Goal: Task Accomplishment & Management: Manage account settings

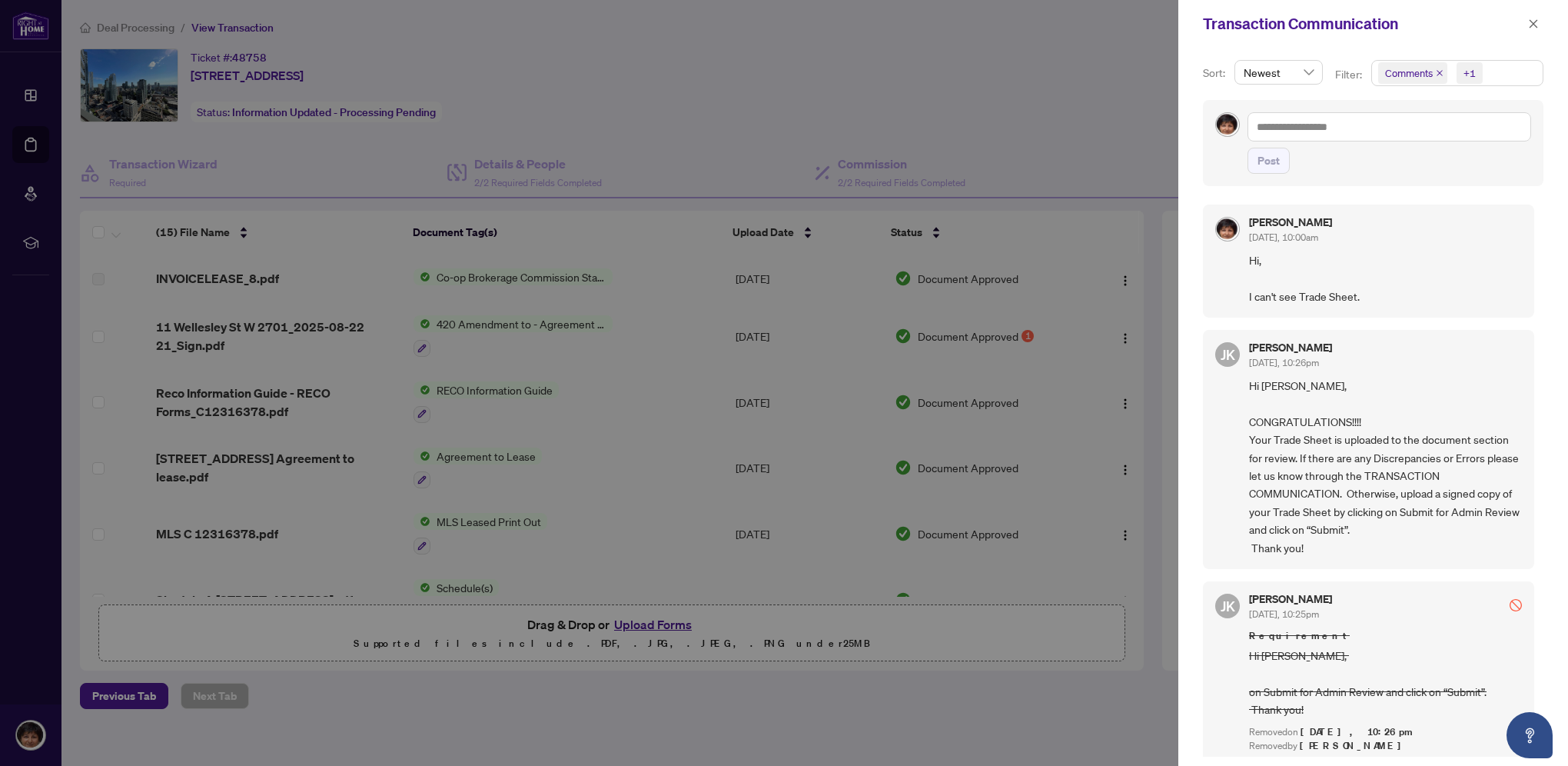
click at [945, 713] on div at bounding box center [784, 383] width 1568 height 766
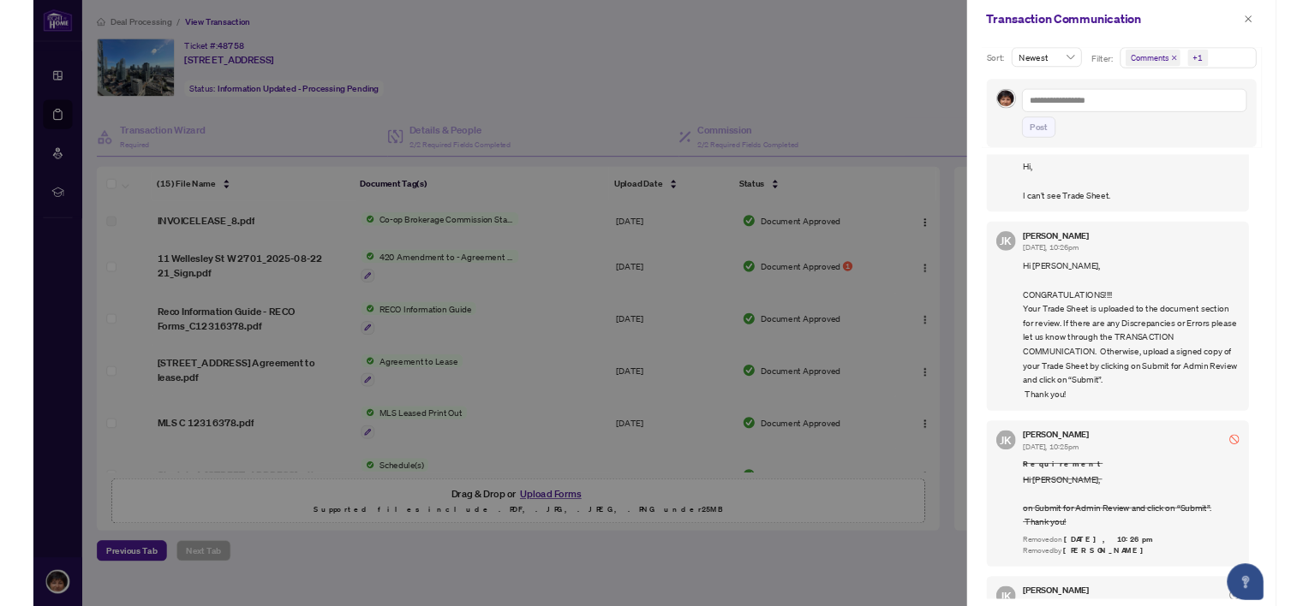
scroll to position [86, 0]
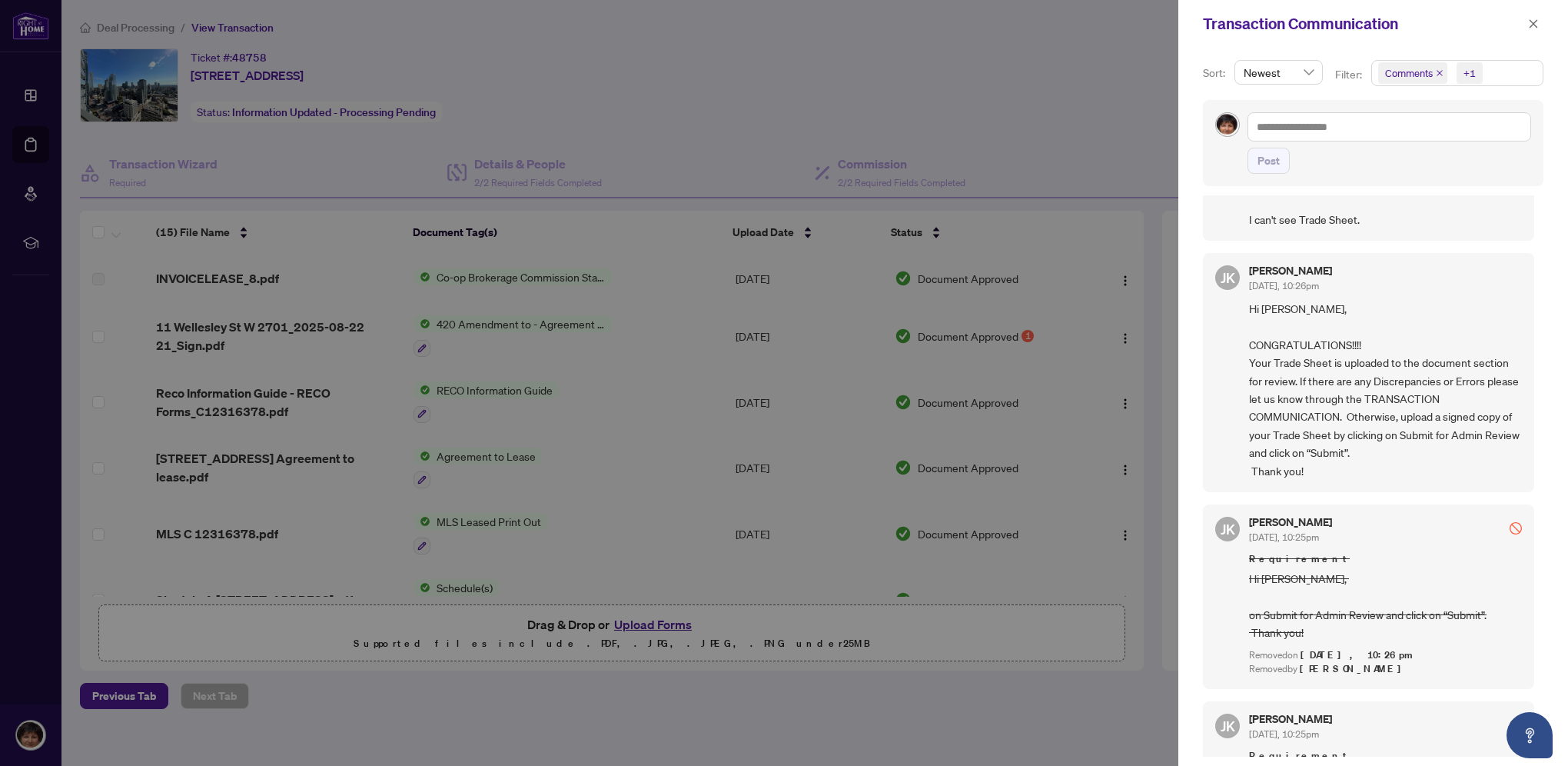
click at [1120, 69] on div at bounding box center [784, 383] width 1568 height 766
click at [1531, 22] on icon "close" at bounding box center [1534, 24] width 11 height 11
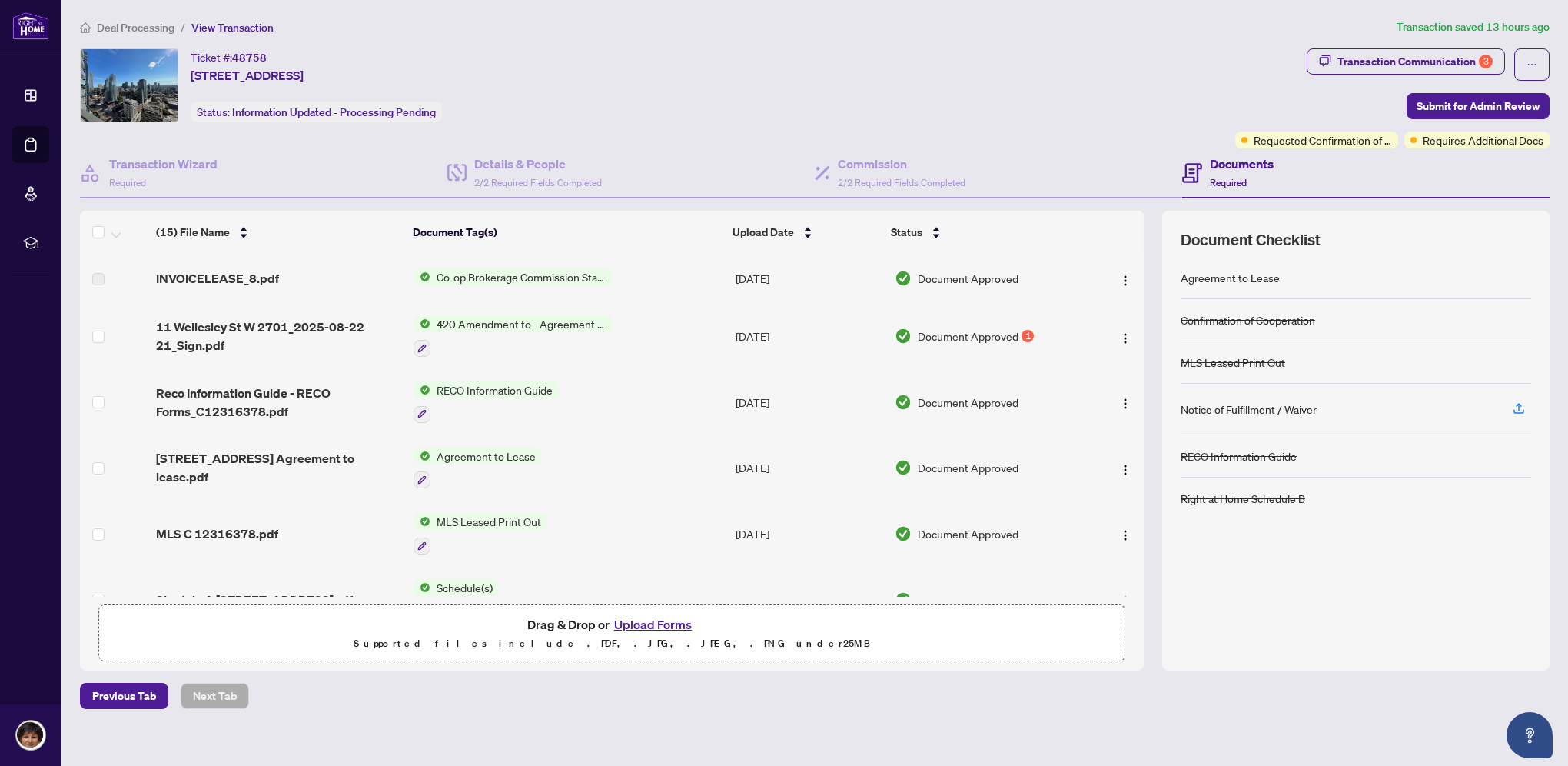
click at [641, 624] on button "Upload Forms" at bounding box center [653, 624] width 87 height 20
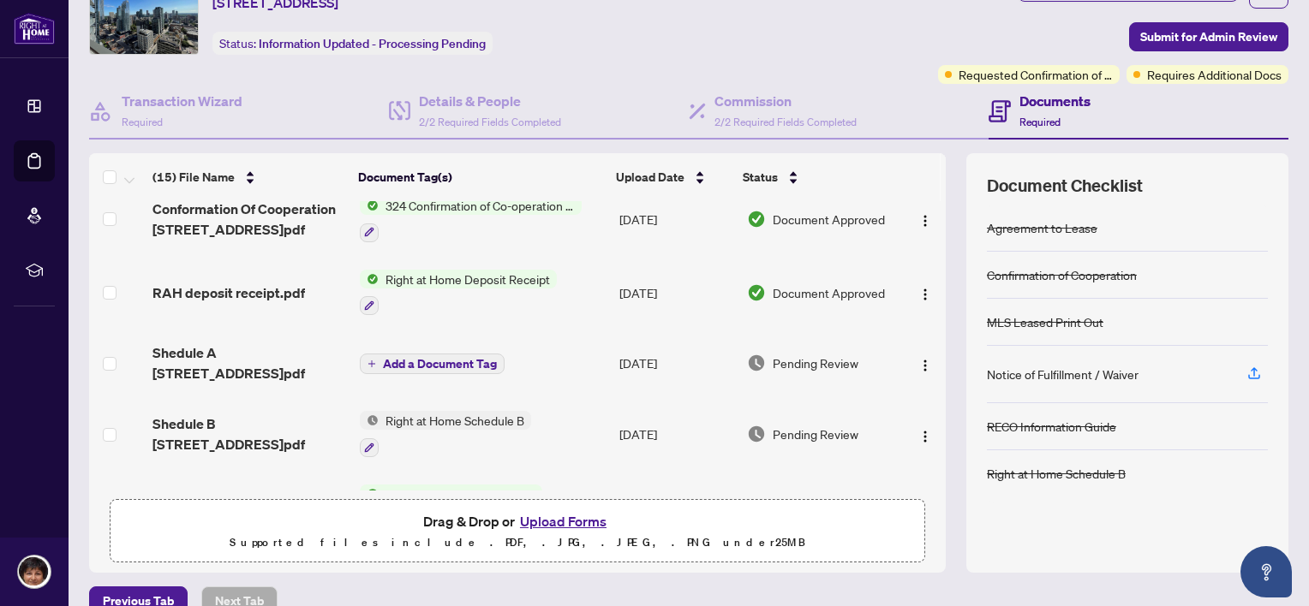
scroll to position [109, 0]
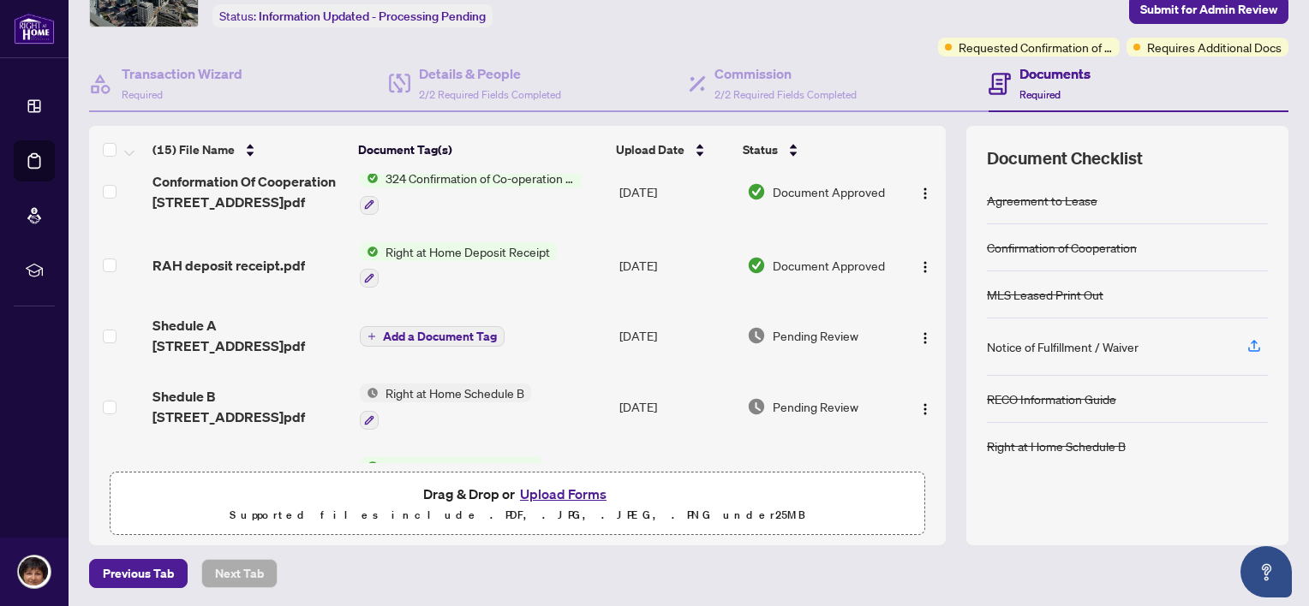
click at [583, 491] on button "Upload Forms" at bounding box center [563, 494] width 97 height 22
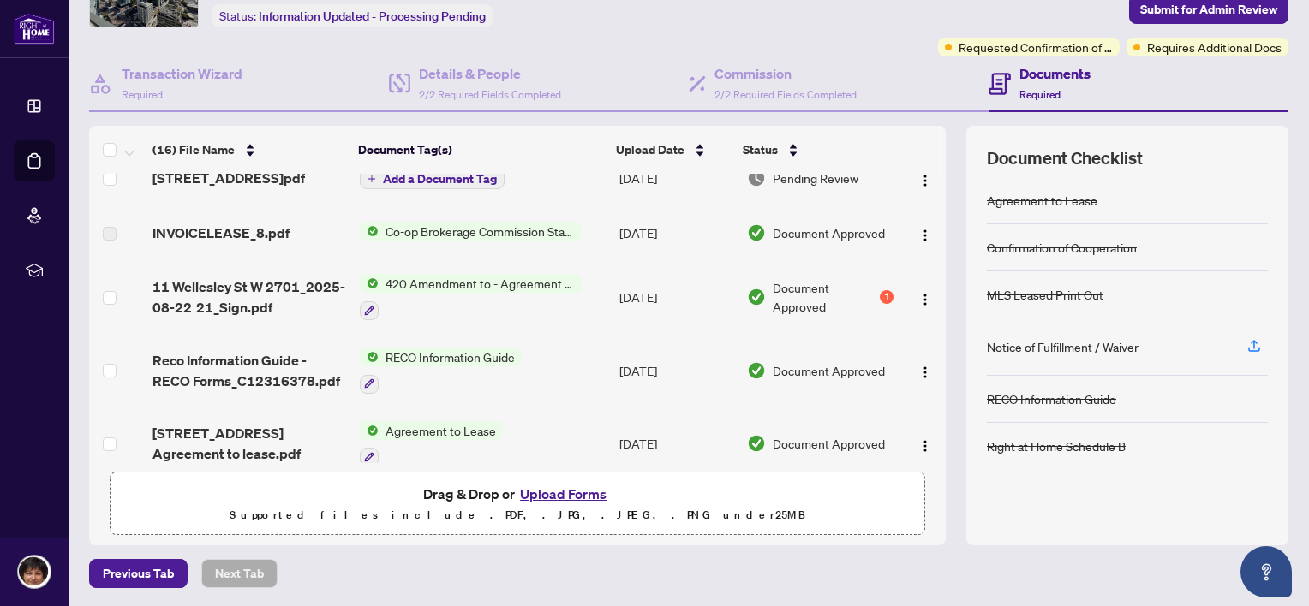
scroll to position [0, 0]
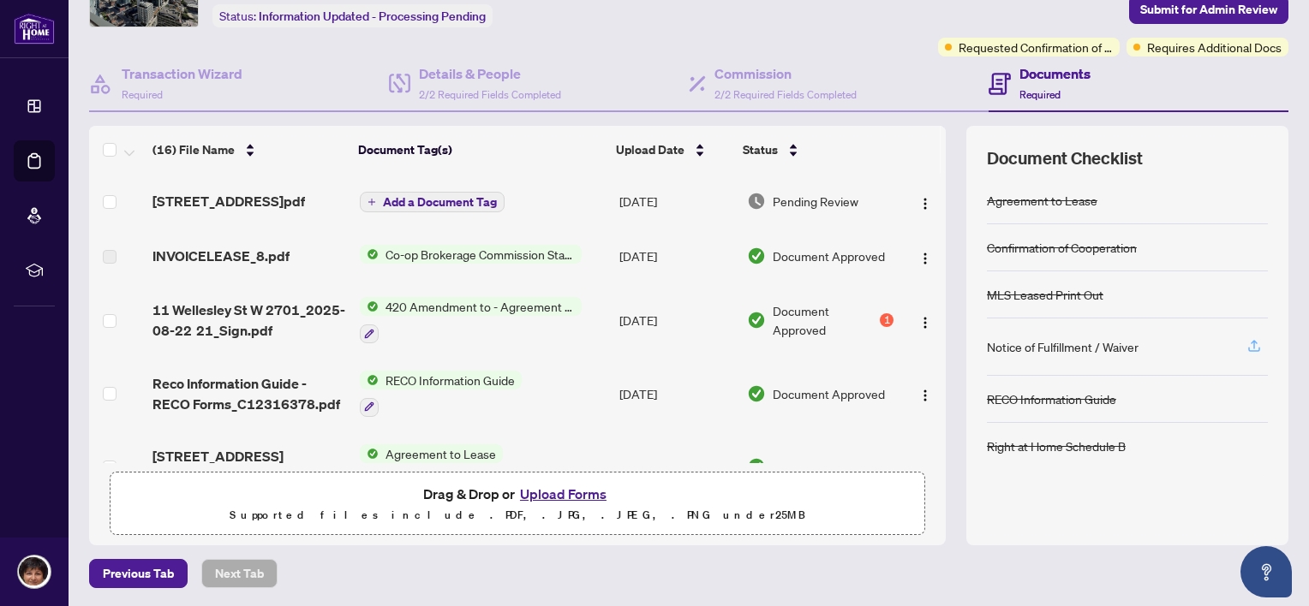
click at [1250, 340] on icon "button" at bounding box center [1253, 344] width 7 height 9
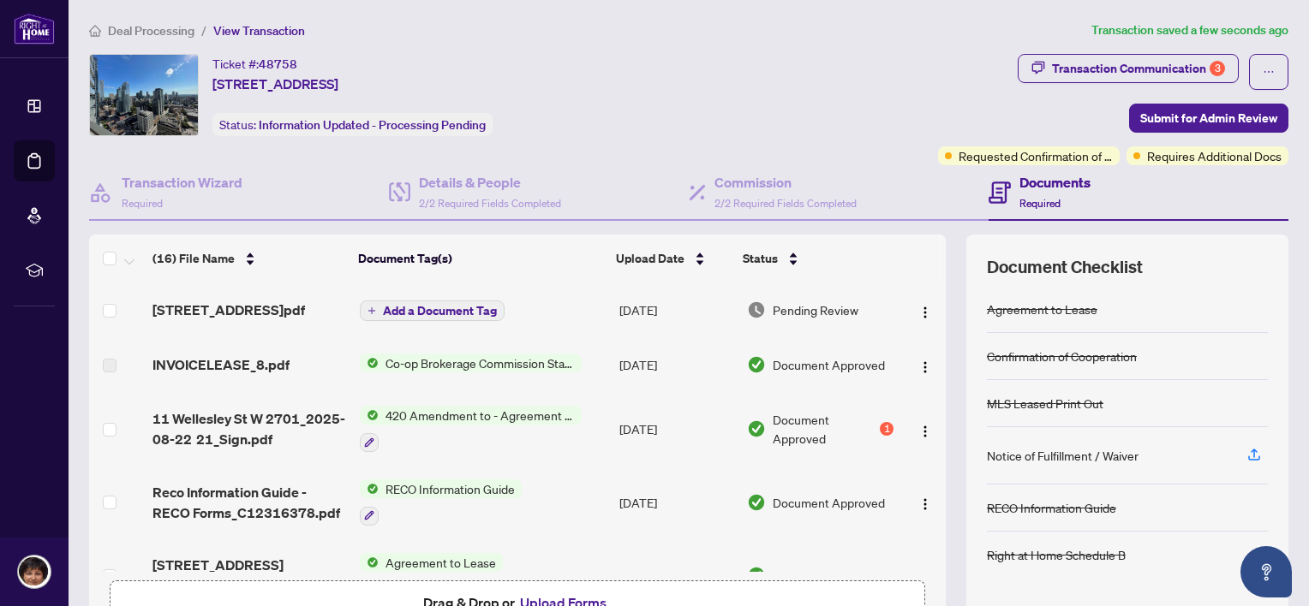
click at [1024, 188] on h4 "Documents" at bounding box center [1054, 182] width 71 height 21
click at [1021, 157] on span "Requested Confirmation of Closing" at bounding box center [1035, 155] width 154 height 19
click at [1209, 68] on div "3" at bounding box center [1216, 68] width 15 height 15
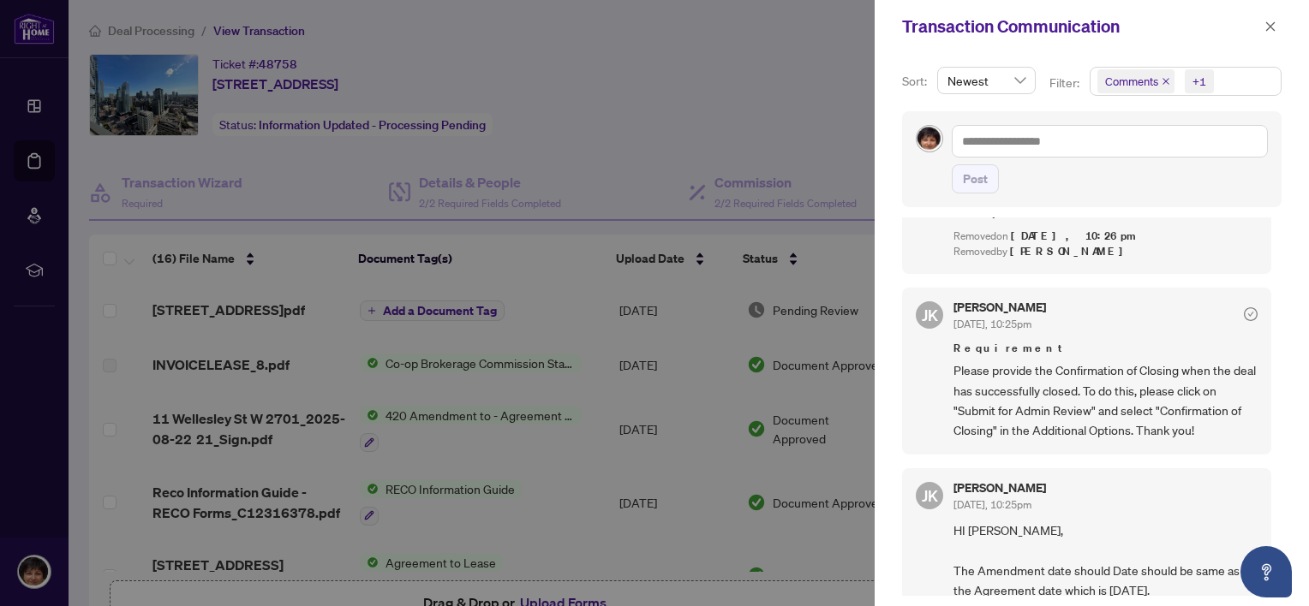
scroll to position [514, 0]
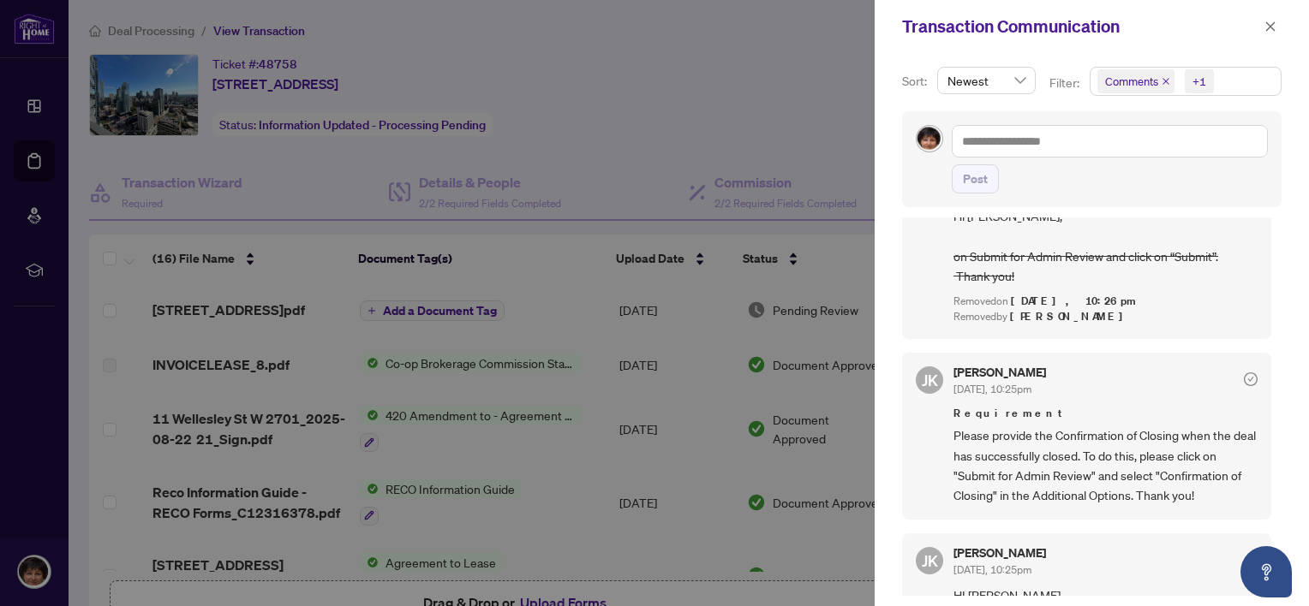
click at [720, 117] on div at bounding box center [654, 303] width 1309 height 606
click at [1268, 28] on icon "close" at bounding box center [1270, 25] width 9 height 9
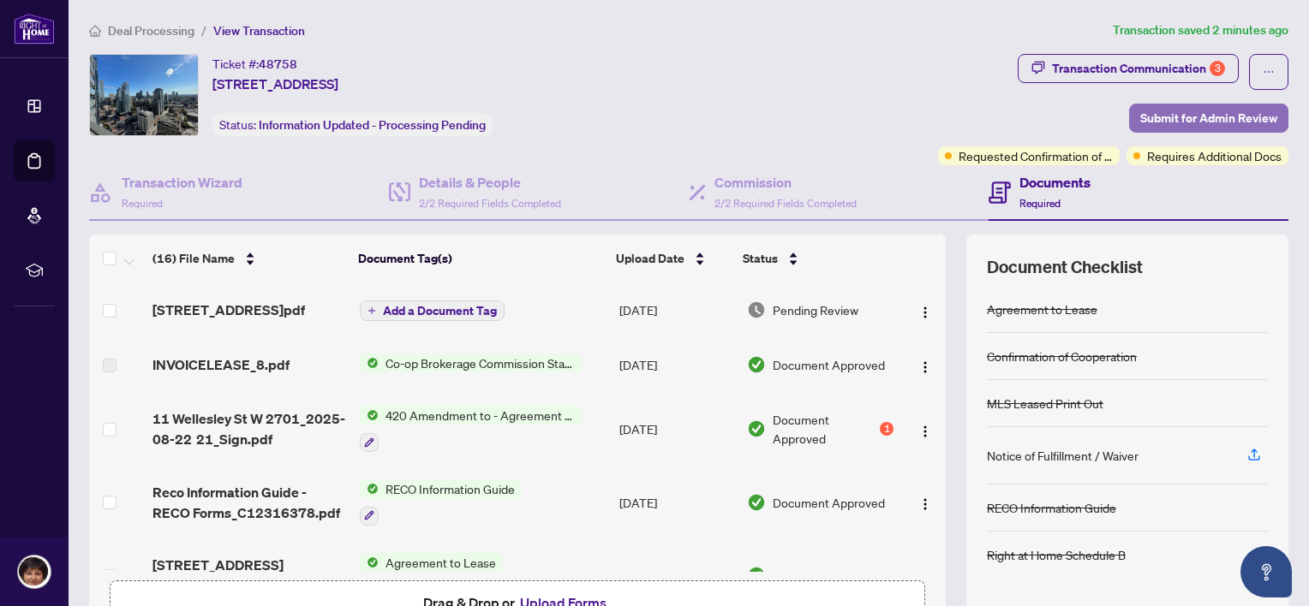
click at [1162, 110] on span "Submit for Admin Review" at bounding box center [1208, 117] width 137 height 27
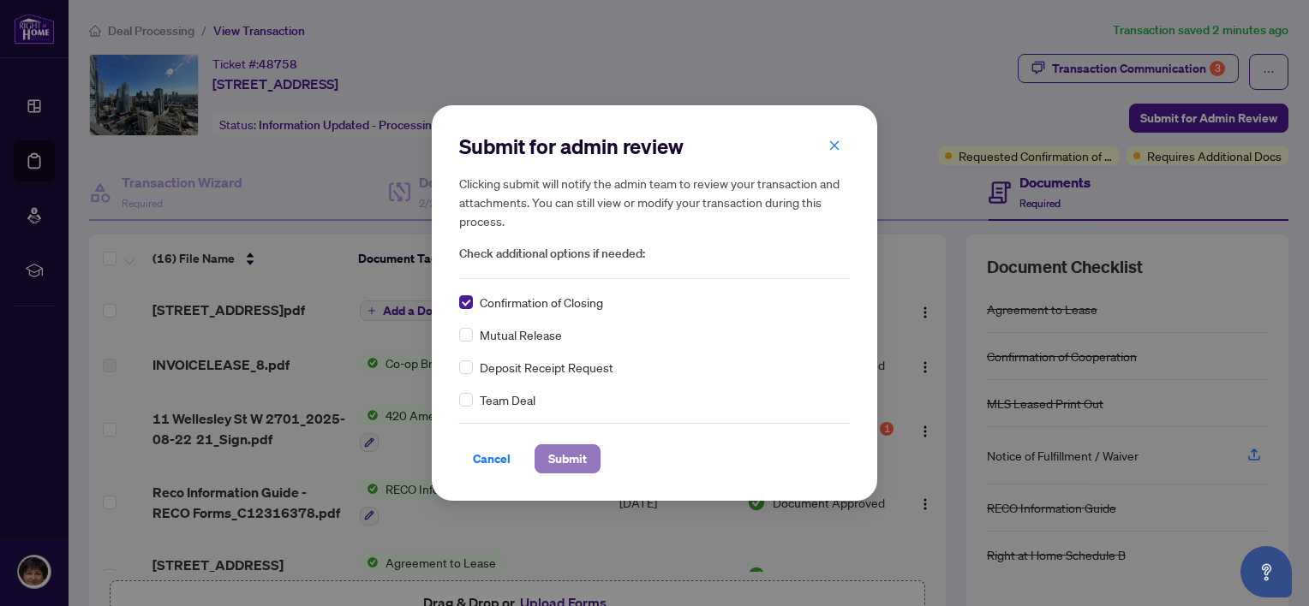
click at [571, 463] on span "Submit" at bounding box center [567, 458] width 39 height 27
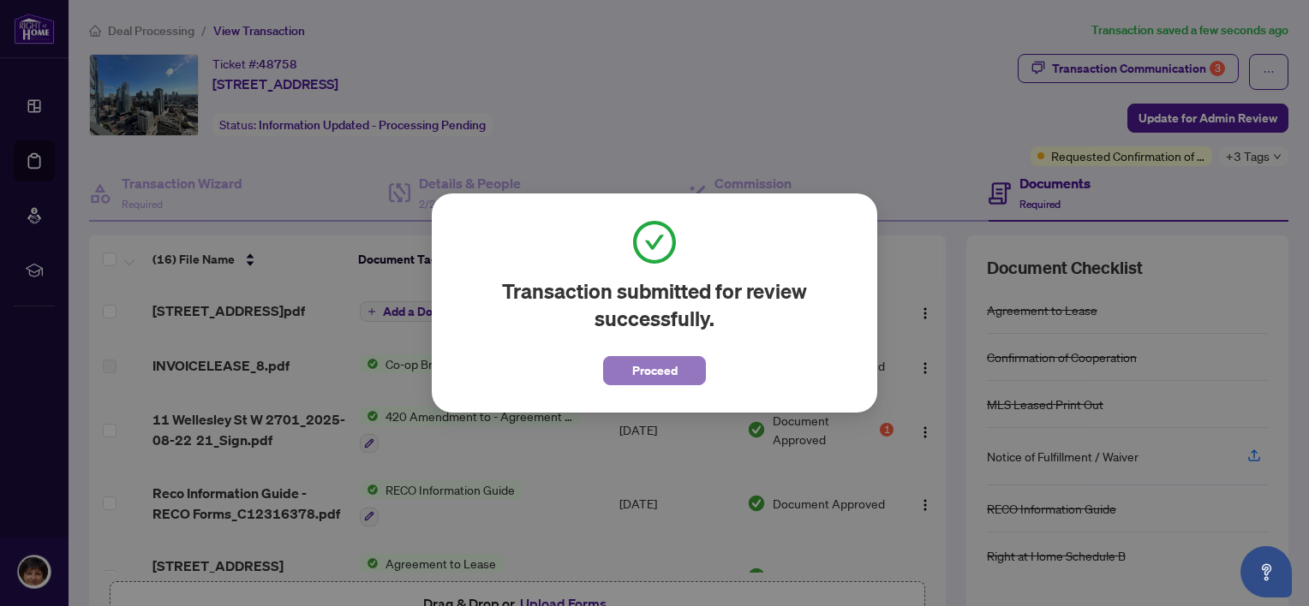
click at [651, 370] on span "Proceed" at bounding box center [654, 370] width 45 height 27
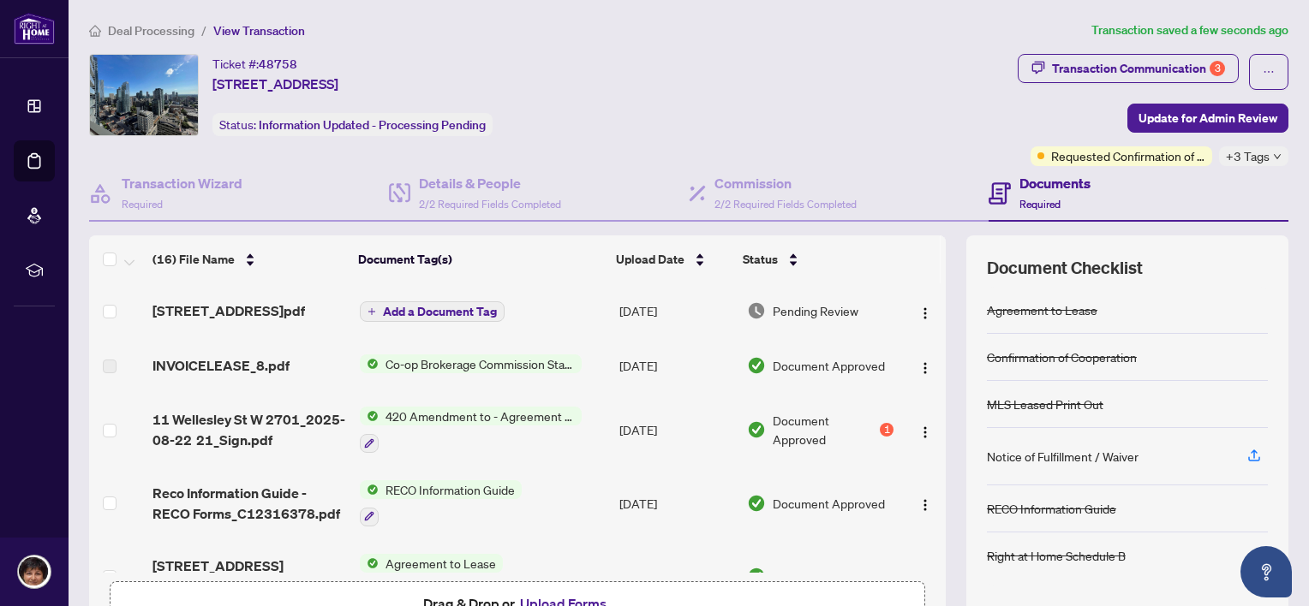
click at [473, 371] on span "Co-op Brokerage Commission Statement" at bounding box center [480, 364] width 203 height 19
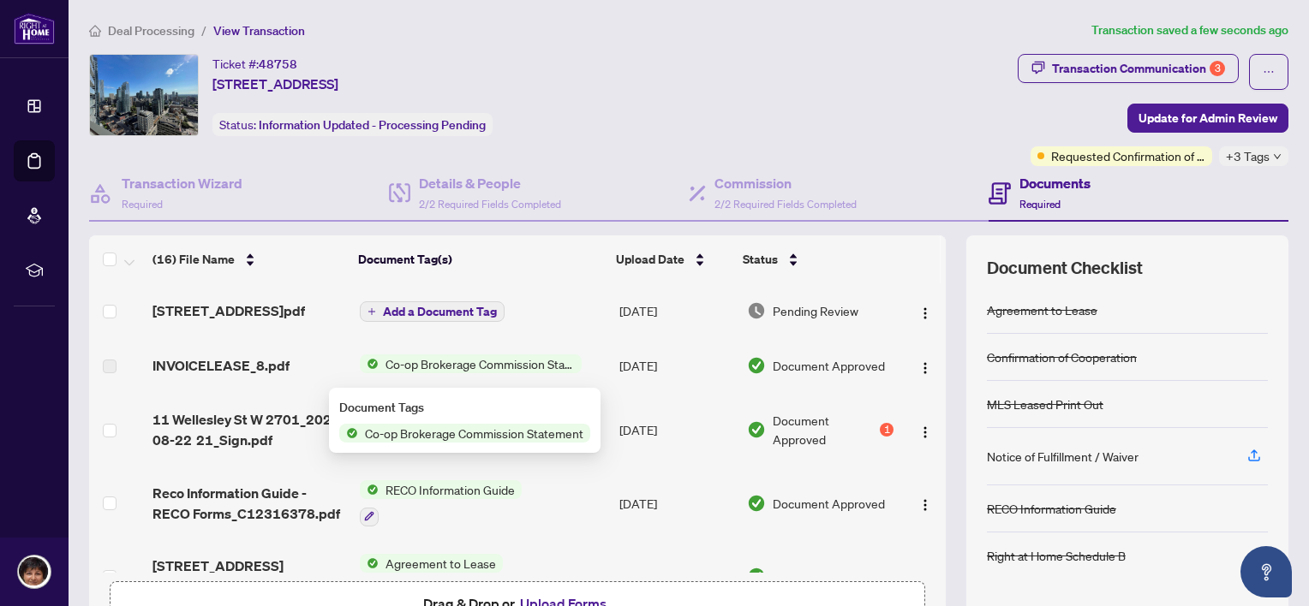
click at [469, 437] on span "Co-op Brokerage Commission Statement" at bounding box center [474, 433] width 232 height 19
click at [485, 370] on span "Co-op Brokerage Commission Statement" at bounding box center [480, 364] width 203 height 19
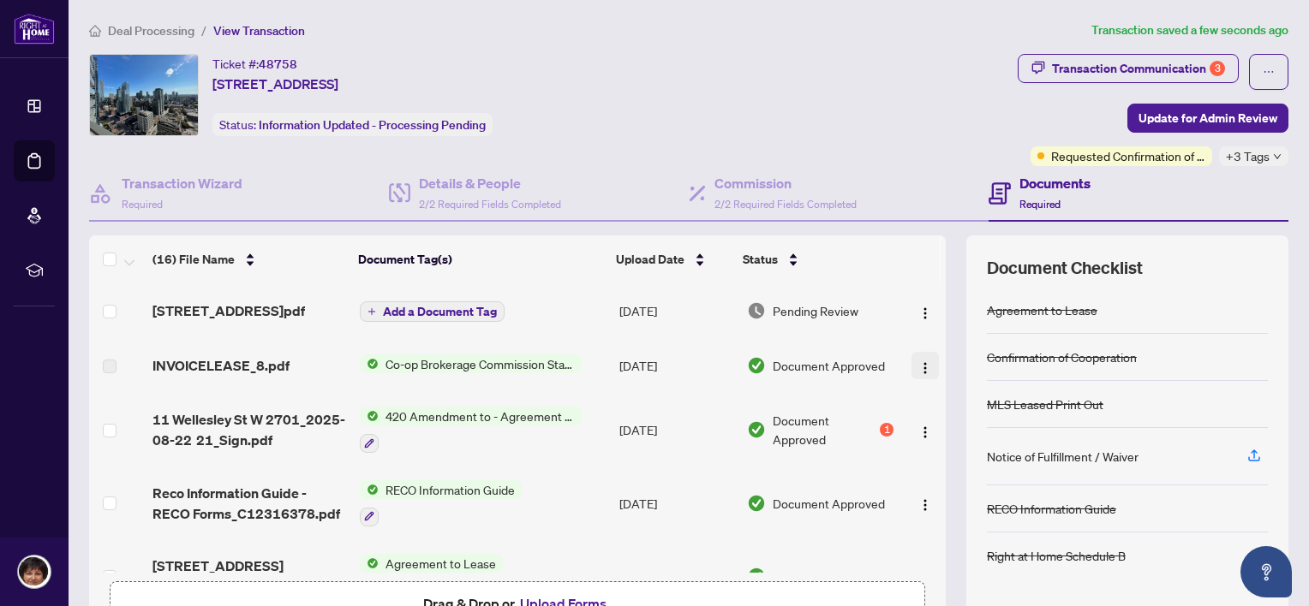
click at [918, 375] on img "button" at bounding box center [925, 368] width 14 height 14
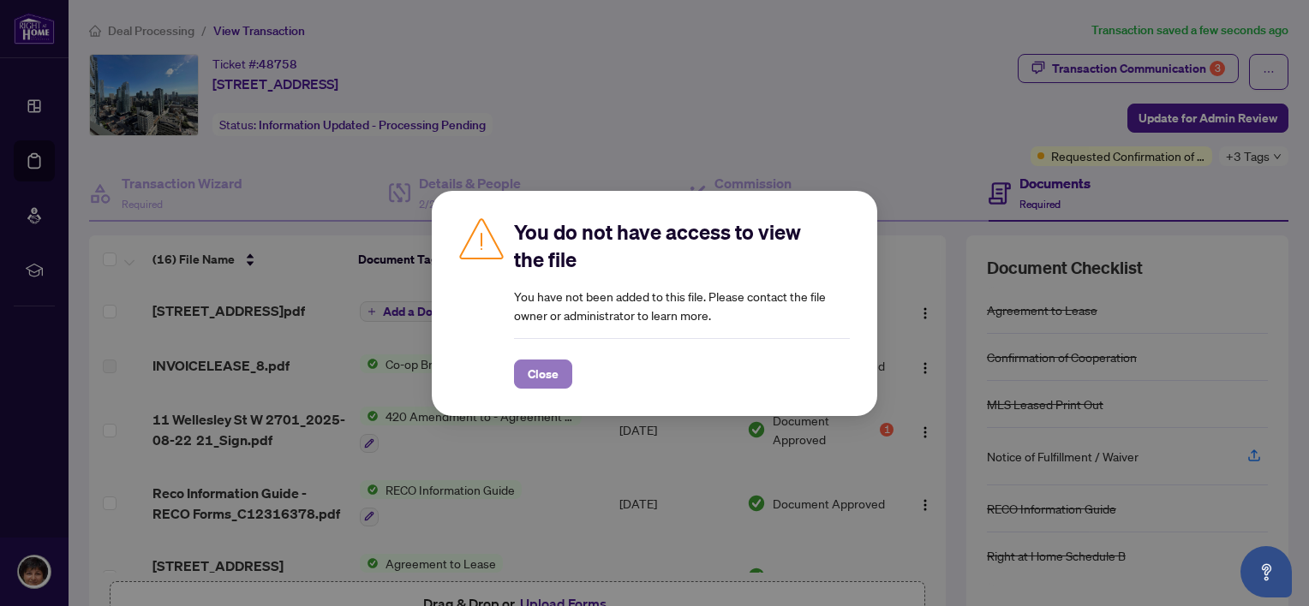
click at [534, 373] on span "Close" at bounding box center [543, 374] width 31 height 27
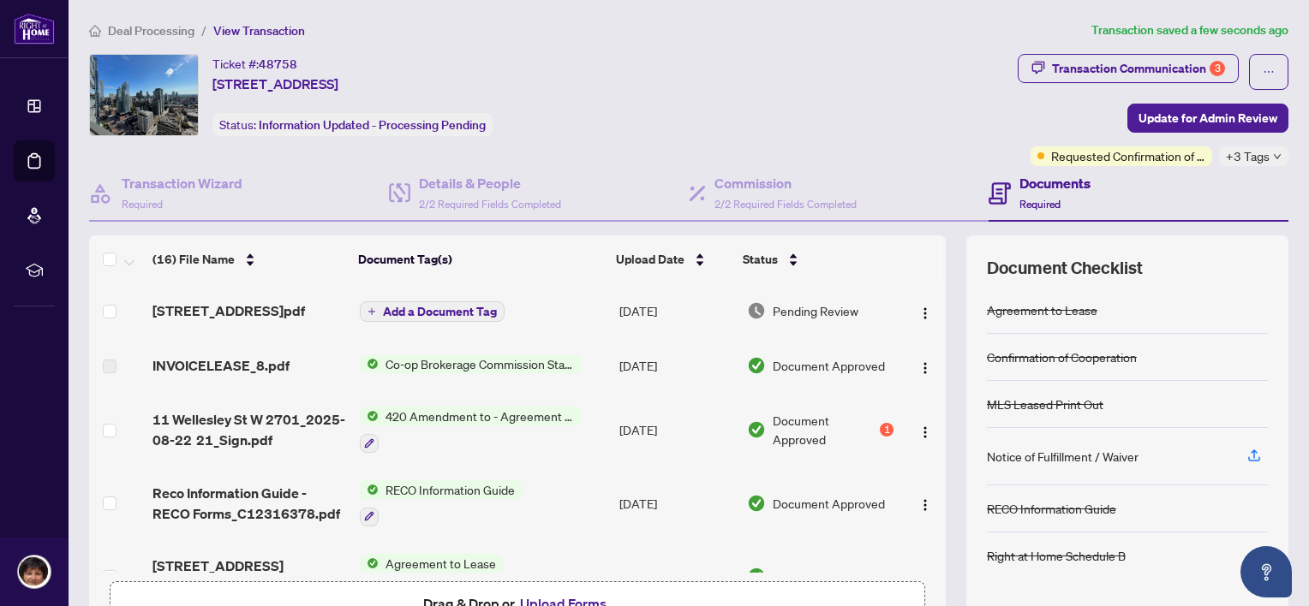
click at [1248, 155] on span "+3 Tags" at bounding box center [1248, 156] width 44 height 20
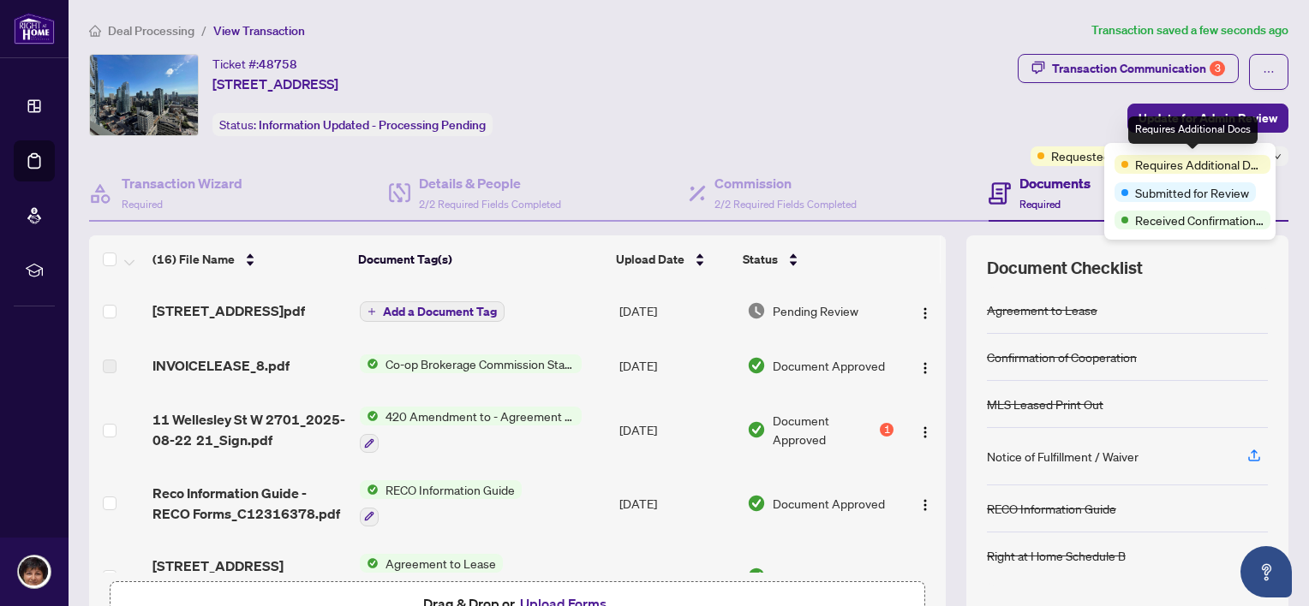
click at [1151, 161] on span "Requires Additional Docs" at bounding box center [1199, 164] width 128 height 19
click at [917, 99] on div "Ticket #: 48758 [STREET_ADDRESS] Status: Information Updated - Processing Pendi…" at bounding box center [550, 95] width 922 height 82
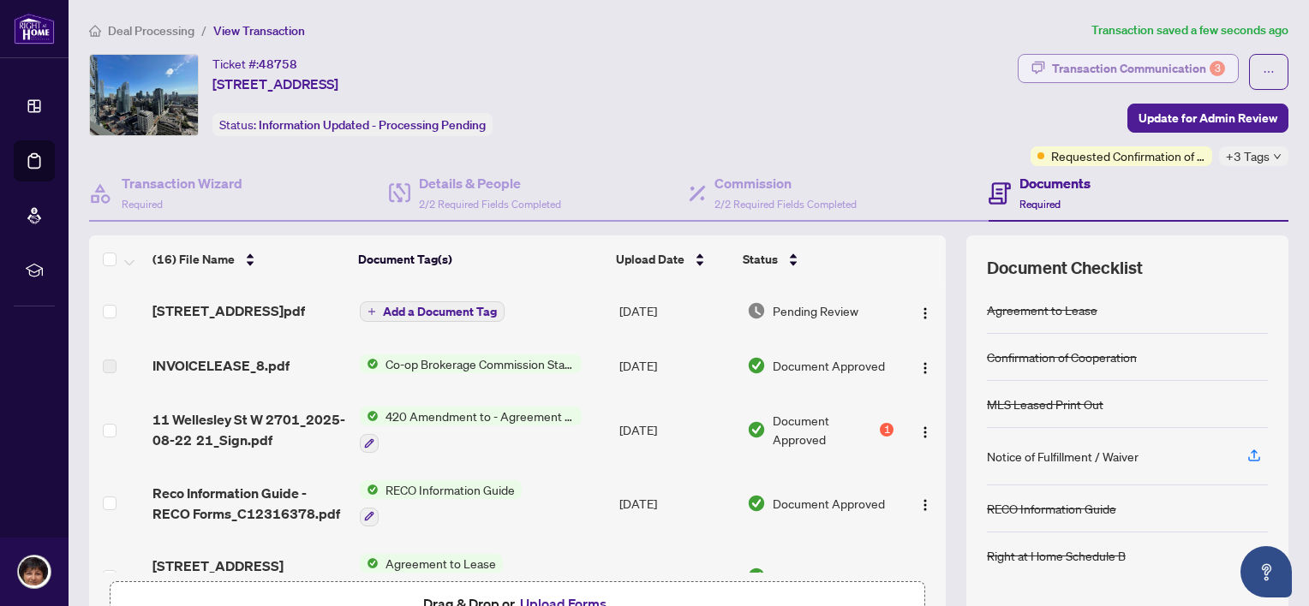
click at [1165, 65] on div "Transaction Communication 3" at bounding box center [1138, 68] width 173 height 27
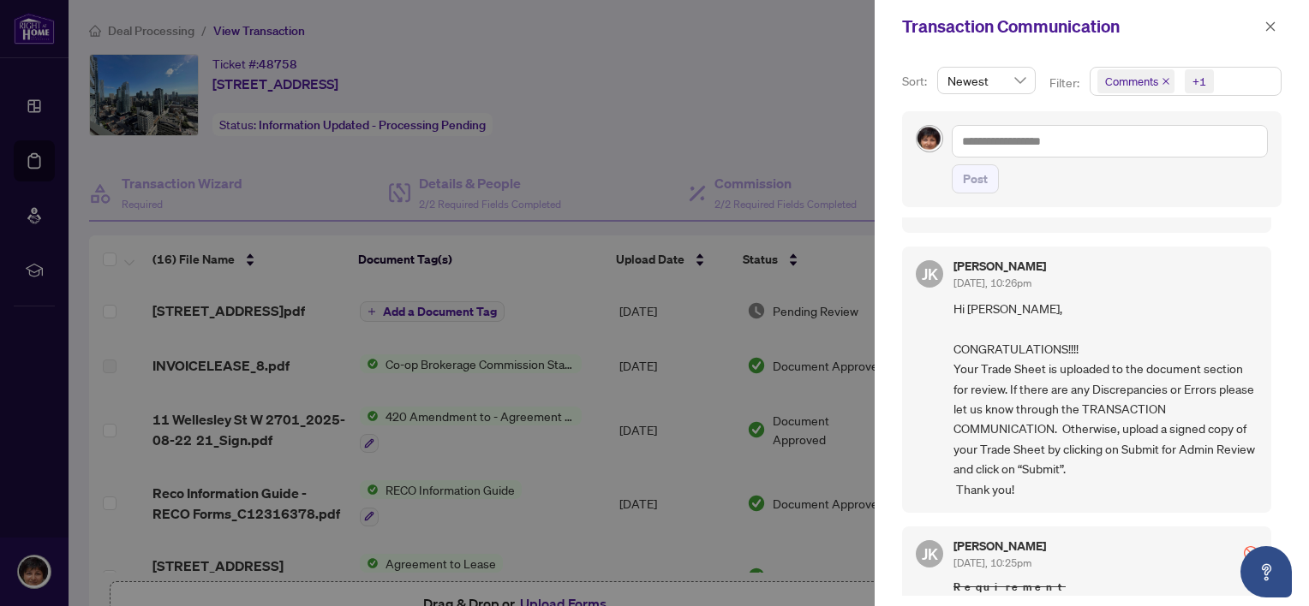
scroll to position [171, 0]
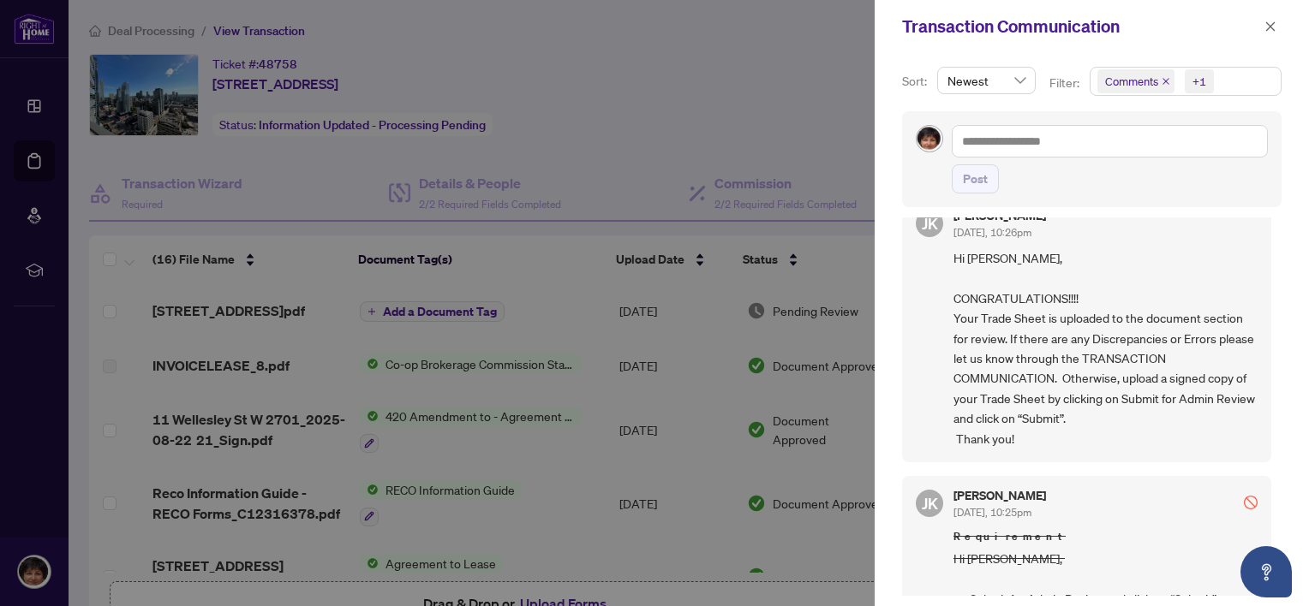
click at [672, 48] on div at bounding box center [654, 303] width 1309 height 606
click at [1268, 27] on icon "close" at bounding box center [1270, 27] width 12 height 12
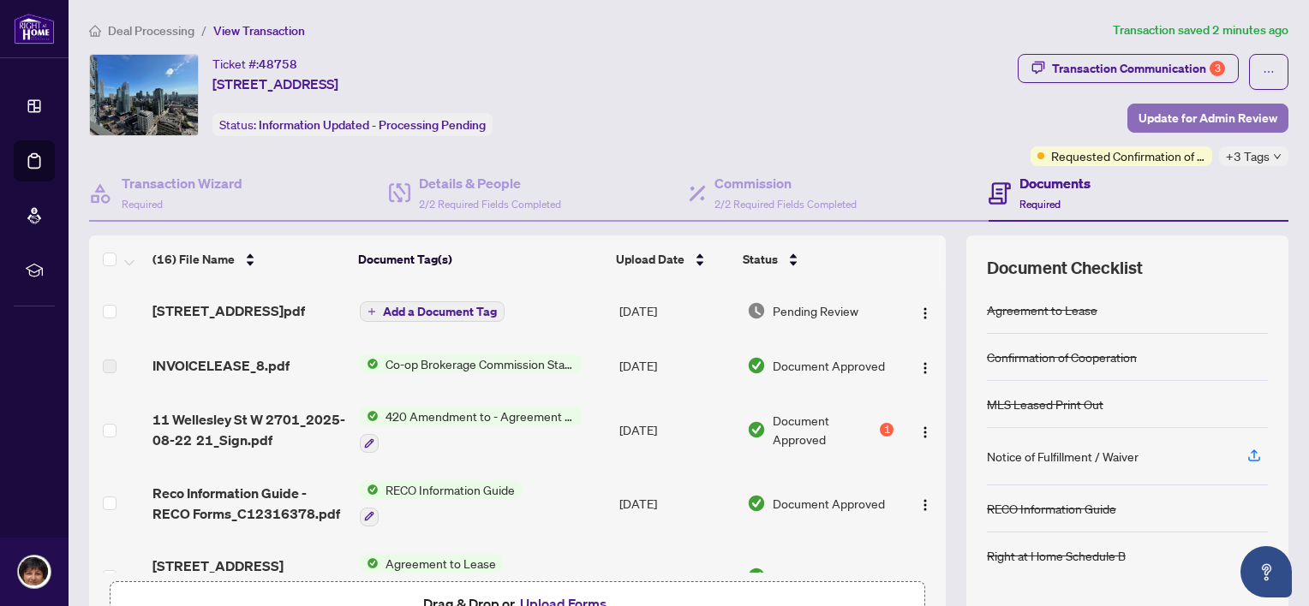
click at [1157, 116] on span "Update for Admin Review" at bounding box center [1207, 117] width 139 height 27
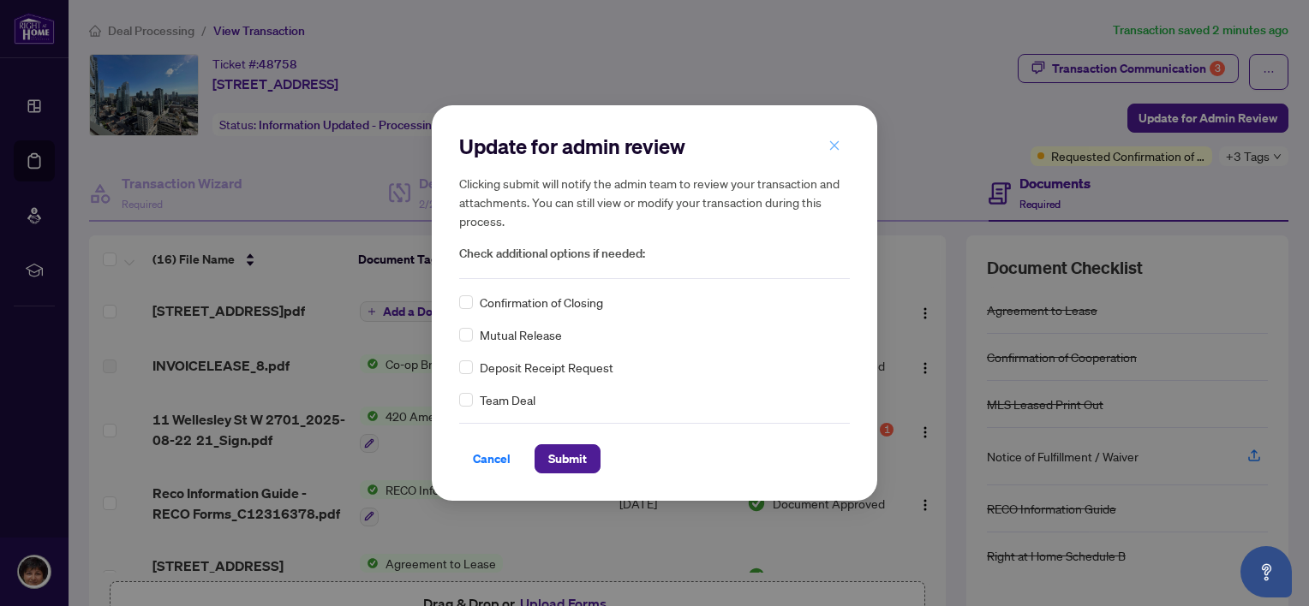
click at [834, 146] on icon "close" at bounding box center [834, 145] width 9 height 9
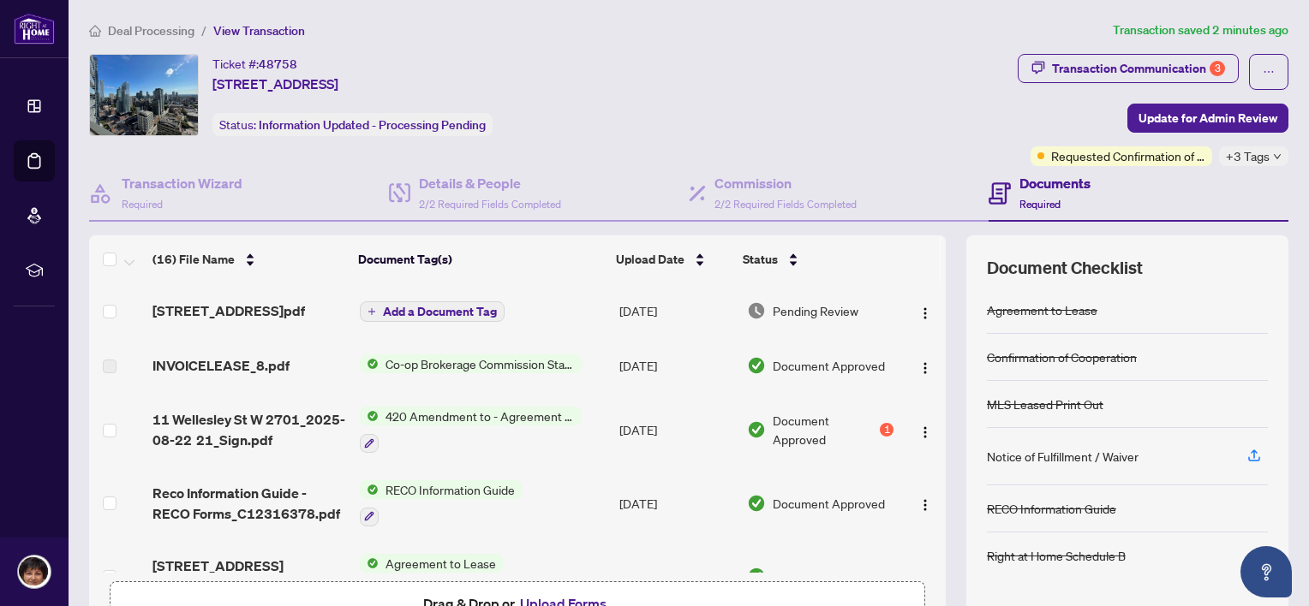
click at [925, 301] on td at bounding box center [922, 310] width 45 height 55
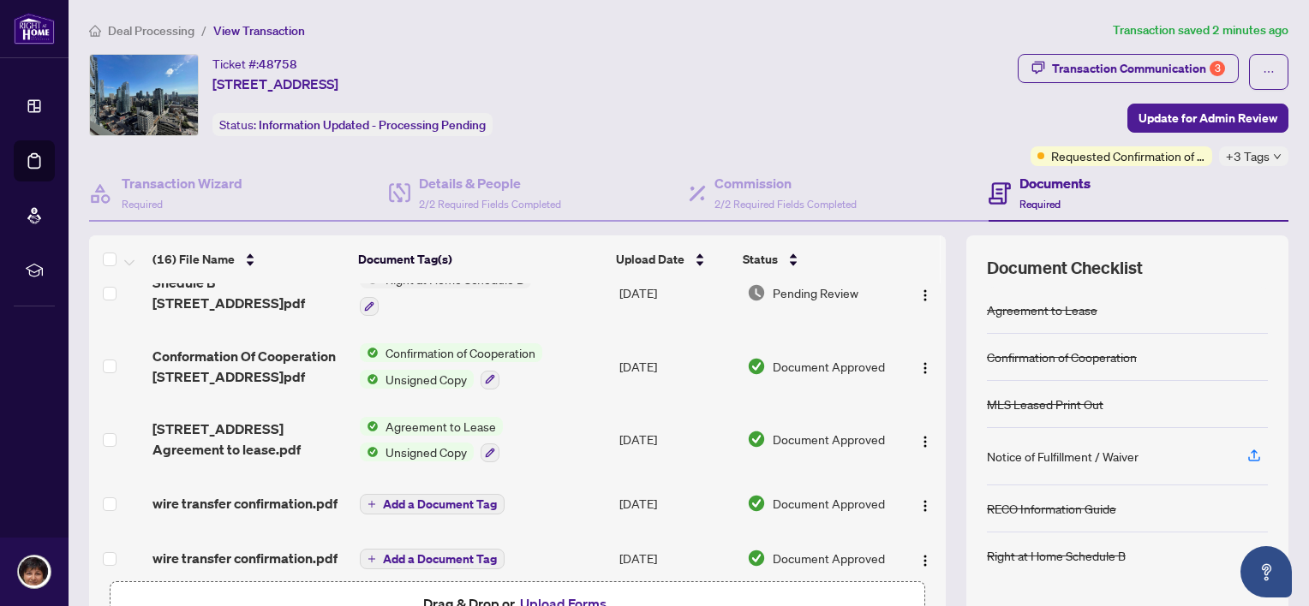
scroll to position [811, 0]
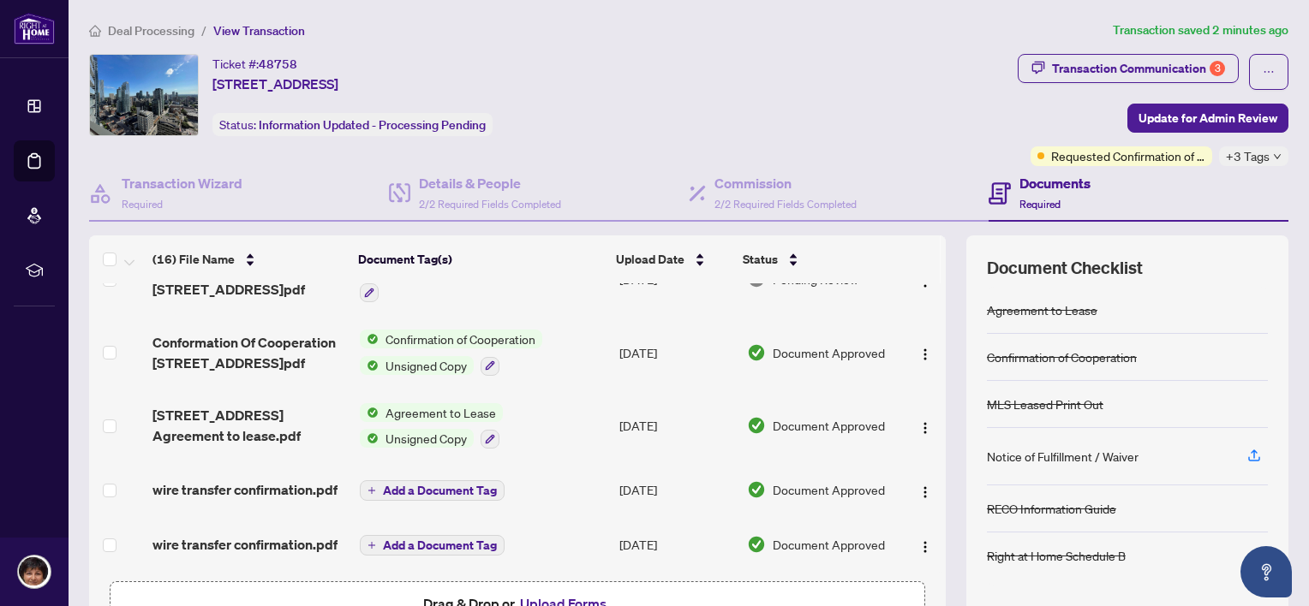
drag, startPoint x: 932, startPoint y: 528, endPoint x: 933, endPoint y: 486, distance: 41.1
click at [933, 486] on div "(16) File Name Document Tag(s) Upload Date Status [STREET_ADDRESS]pdf Add a Doc…" at bounding box center [688, 446] width 1199 height 420
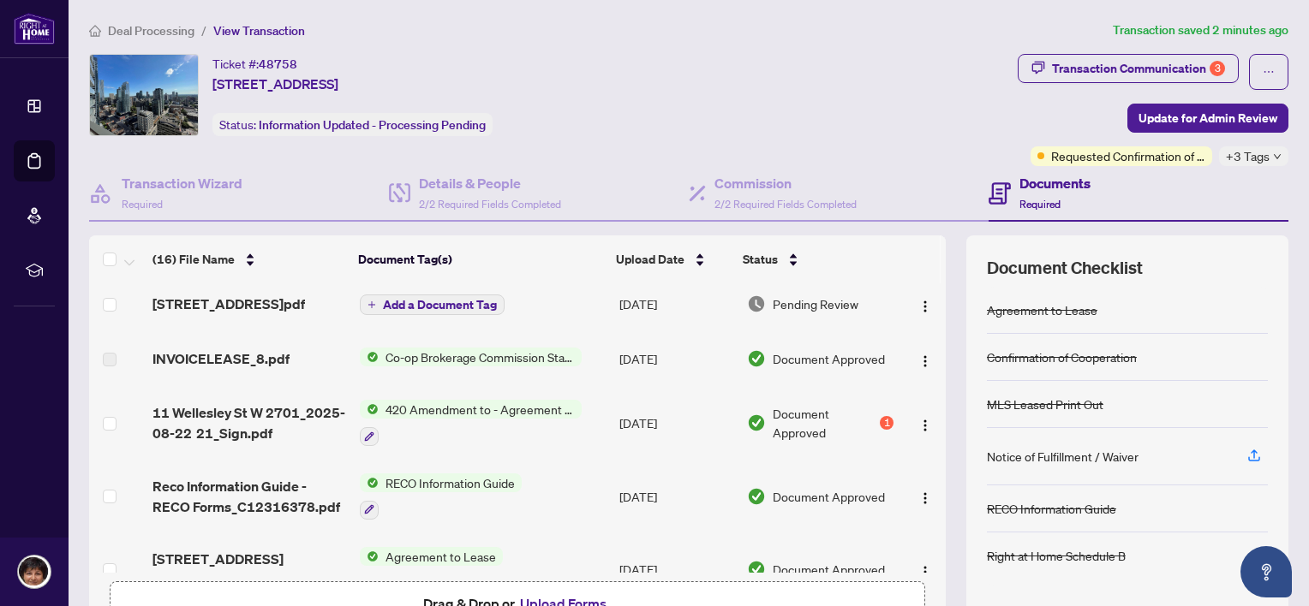
scroll to position [0, 0]
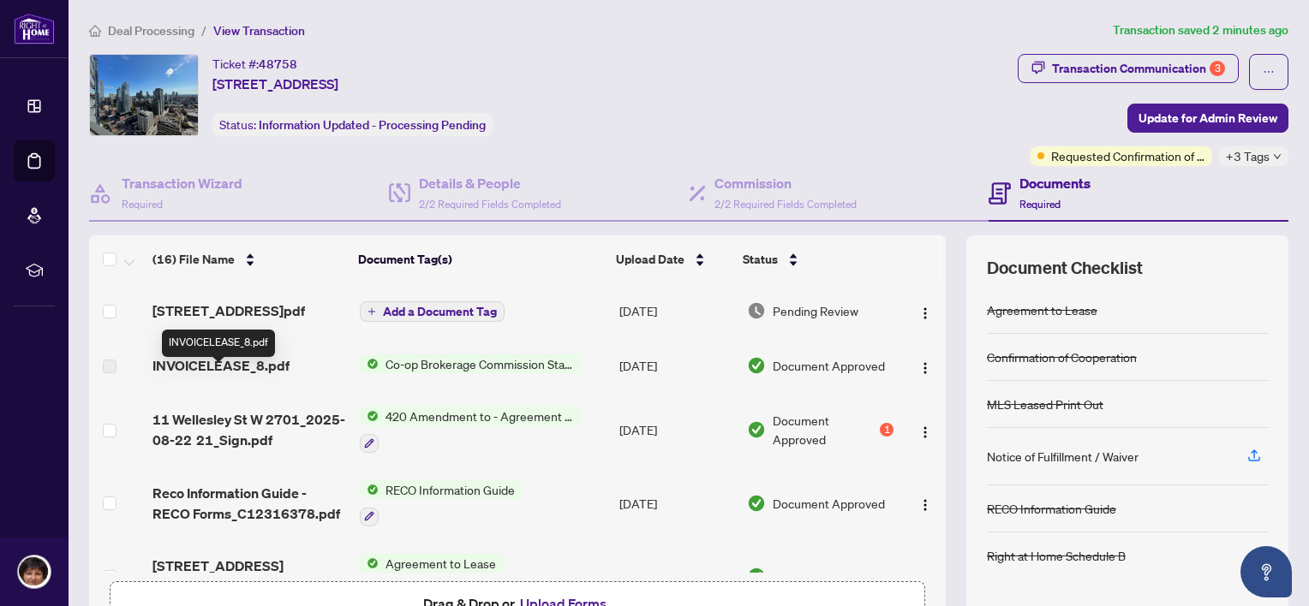
click at [210, 373] on span "INVOICELEASE_8.pdf" at bounding box center [220, 365] width 137 height 21
click at [918, 375] on img "button" at bounding box center [925, 368] width 14 height 14
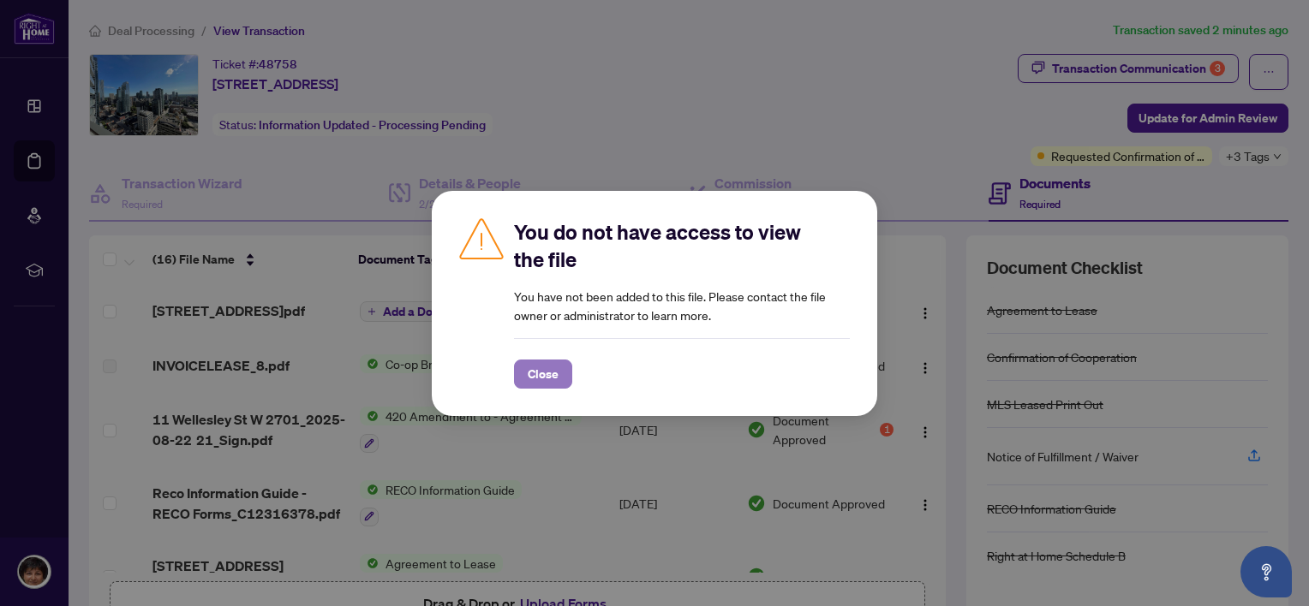
click at [540, 369] on span "Close" at bounding box center [543, 374] width 31 height 27
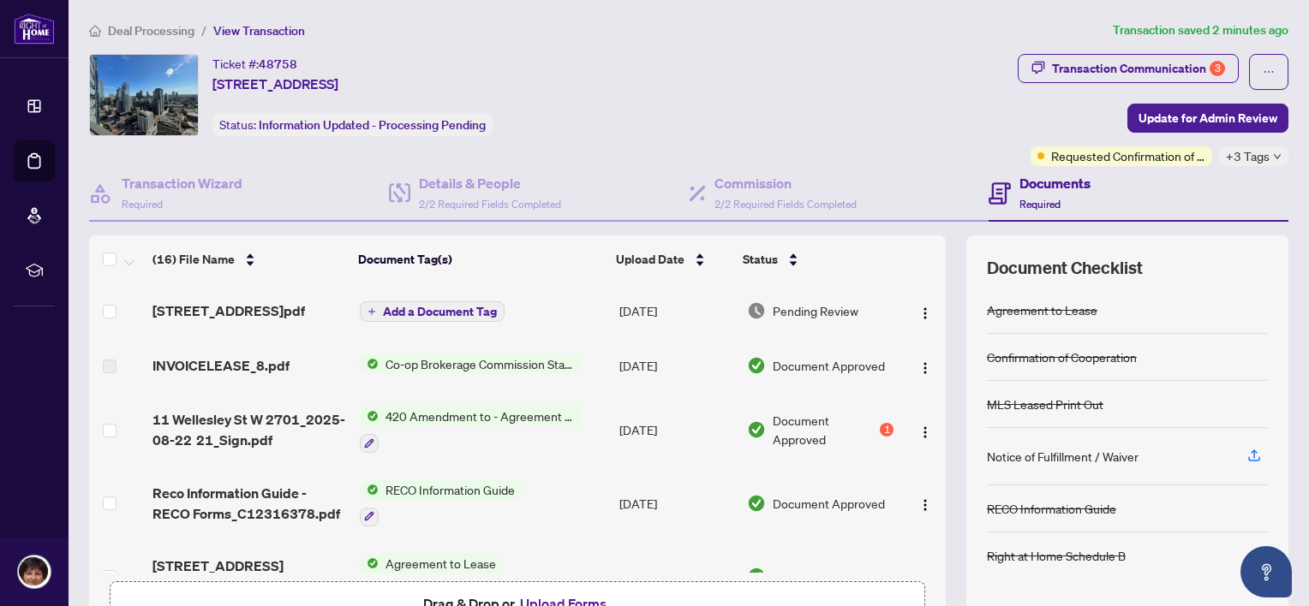
click at [401, 373] on span "Co-op Brokerage Commission Statement" at bounding box center [480, 364] width 203 height 19
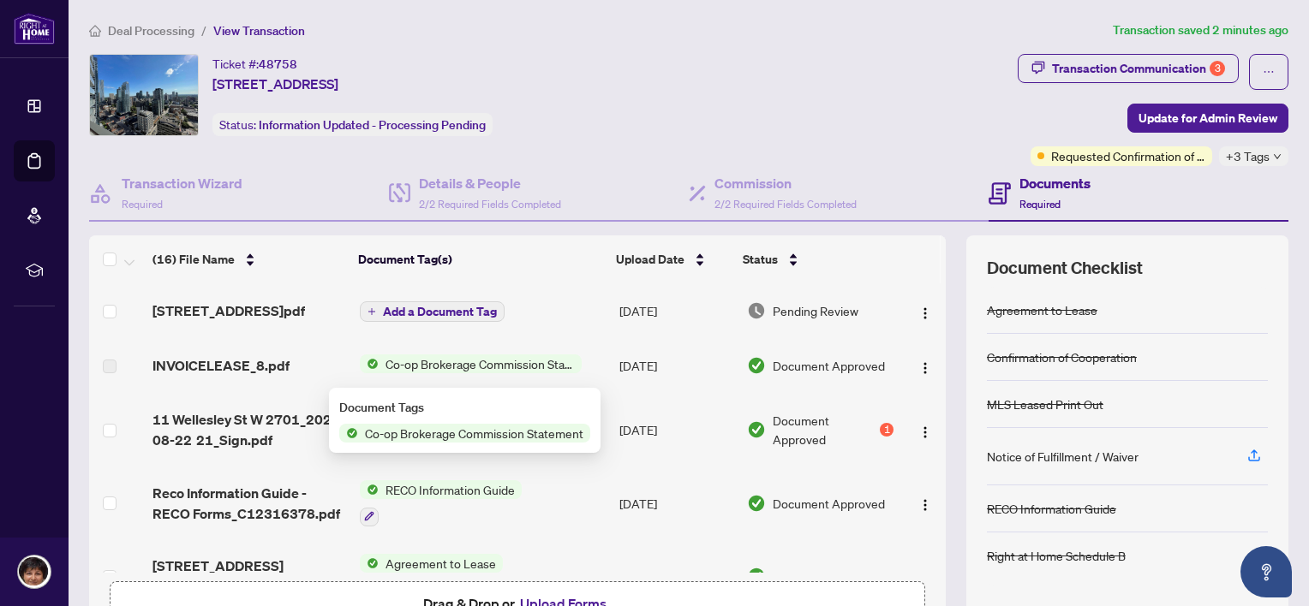
click at [440, 429] on span "Co-op Brokerage Commission Statement" at bounding box center [474, 433] width 232 height 19
click at [241, 360] on td "INVOICELEASE_8.pdf" at bounding box center [249, 365] width 207 height 55
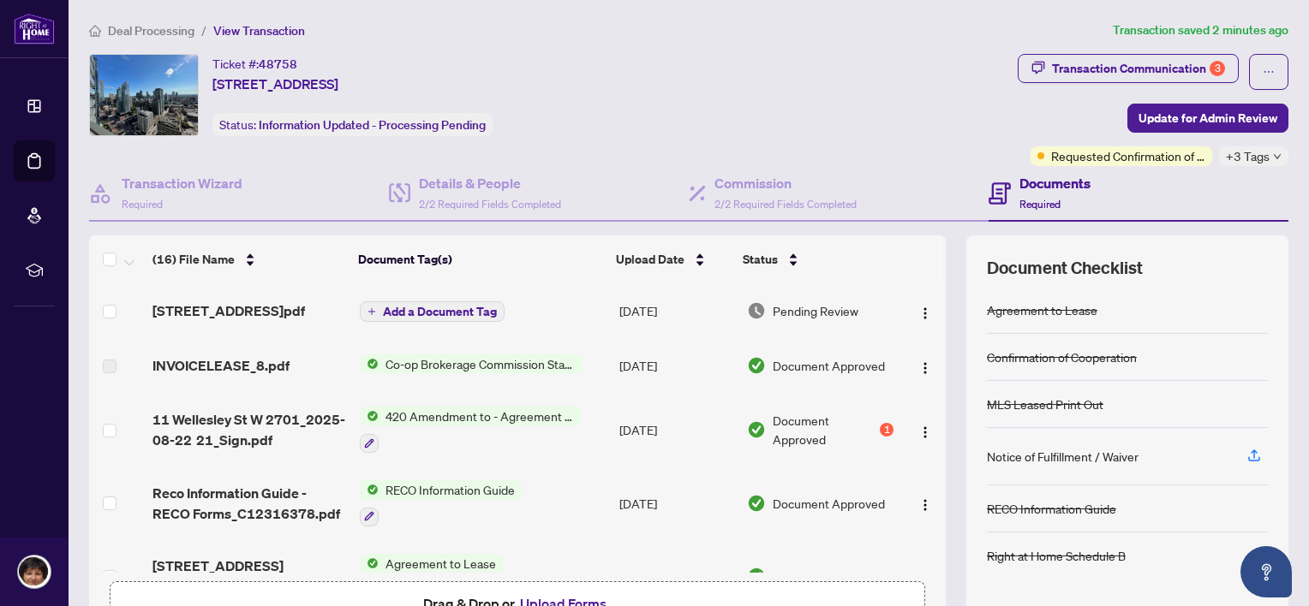
click at [773, 375] on span "Document Approved" at bounding box center [829, 365] width 112 height 19
click at [211, 375] on span "INVOICELEASE_8.pdf" at bounding box center [220, 365] width 137 height 21
drag, startPoint x: 211, startPoint y: 375, endPoint x: 120, endPoint y: 384, distance: 91.2
click at [106, 373] on label at bounding box center [110, 366] width 14 height 19
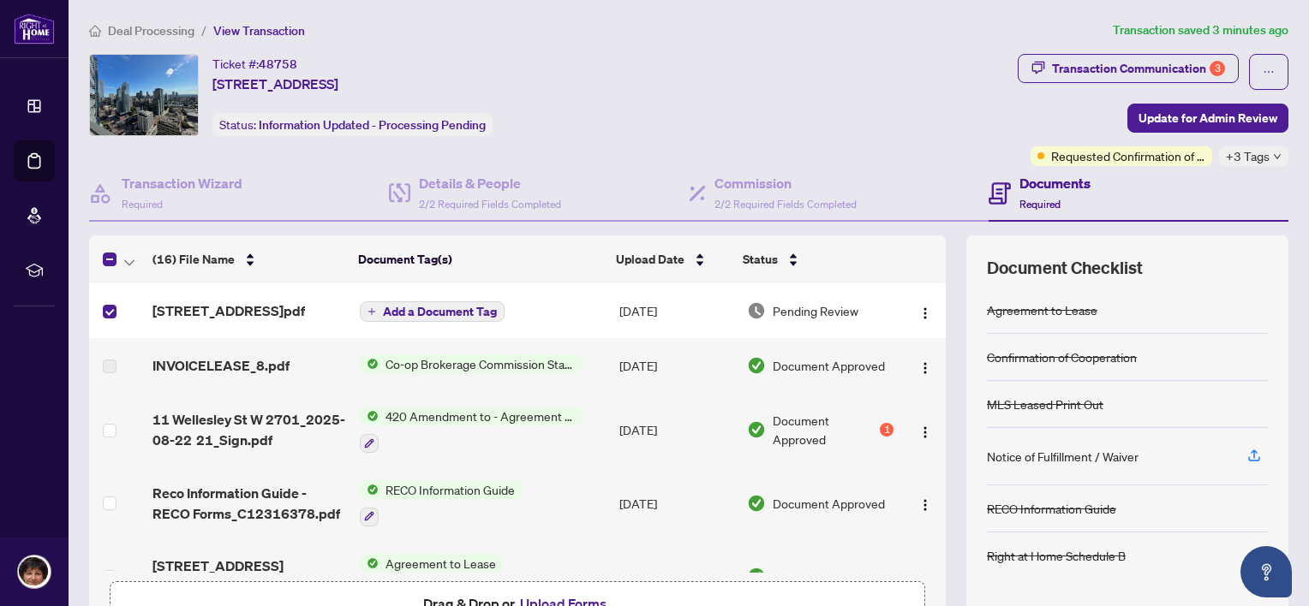
click at [113, 375] on label at bounding box center [110, 366] width 14 height 19
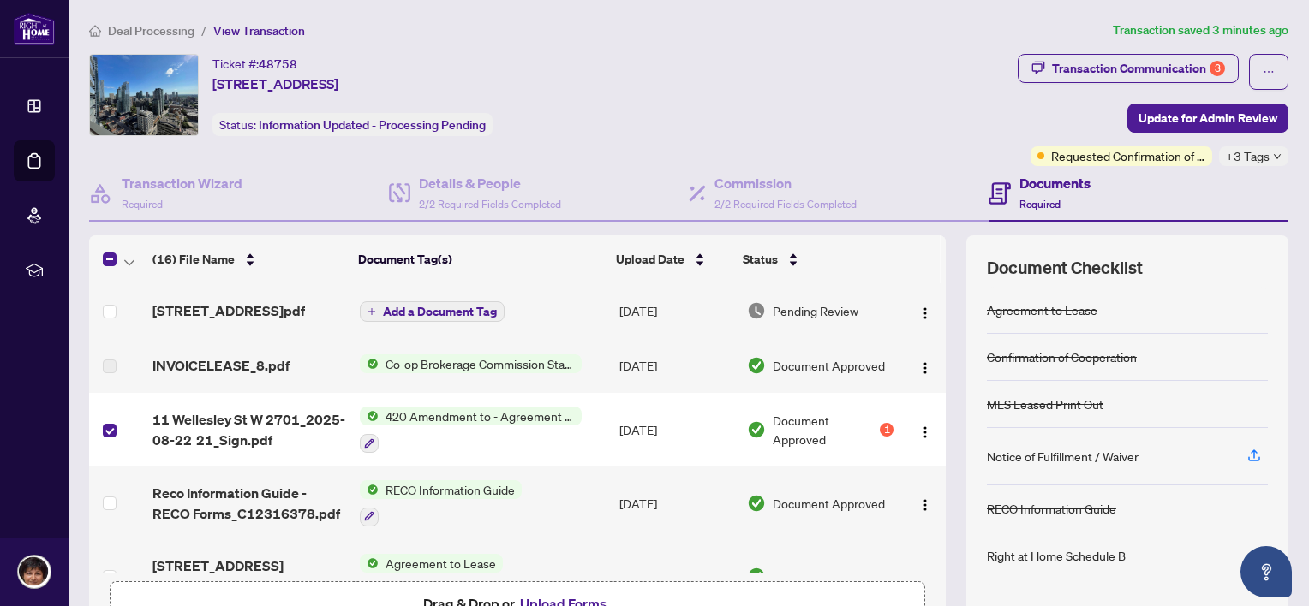
click at [158, 27] on span "Deal Processing" at bounding box center [151, 30] width 87 height 15
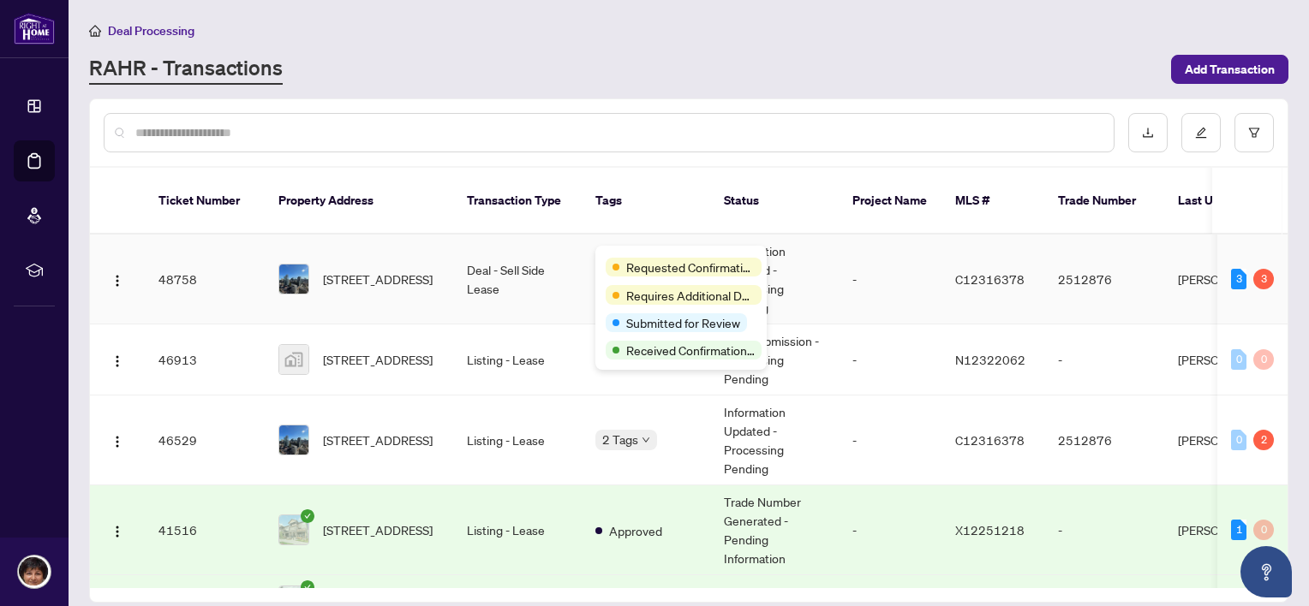
click at [627, 258] on span "Requested Confirmation of Closing" at bounding box center [690, 267] width 128 height 19
click at [651, 320] on span "Submitted for Review" at bounding box center [683, 322] width 114 height 19
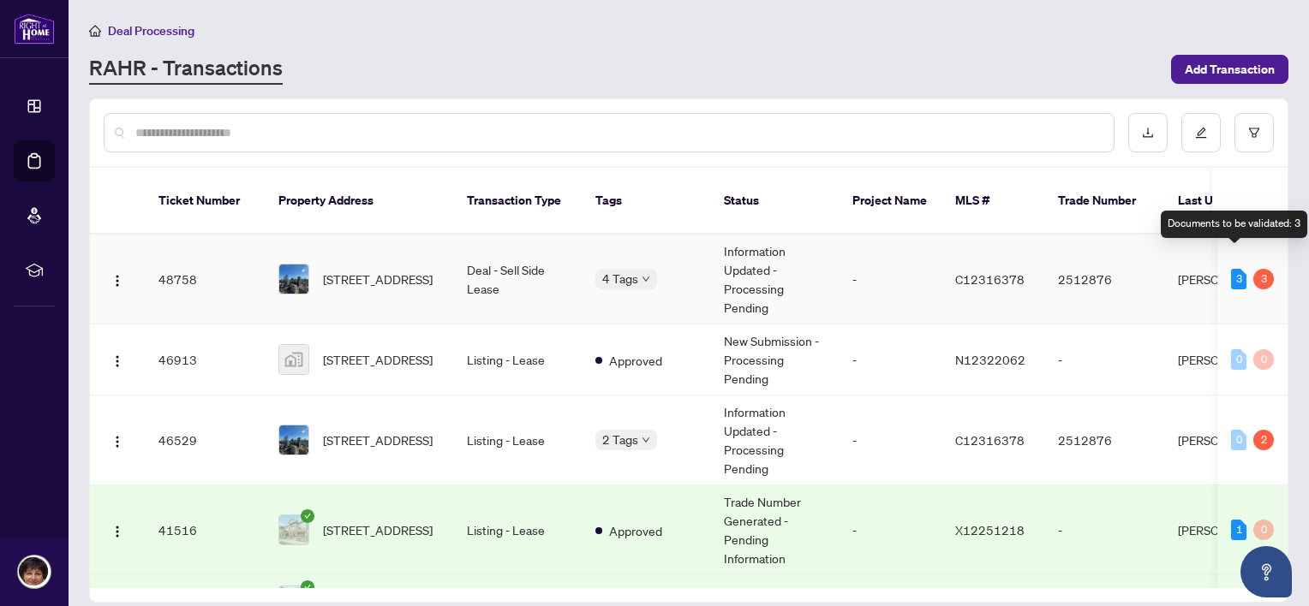
click at [1231, 269] on div "3" at bounding box center [1238, 279] width 15 height 21
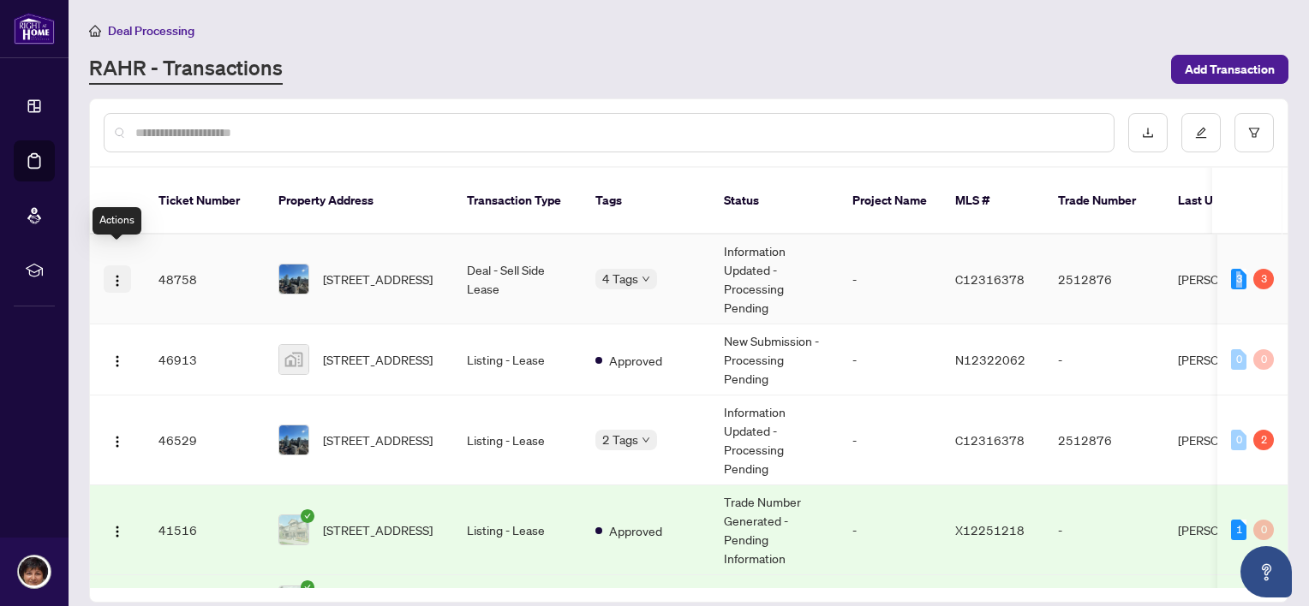
click at [120, 274] on img "button" at bounding box center [117, 281] width 14 height 14
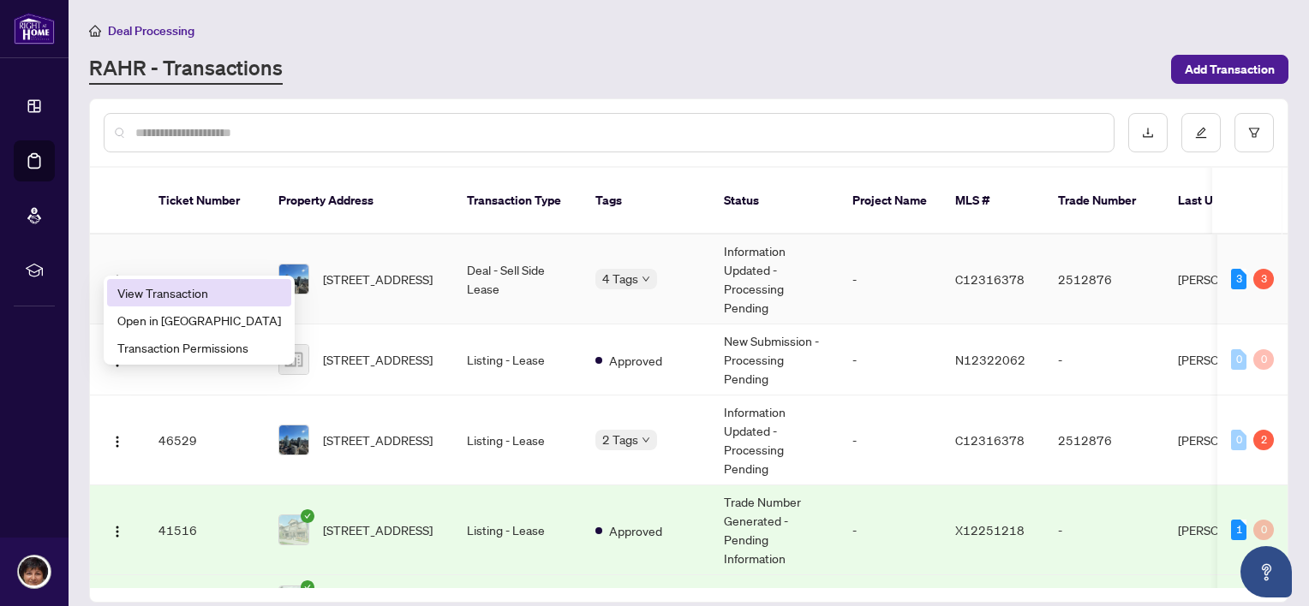
click at [154, 289] on span "View Transaction" at bounding box center [199, 292] width 164 height 19
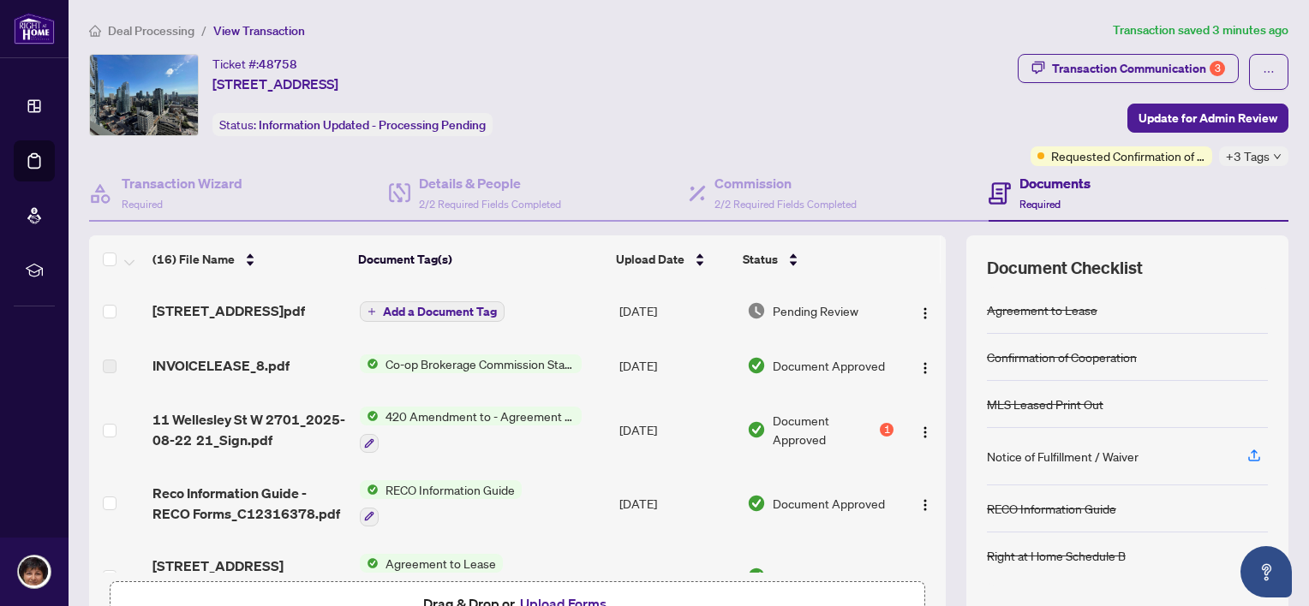
click at [1045, 183] on h4 "Documents" at bounding box center [1054, 183] width 71 height 21
click at [1024, 201] on span "Required" at bounding box center [1039, 204] width 41 height 13
click at [918, 439] on img "button" at bounding box center [925, 433] width 14 height 14
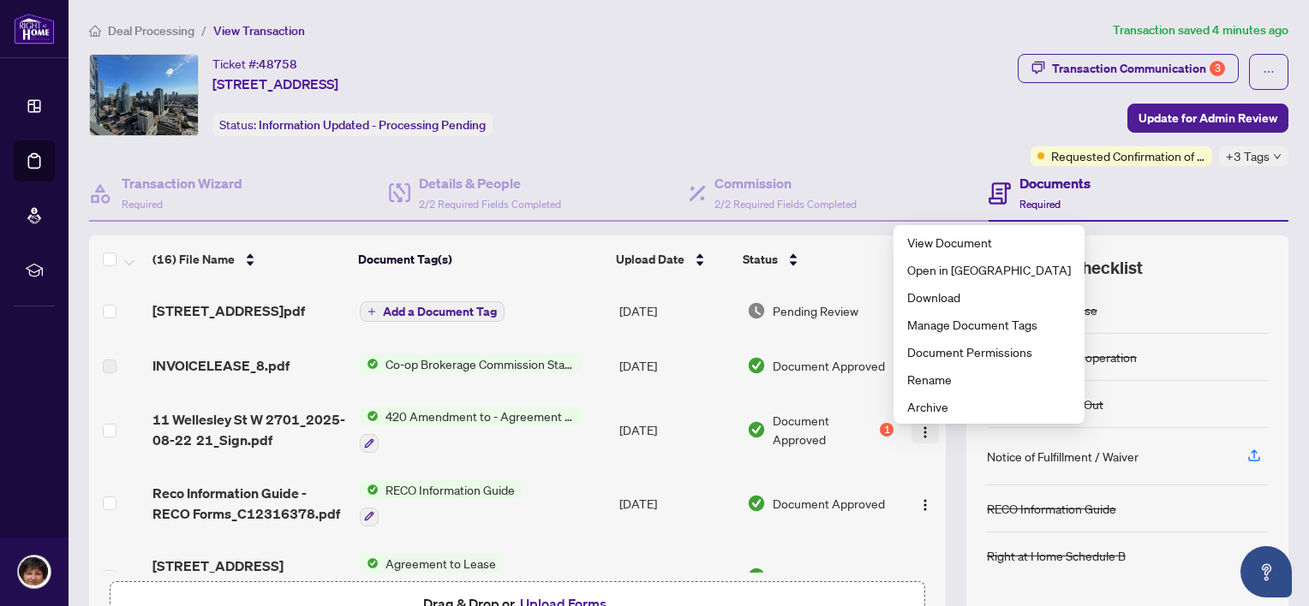
click at [918, 439] on img "button" at bounding box center [925, 433] width 14 height 14
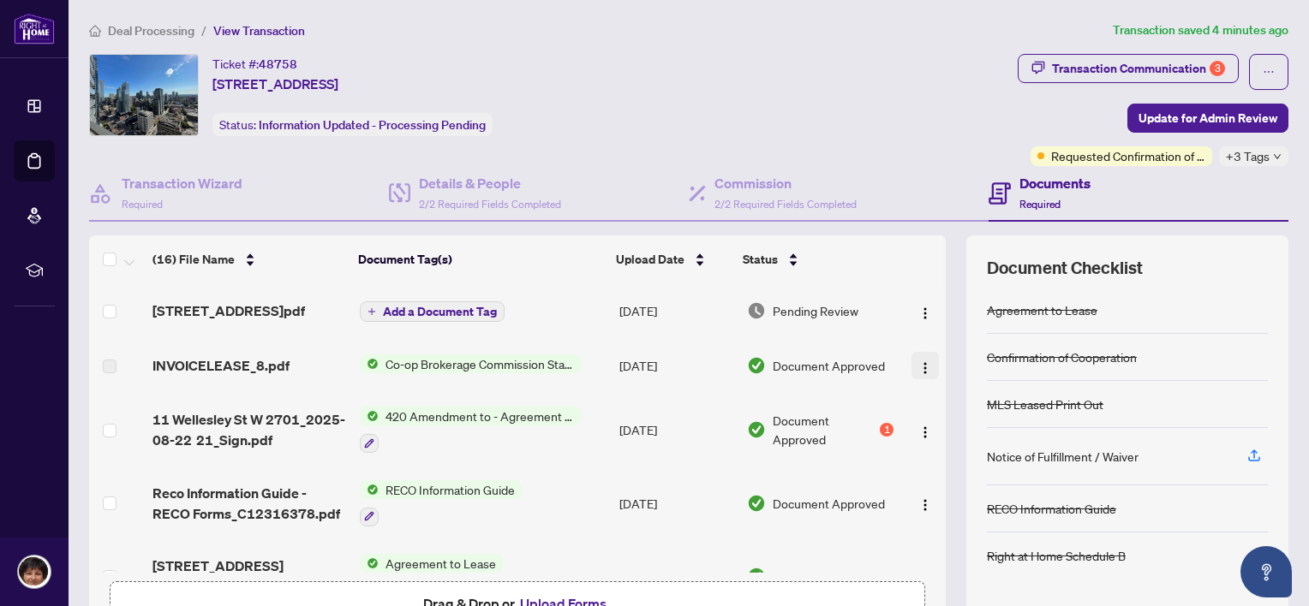
click at [918, 375] on img "button" at bounding box center [925, 368] width 14 height 14
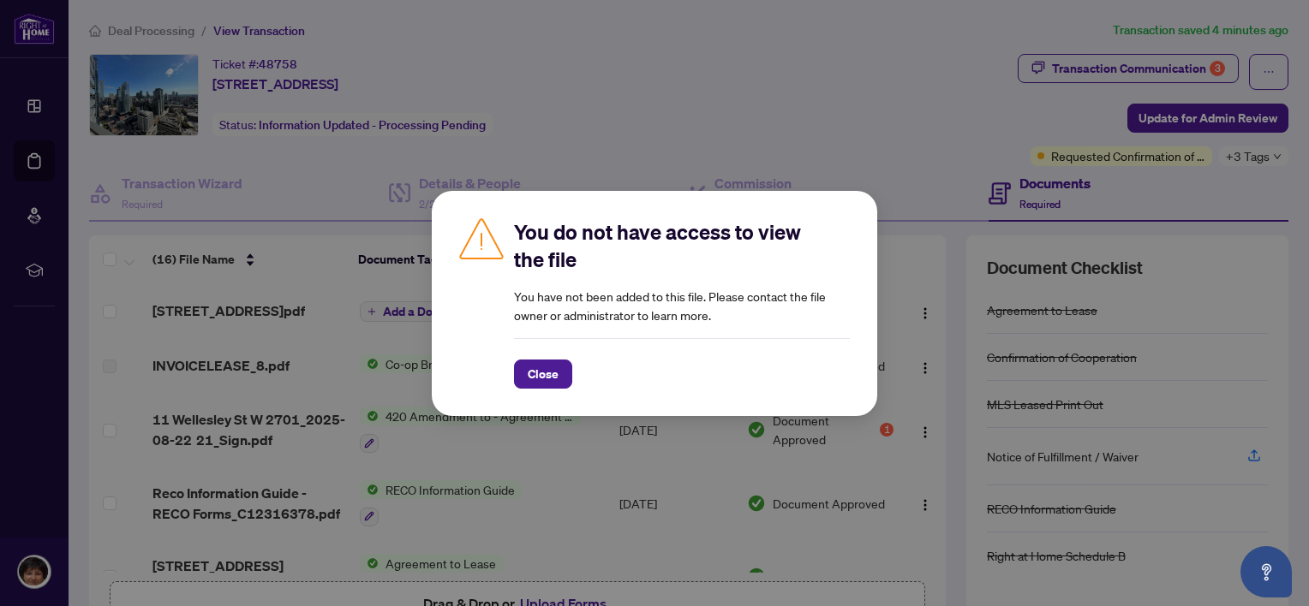
click at [874, 141] on div "You do not have access to view the file You have not been added to this file. P…" at bounding box center [654, 303] width 1309 height 606
click at [711, 125] on div "You do not have access to view the file You have not been added to this file. P…" at bounding box center [654, 303] width 1309 height 606
click at [535, 373] on span "Close" at bounding box center [543, 374] width 31 height 27
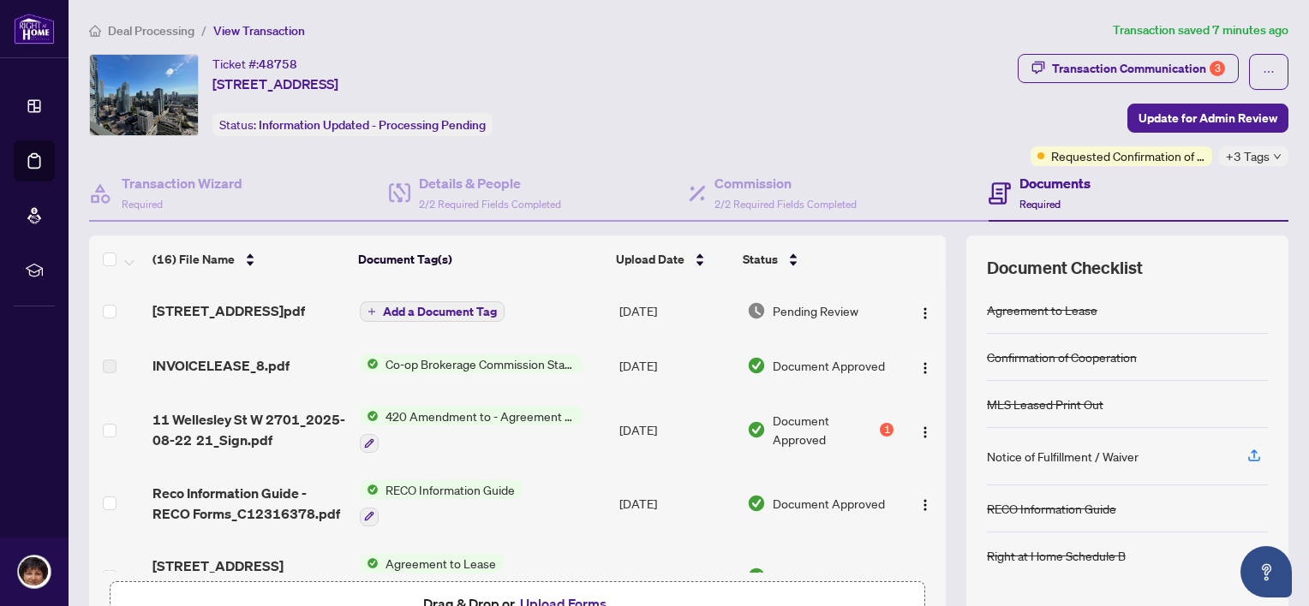
click at [149, 28] on span "Deal Processing" at bounding box center [151, 30] width 87 height 15
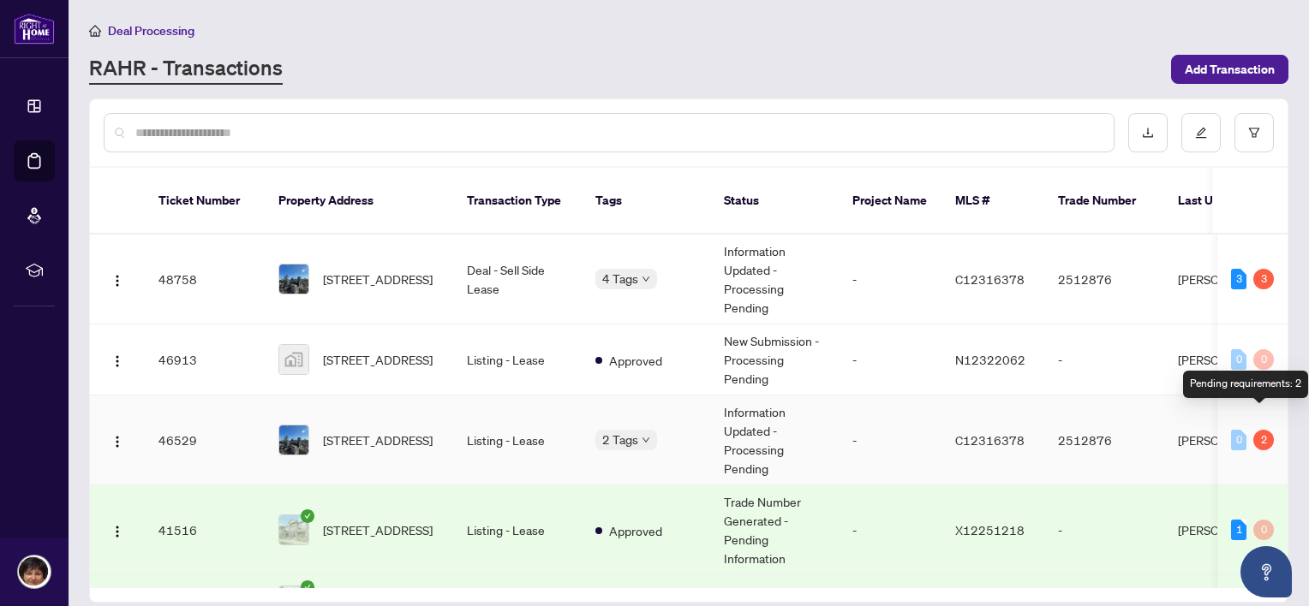
click at [1261, 430] on div "2" at bounding box center [1263, 440] width 21 height 21
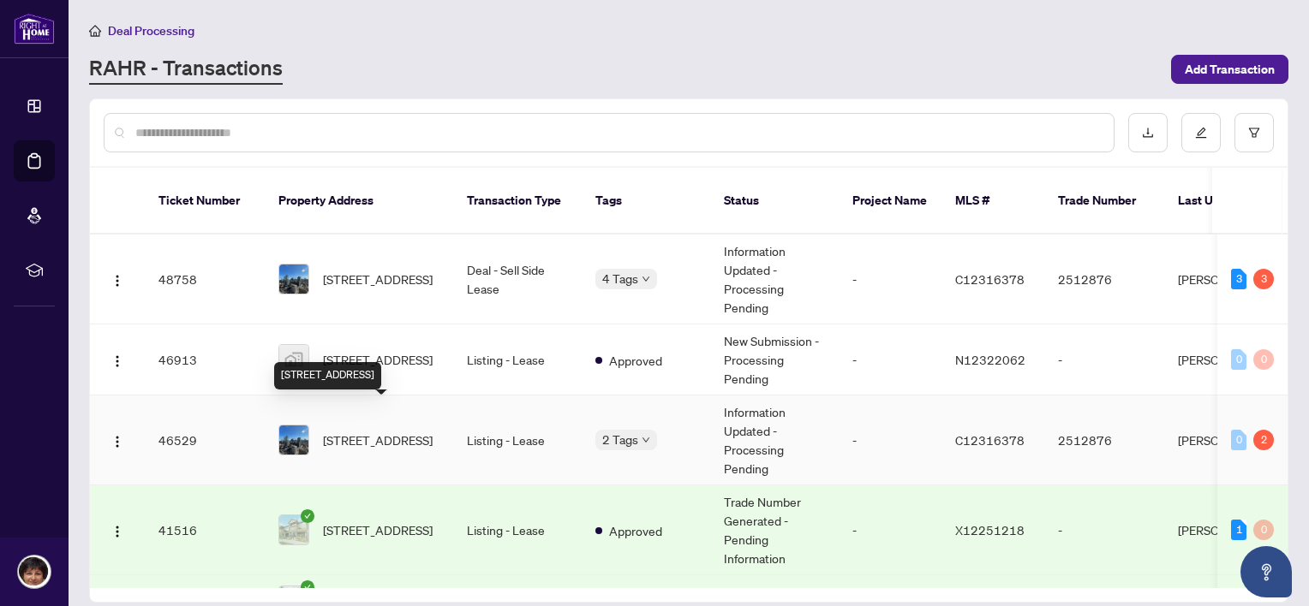
click at [385, 431] on span "[STREET_ADDRESS]" at bounding box center [378, 440] width 110 height 19
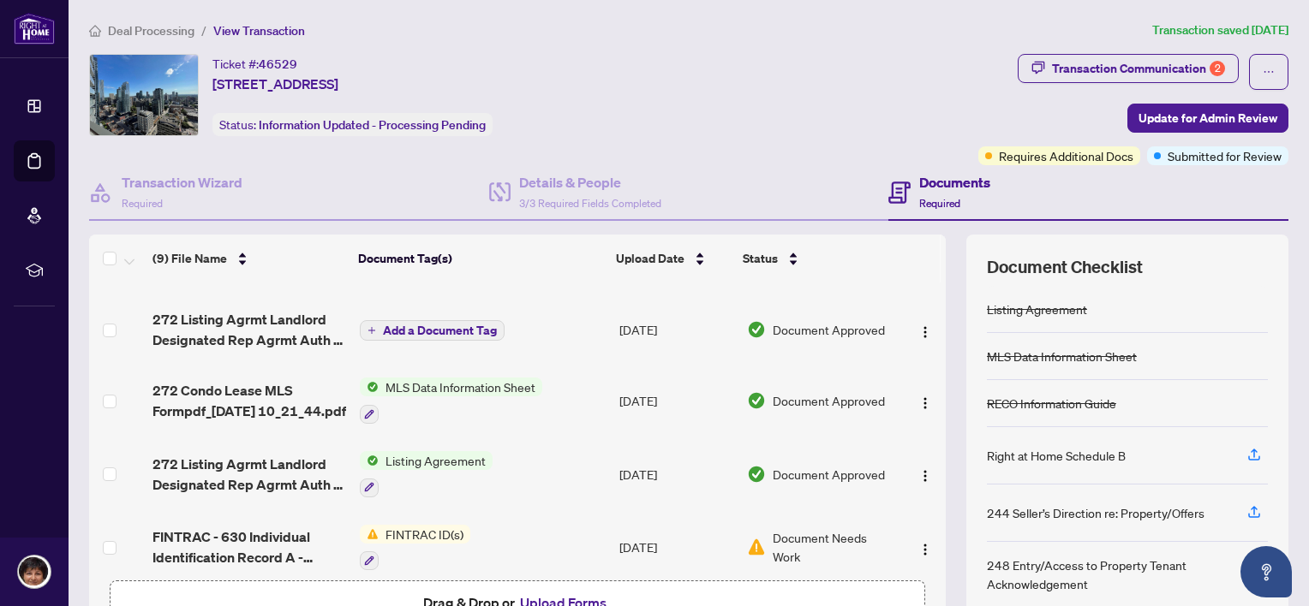
scroll to position [86, 0]
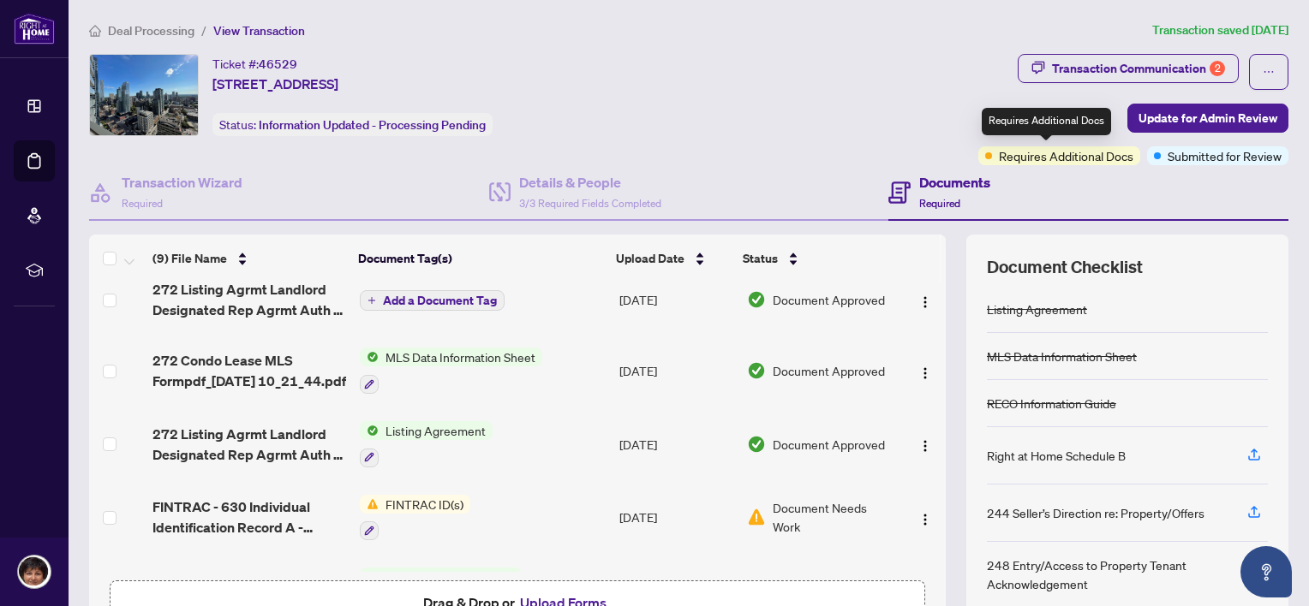
click at [1042, 155] on span "Requires Additional Docs" at bounding box center [1066, 155] width 134 height 19
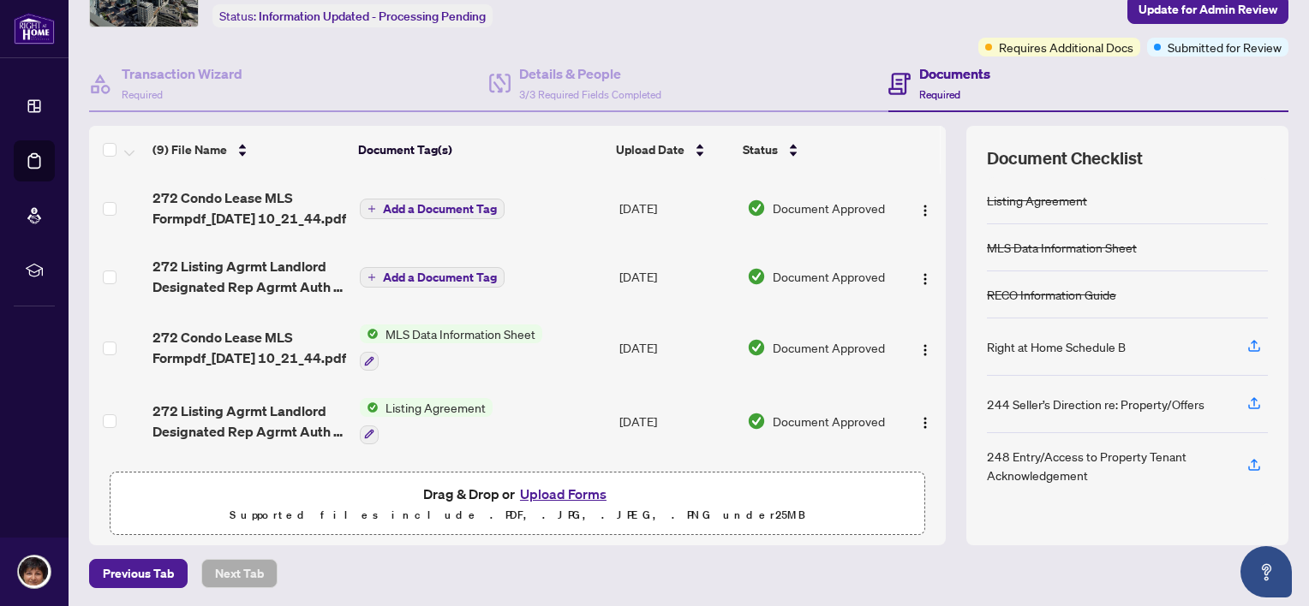
scroll to position [0, 0]
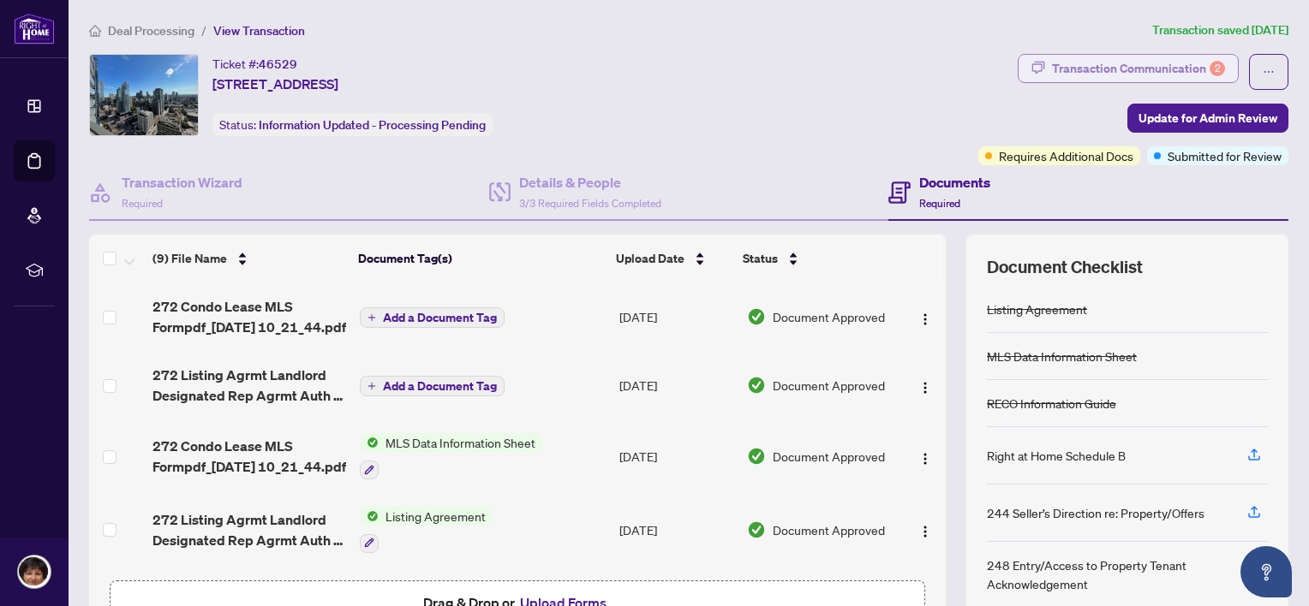
click at [1156, 65] on div "Transaction Communication 2" at bounding box center [1138, 68] width 173 height 27
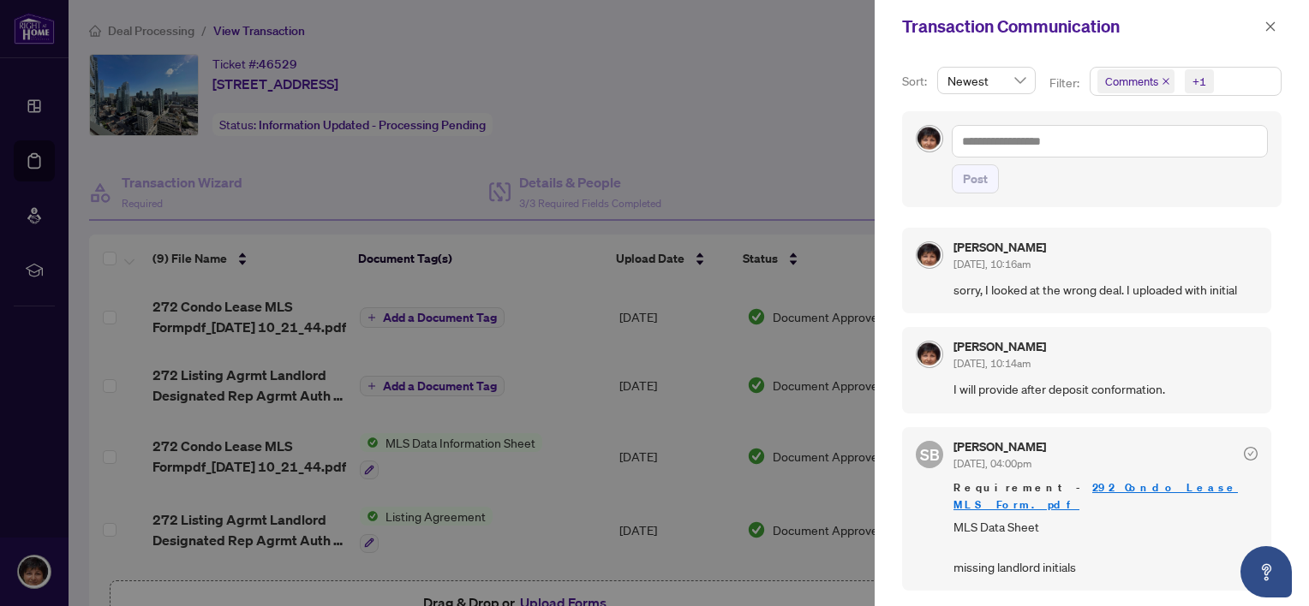
click at [761, 124] on div at bounding box center [654, 303] width 1309 height 606
click at [733, 128] on div at bounding box center [654, 303] width 1309 height 606
click at [640, 157] on div at bounding box center [654, 303] width 1309 height 606
click at [1268, 25] on icon "close" at bounding box center [1270, 27] width 12 height 12
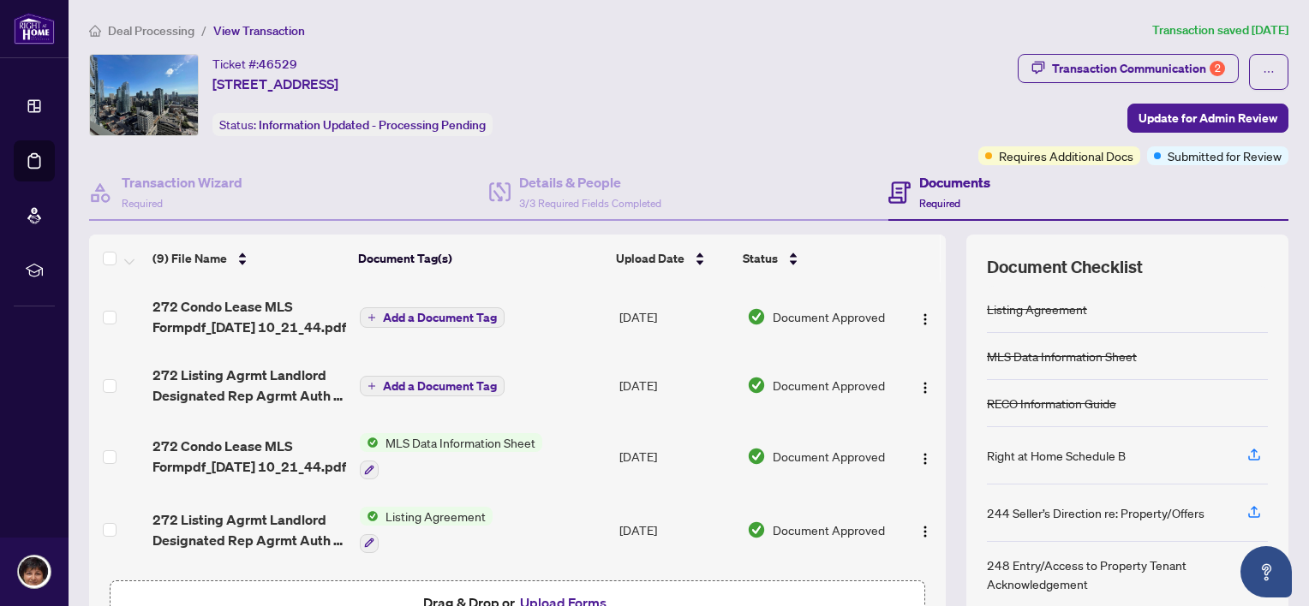
click at [148, 27] on span "Deal Processing" at bounding box center [151, 30] width 87 height 15
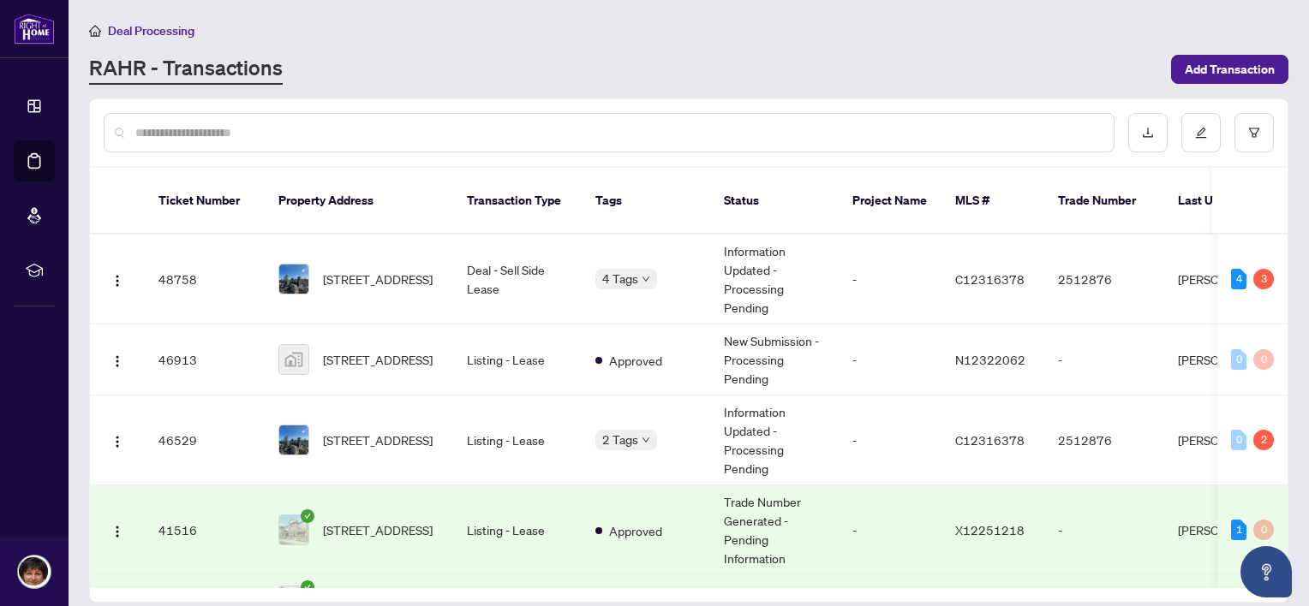
click at [154, 25] on span "Deal Processing" at bounding box center [151, 30] width 87 height 15
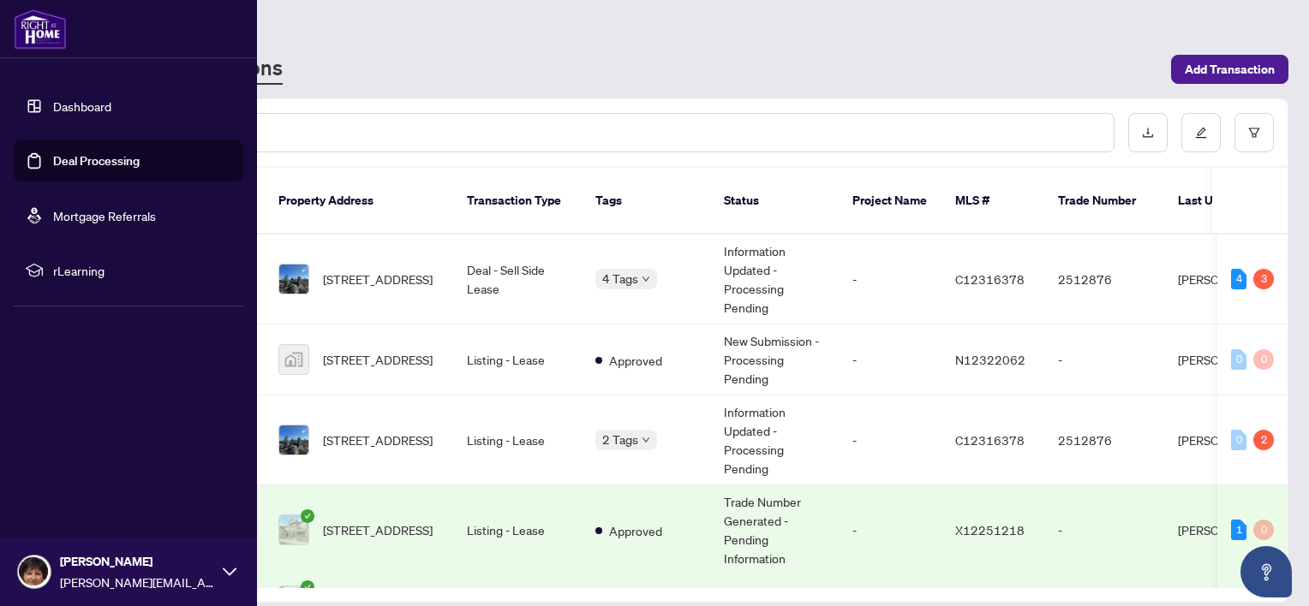
click at [82, 108] on link "Dashboard" at bounding box center [82, 105] width 58 height 15
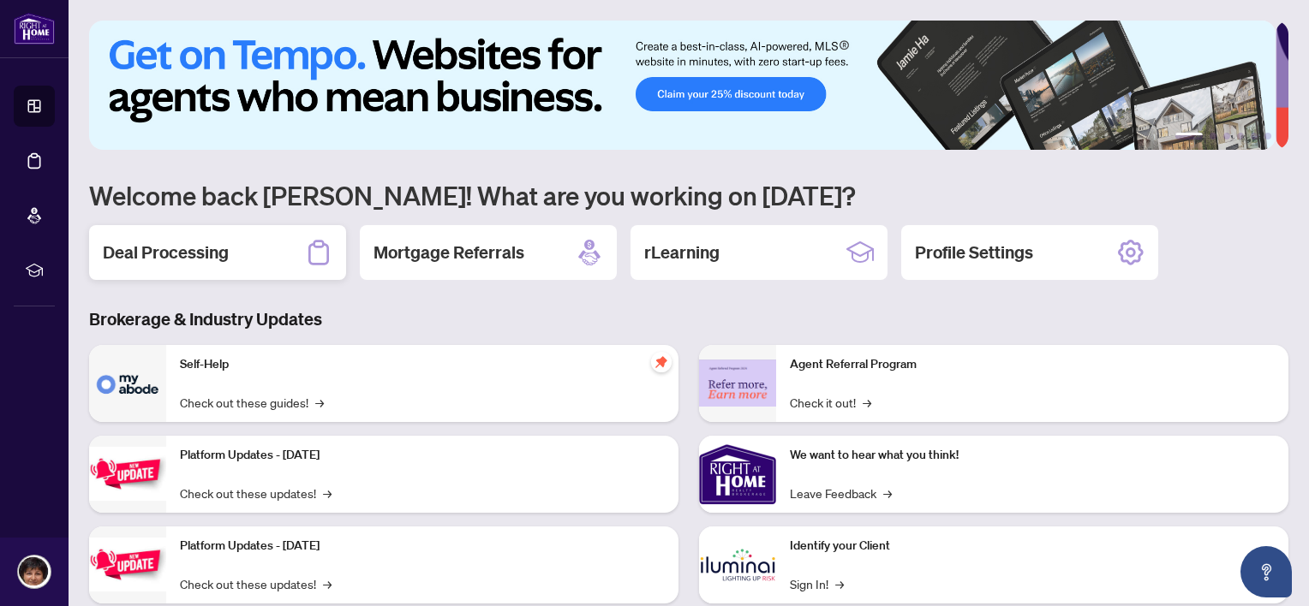
click at [172, 250] on h2 "Deal Processing" at bounding box center [166, 253] width 126 height 24
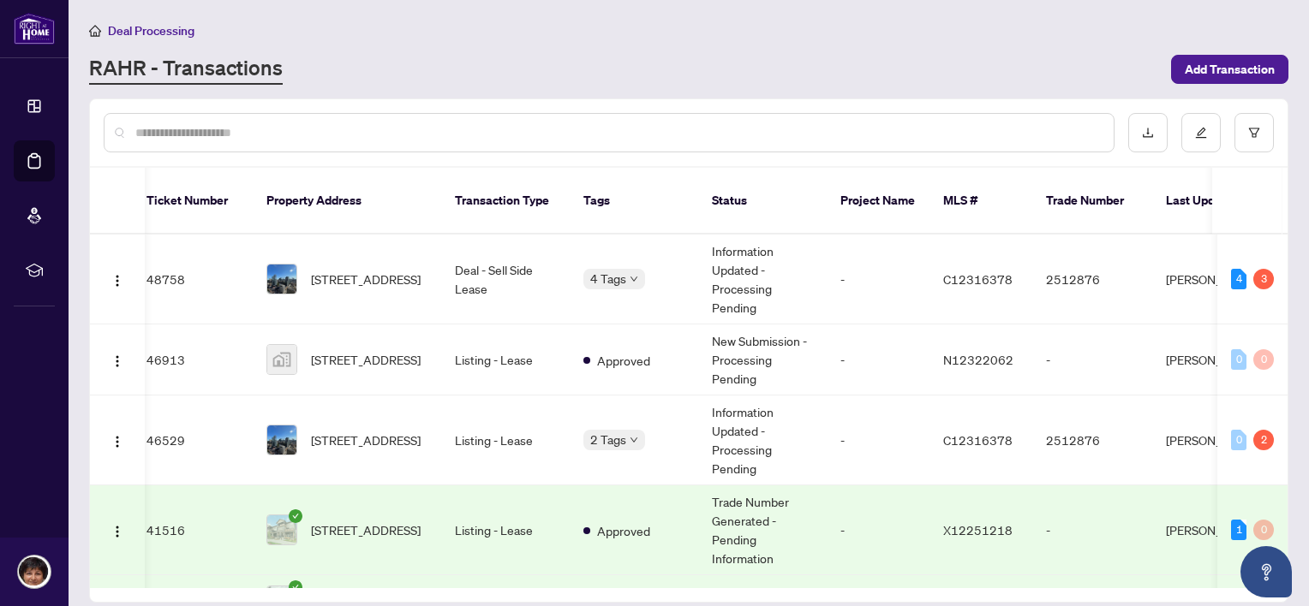
scroll to position [0, 3]
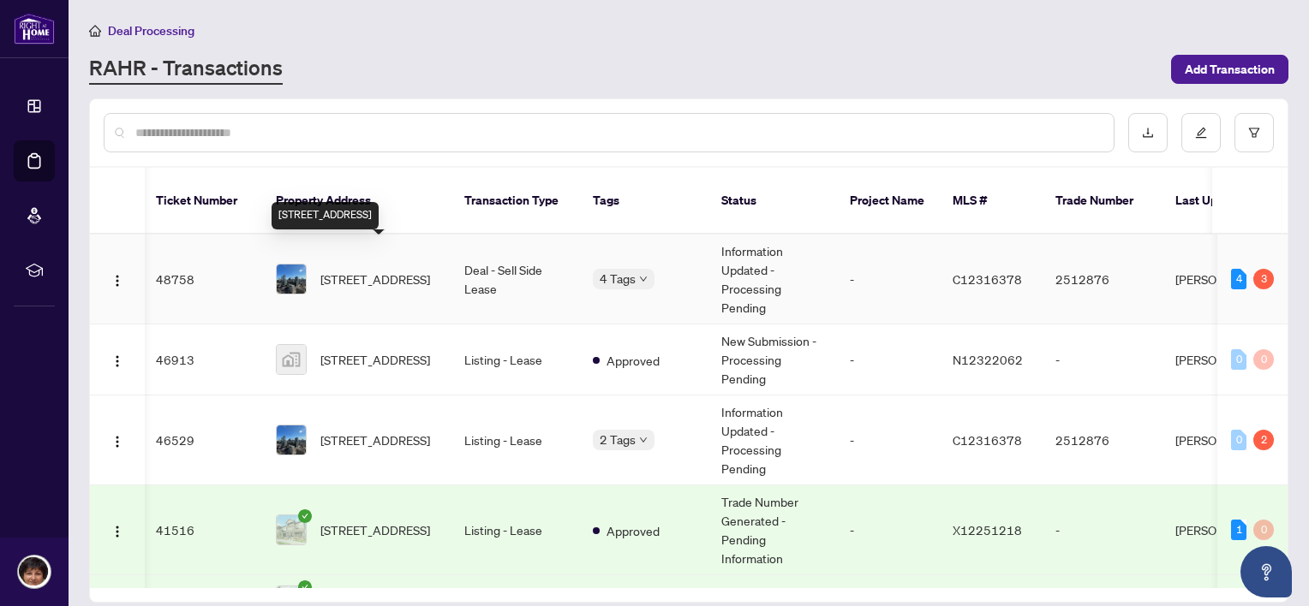
click at [370, 270] on span "[STREET_ADDRESS]" at bounding box center [375, 279] width 110 height 19
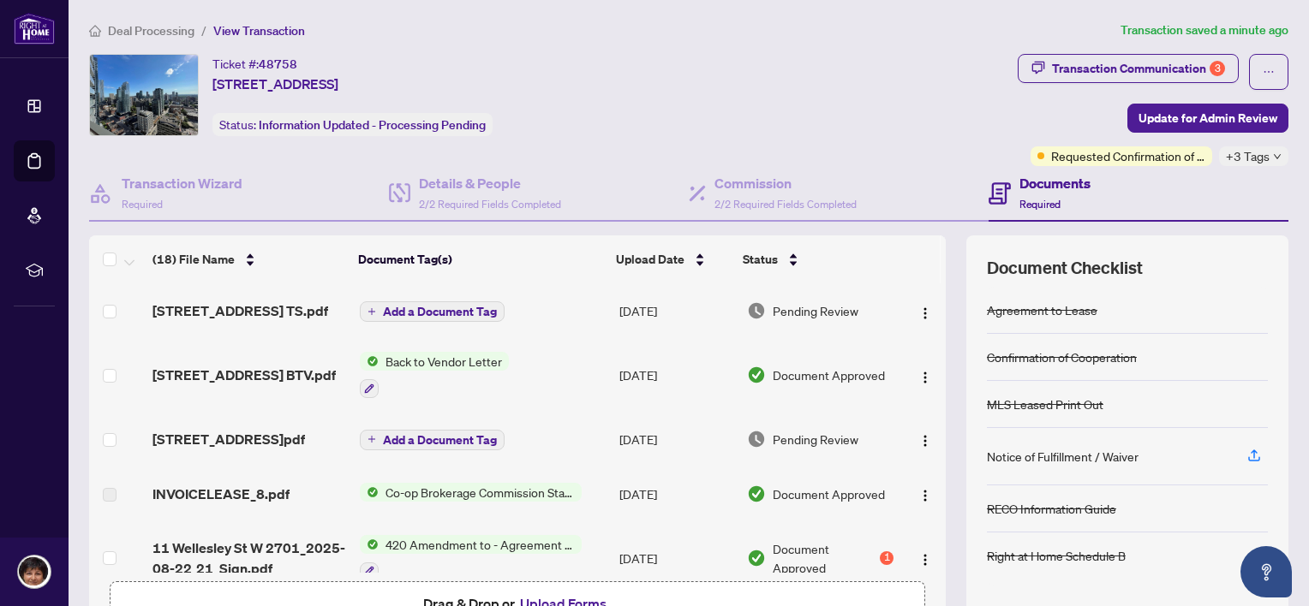
click at [437, 356] on span "Back to Vendor Letter" at bounding box center [444, 361] width 130 height 19
click at [445, 444] on span "Back to Vendor Letter" at bounding box center [418, 443] width 130 height 19
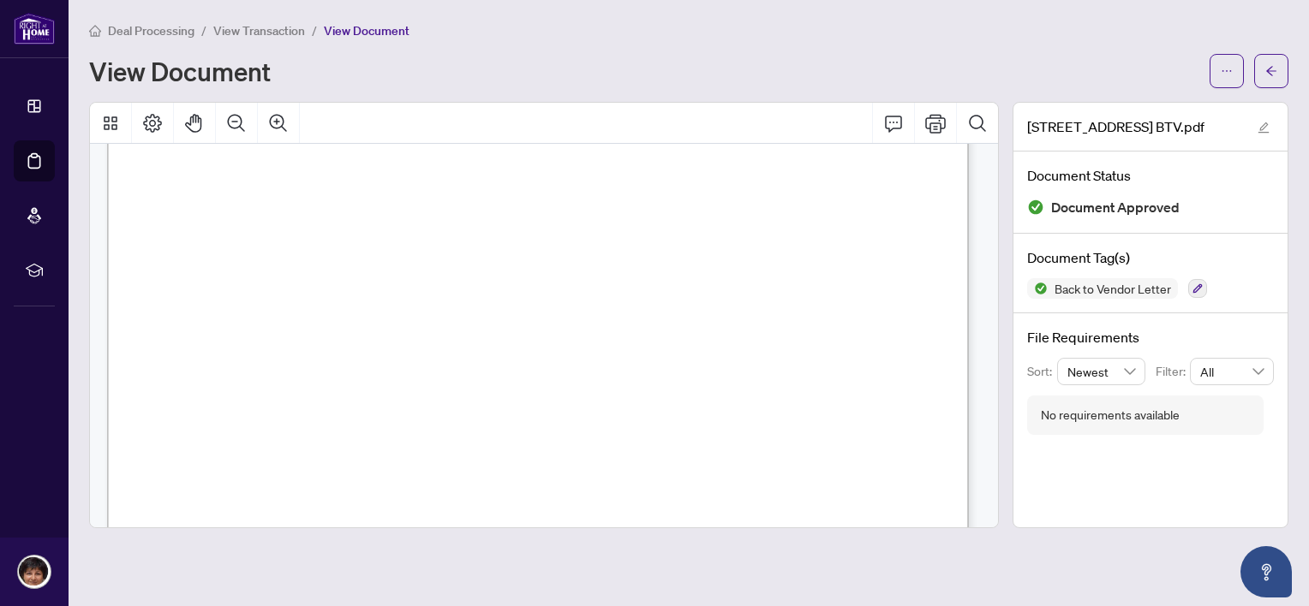
scroll to position [86, 0]
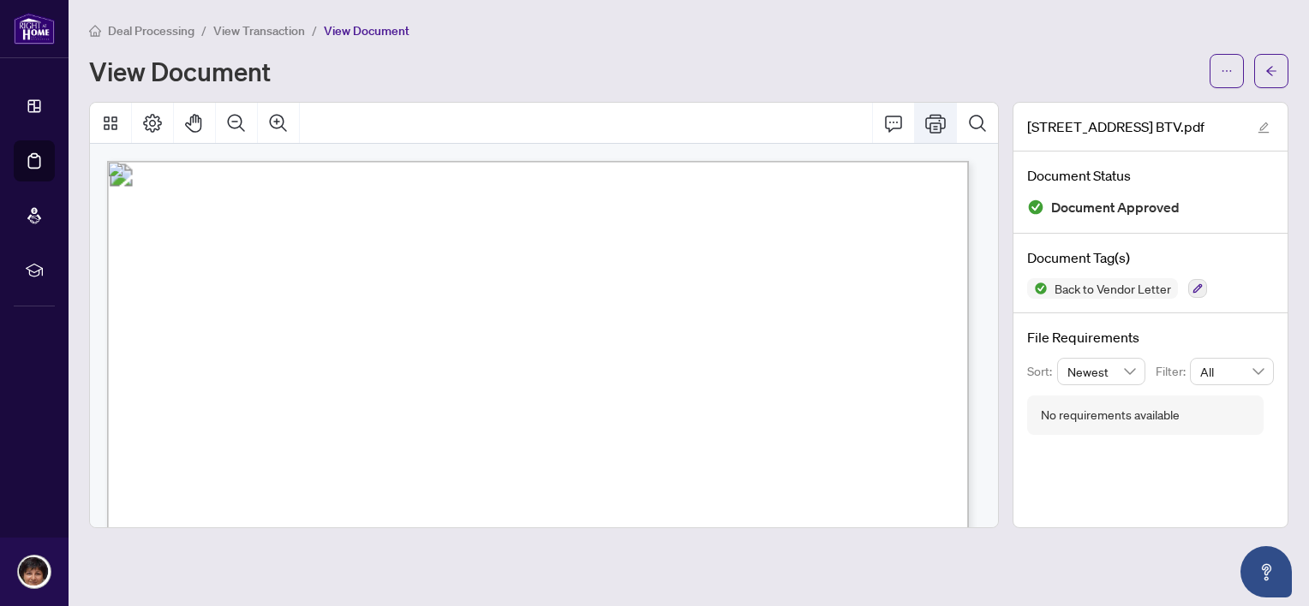
click at [940, 122] on icon "Print" at bounding box center [935, 123] width 21 height 21
click at [245, 28] on span "View Transaction" at bounding box center [259, 30] width 92 height 15
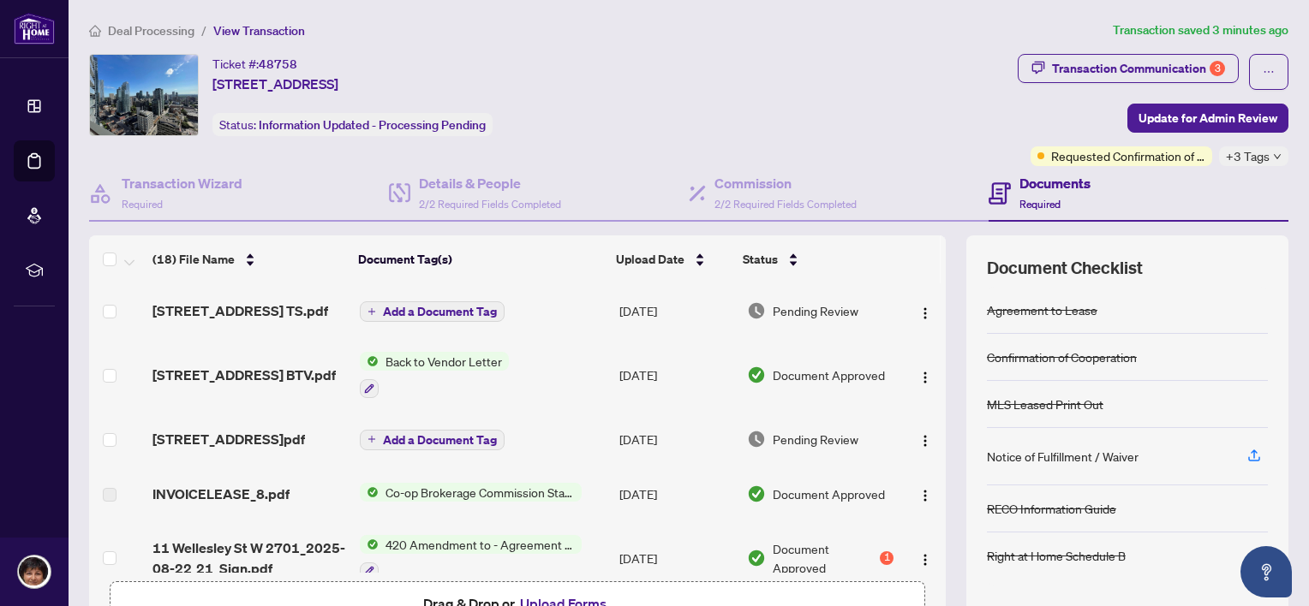
click at [422, 309] on span "Add a Document Tag" at bounding box center [440, 312] width 114 height 12
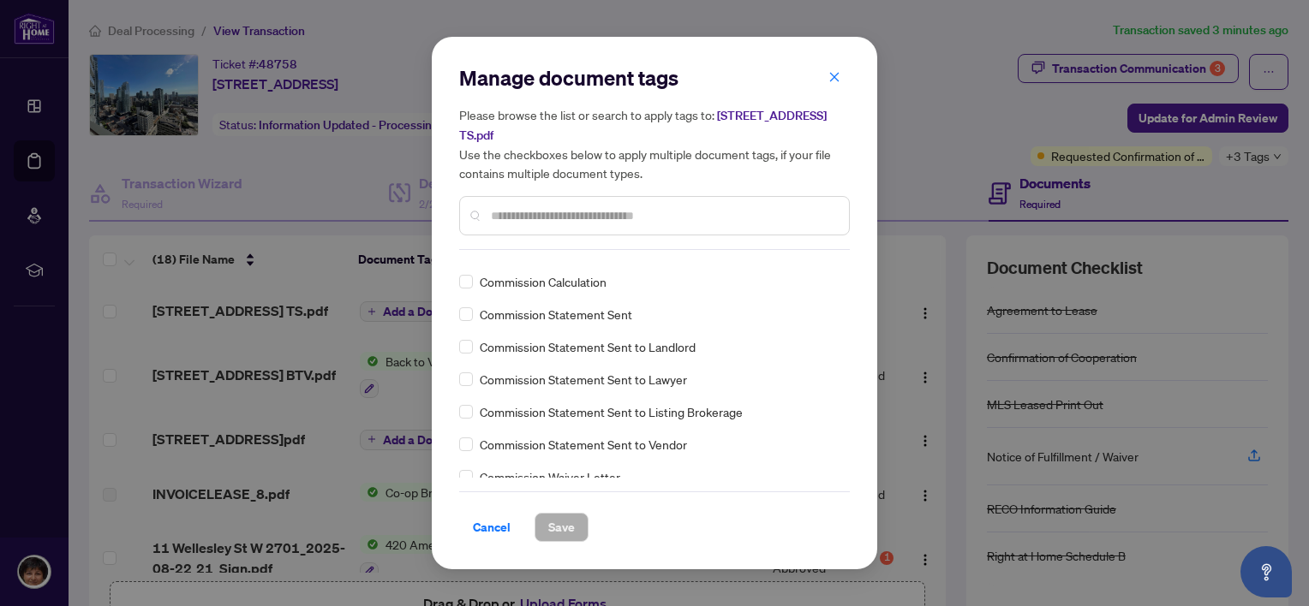
scroll to position [942, 0]
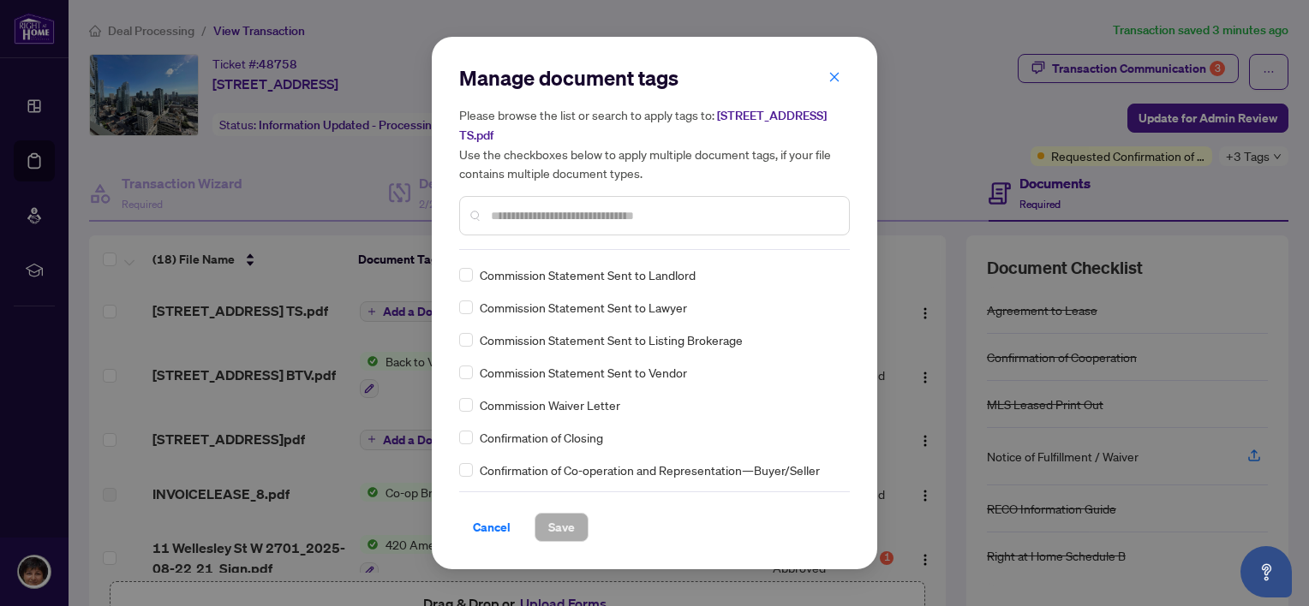
click at [277, 240] on div "Manage document tags Please browse the list or search to apply tags to: 2701-11…" at bounding box center [654, 303] width 1309 height 606
click at [833, 76] on icon "close" at bounding box center [834, 76] width 9 height 9
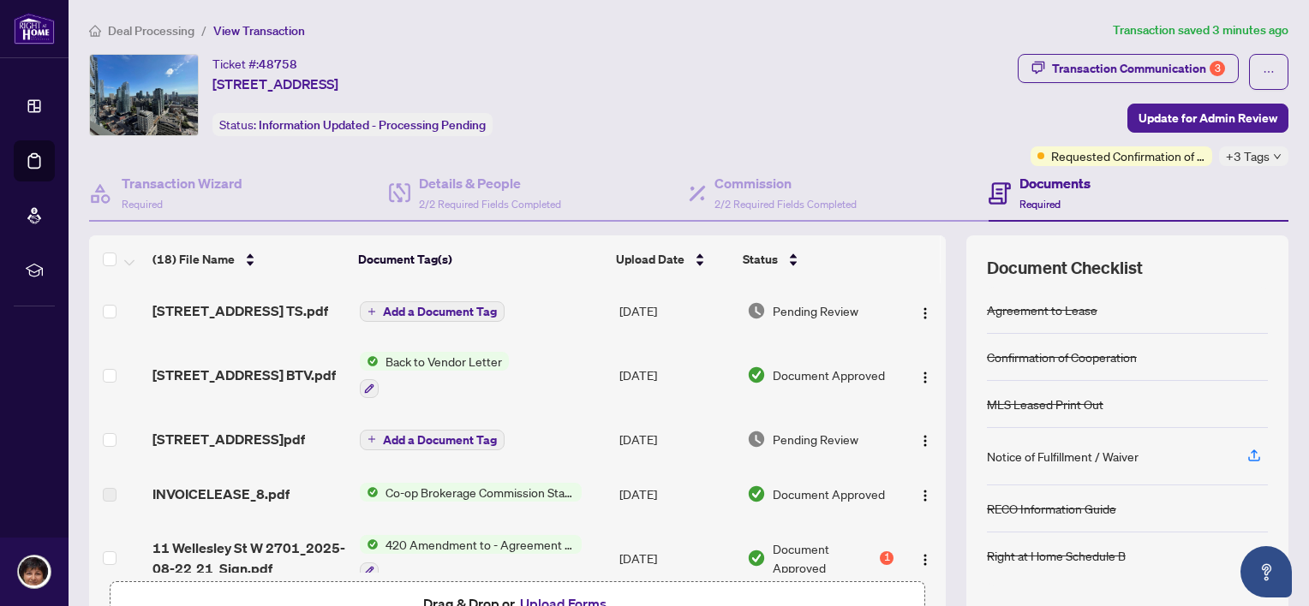
click at [1019, 192] on div "Documents Required" at bounding box center [1054, 193] width 71 height 40
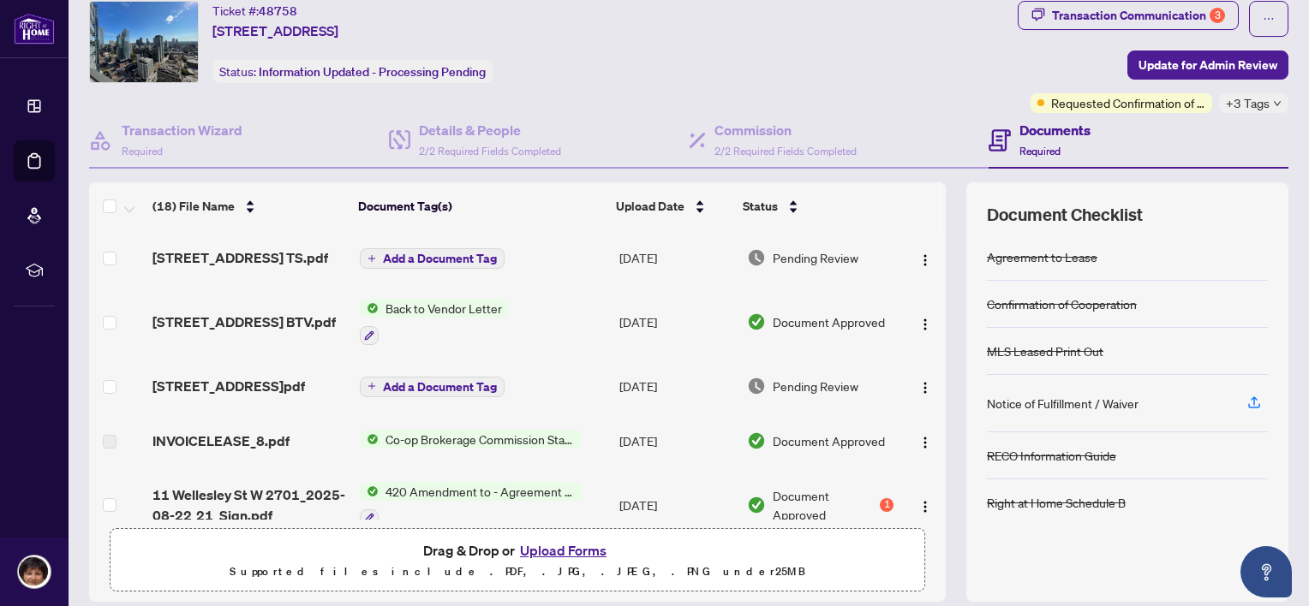
scroll to position [24, 0]
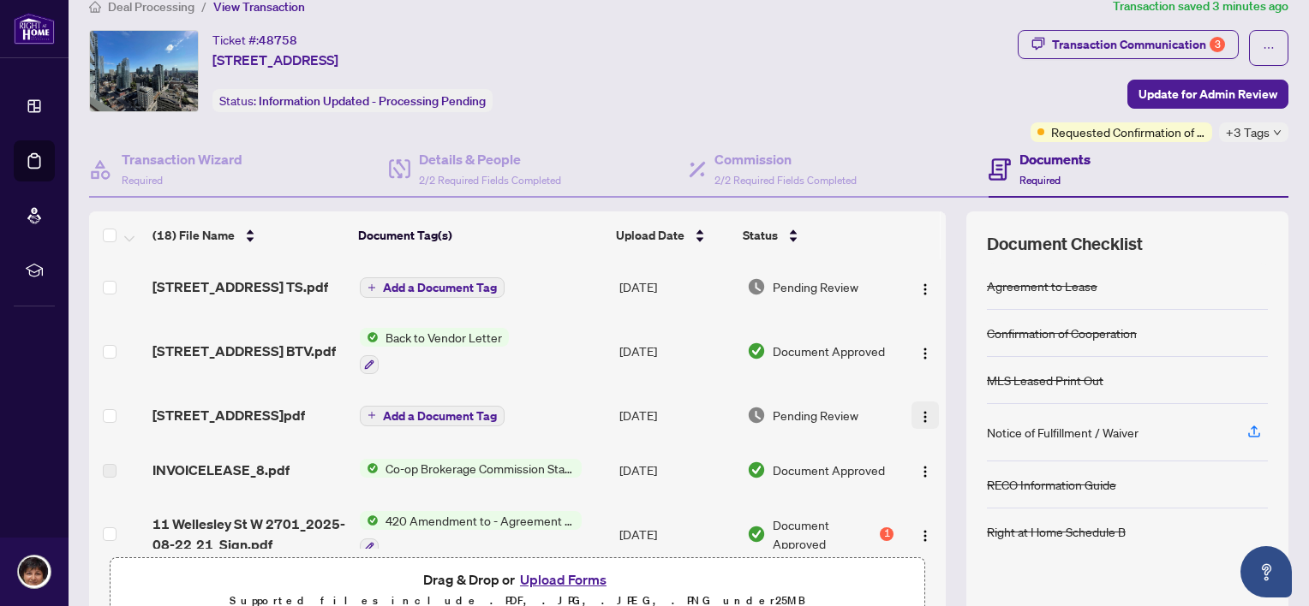
click at [918, 419] on img "button" at bounding box center [925, 417] width 14 height 14
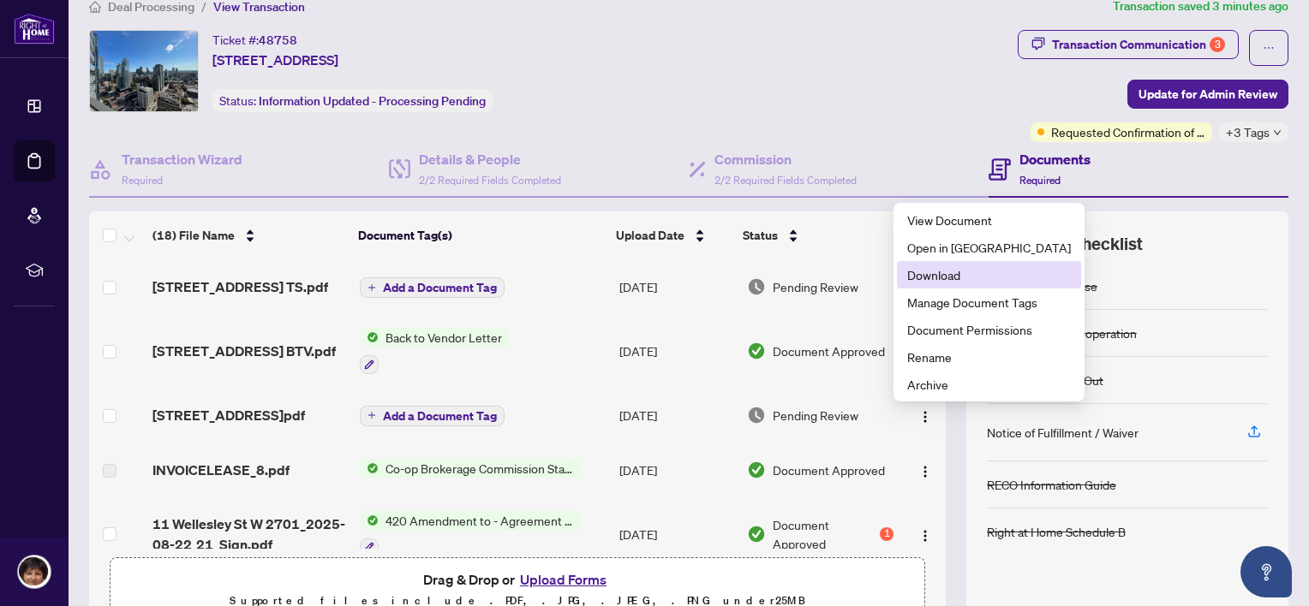
click at [922, 279] on span "Download" at bounding box center [989, 275] width 164 height 19
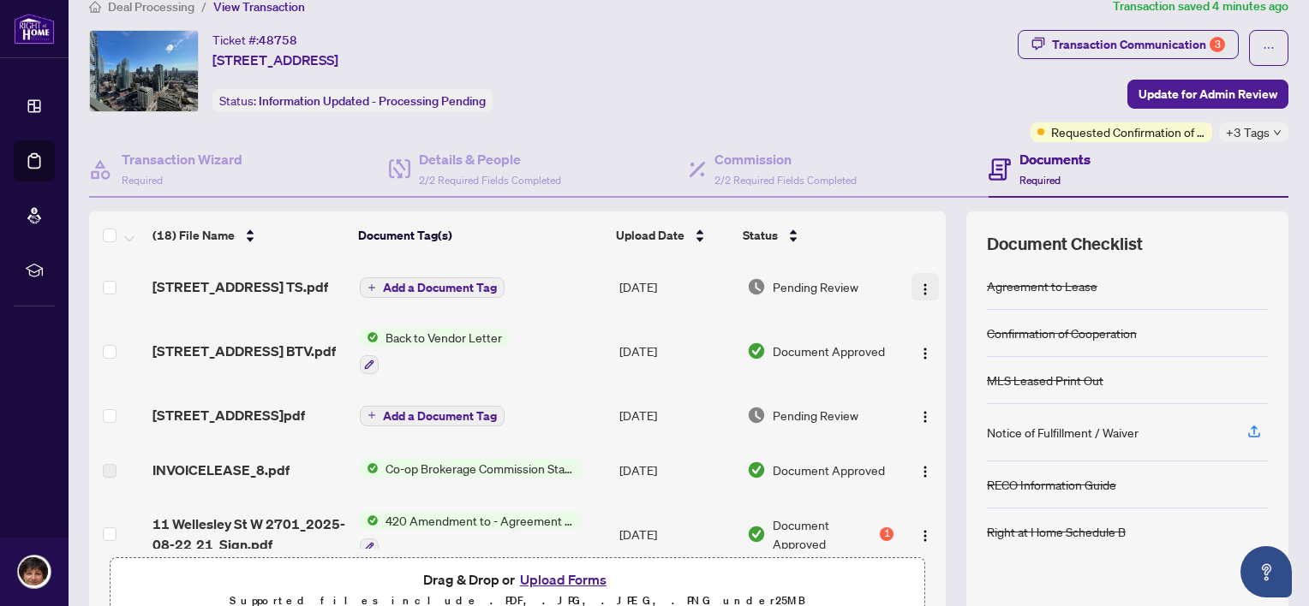
click at [918, 283] on img "button" at bounding box center [925, 290] width 14 height 14
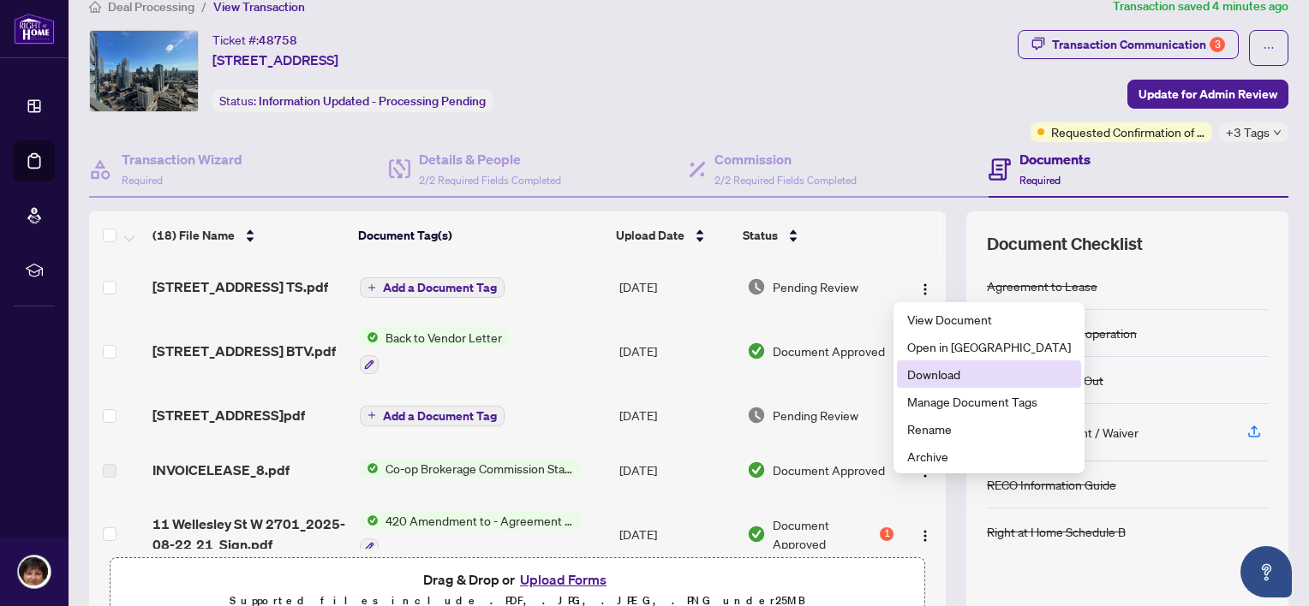
click at [925, 377] on span "Download" at bounding box center [989, 374] width 164 height 19
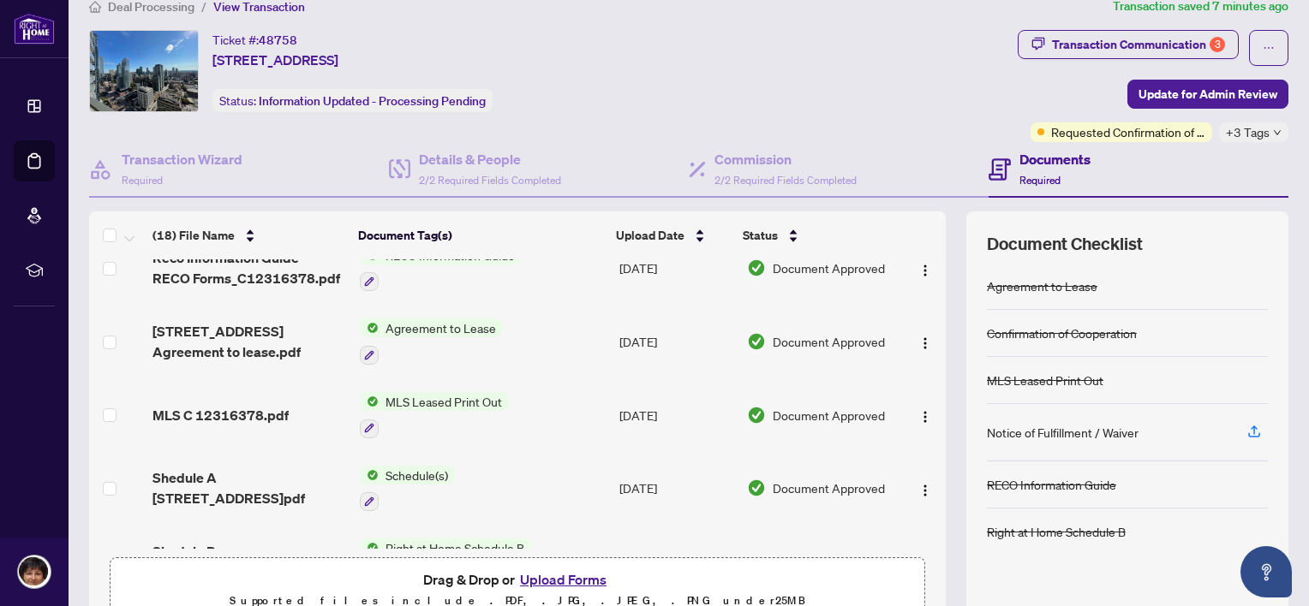
scroll to position [343, 0]
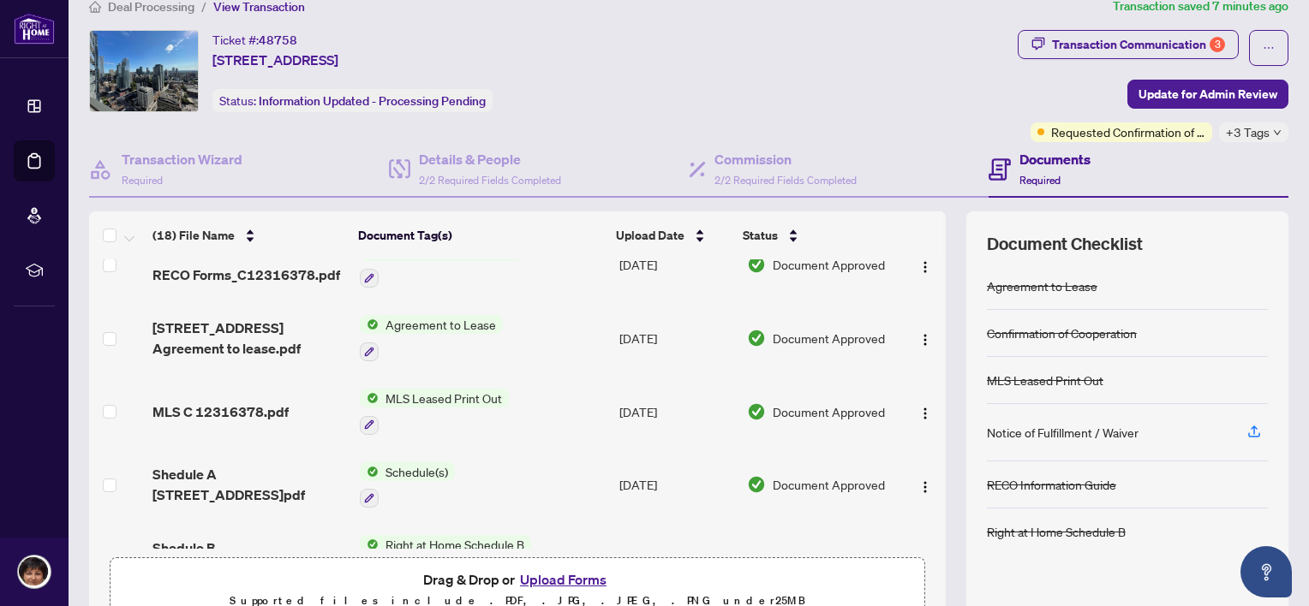
click at [544, 579] on button "Upload Forms" at bounding box center [563, 580] width 97 height 22
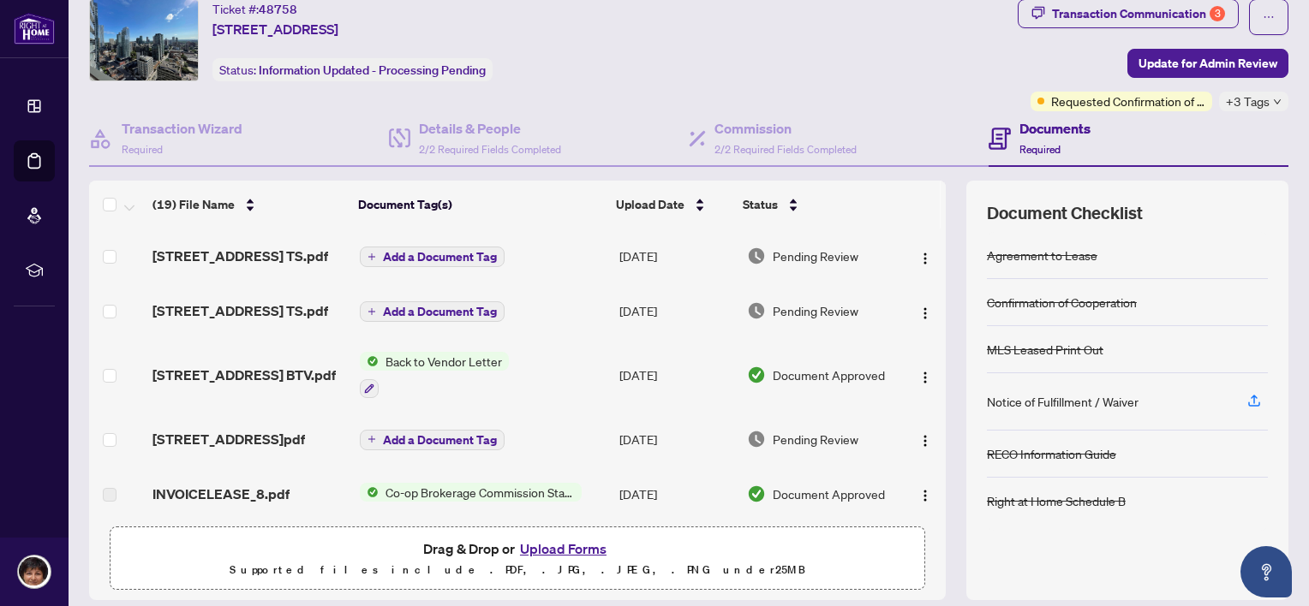
scroll to position [0, 0]
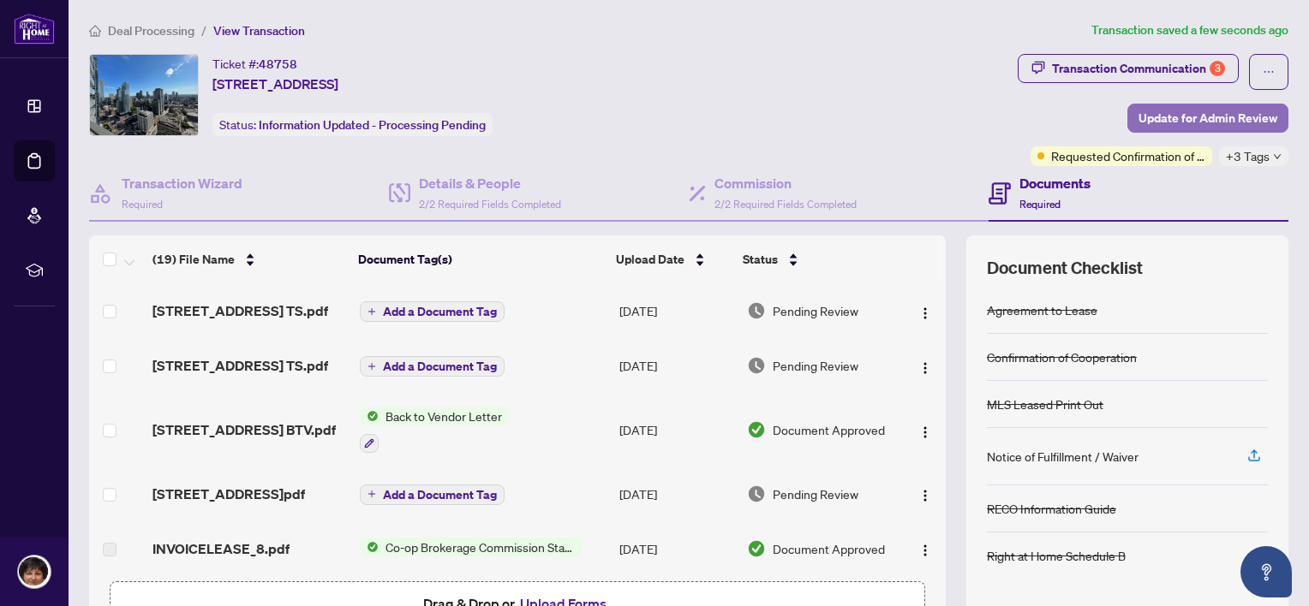
click at [1229, 117] on span "Update for Admin Review" at bounding box center [1207, 117] width 139 height 27
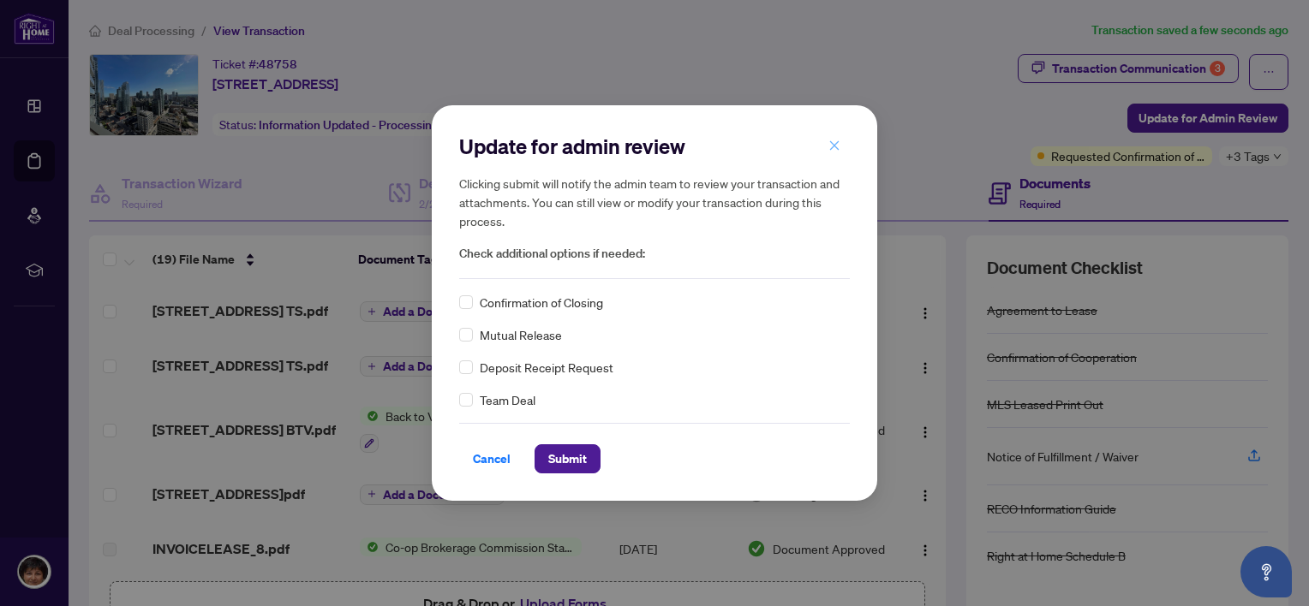
click at [828, 144] on icon "close" at bounding box center [834, 146] width 12 height 12
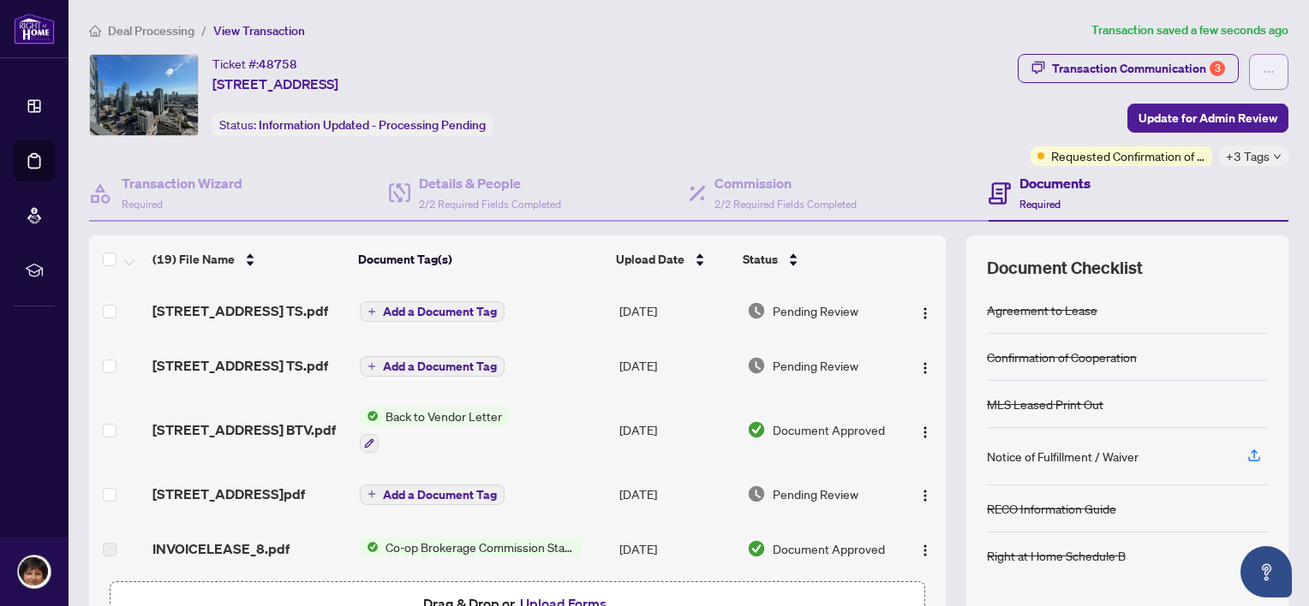
click at [1262, 71] on icon "ellipsis" at bounding box center [1268, 72] width 12 height 12
click at [1191, 135] on span "Document Archive" at bounding box center [1196, 137] width 131 height 19
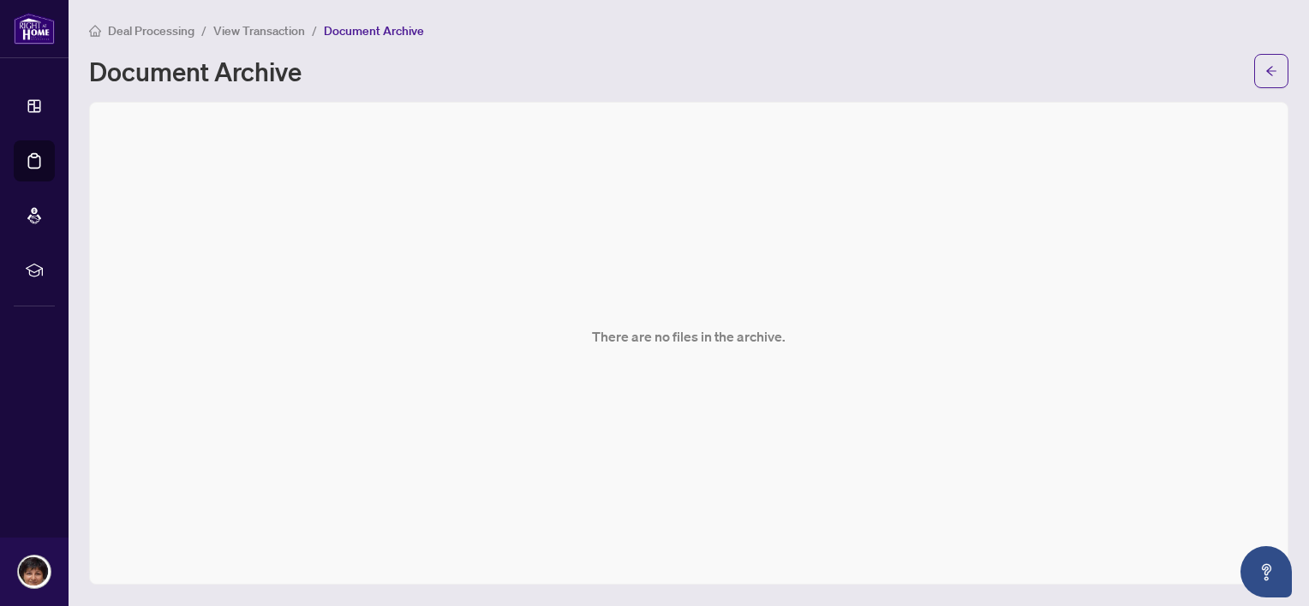
click at [262, 23] on span "View Transaction" at bounding box center [259, 30] width 92 height 15
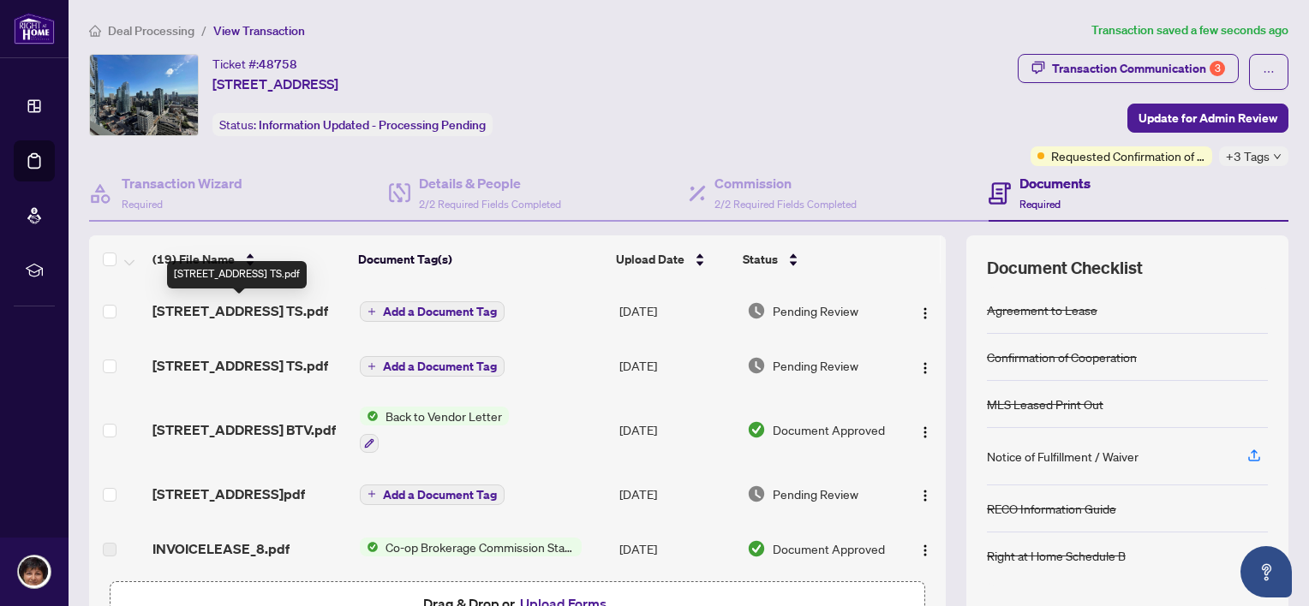
click at [258, 312] on span "2701-11 Wellesley St TS.pdf" at bounding box center [240, 311] width 176 height 21
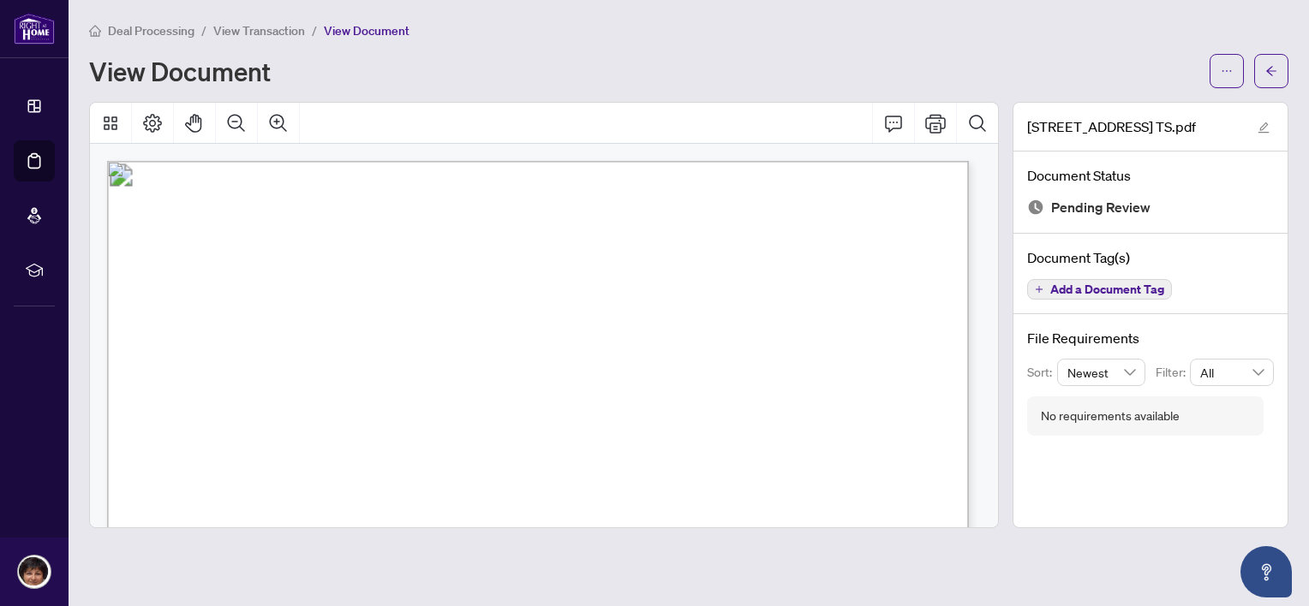
click at [260, 27] on span "View Transaction" at bounding box center [259, 30] width 92 height 15
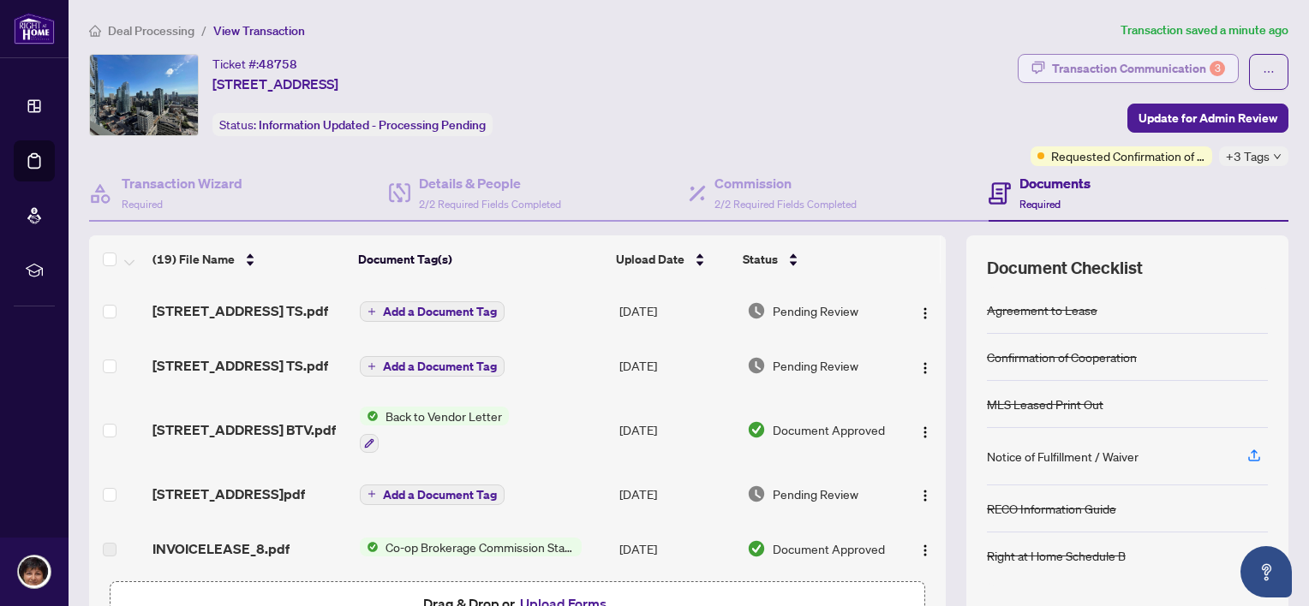
click at [1111, 63] on div "Transaction Communication 3" at bounding box center [1138, 68] width 173 height 27
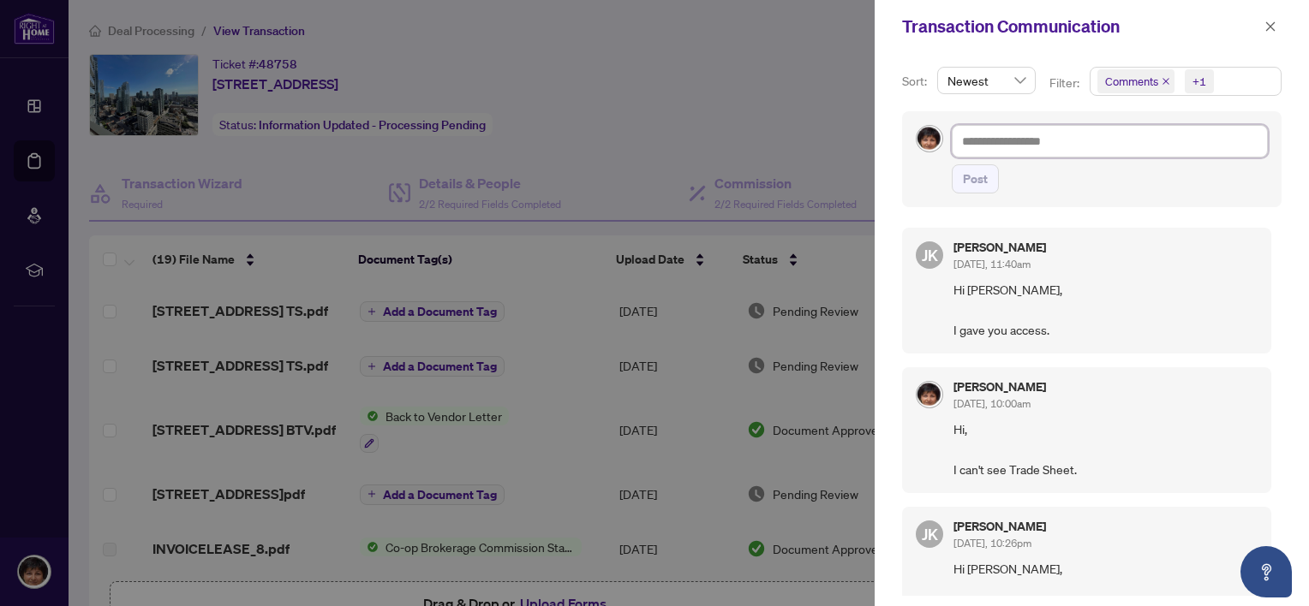
click at [988, 135] on textarea at bounding box center [1110, 141] width 316 height 33
type textarea "*"
type textarea "**"
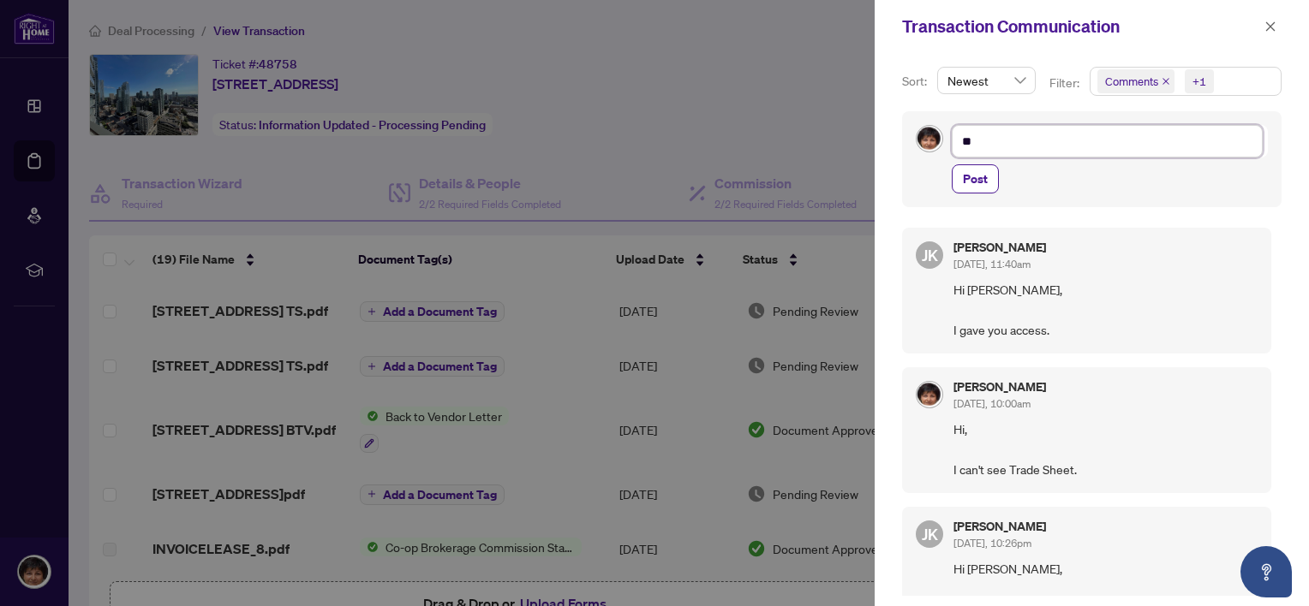
type textarea "**"
type textarea "****"
type textarea "*****"
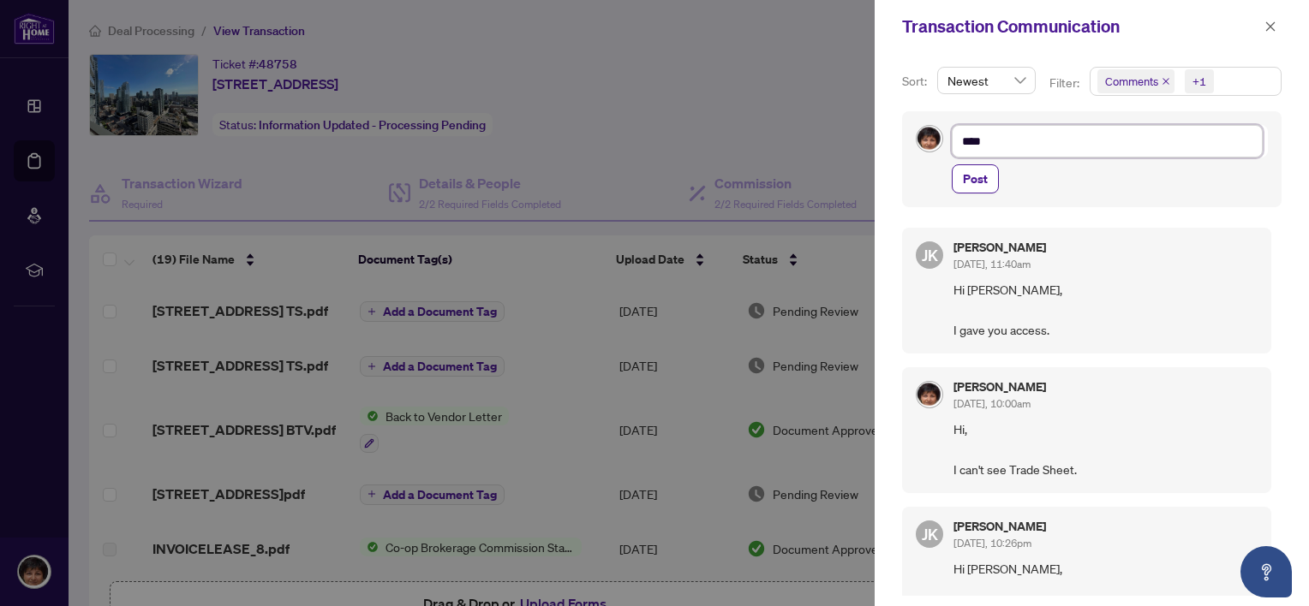
type textarea "*****"
type textarea "******"
type textarea "*******"
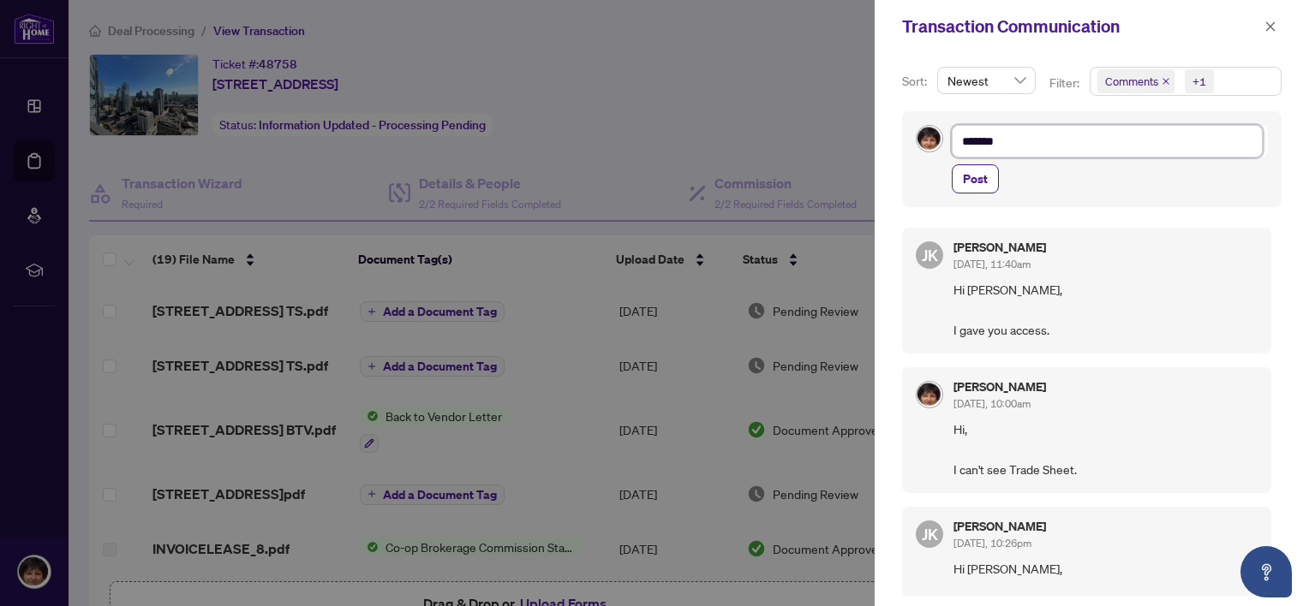
type textarea "*******"
type textarea "********"
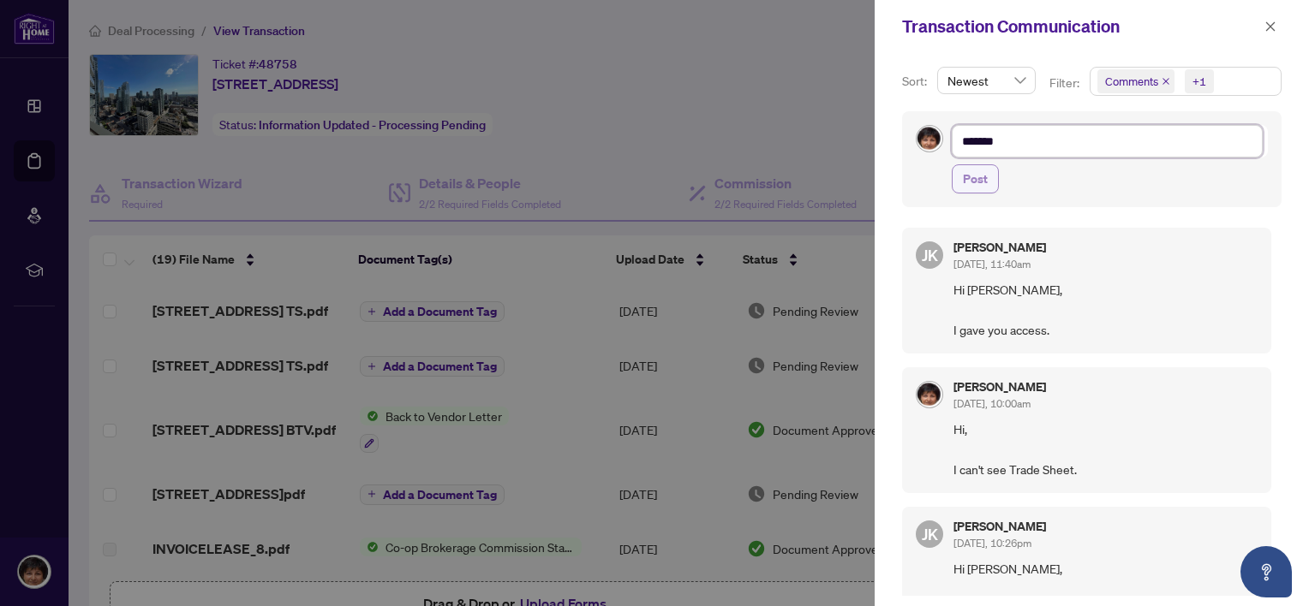
type textarea "********"
type textarea "*********"
click at [963, 184] on span "Post" at bounding box center [975, 178] width 25 height 27
type textarea "**********"
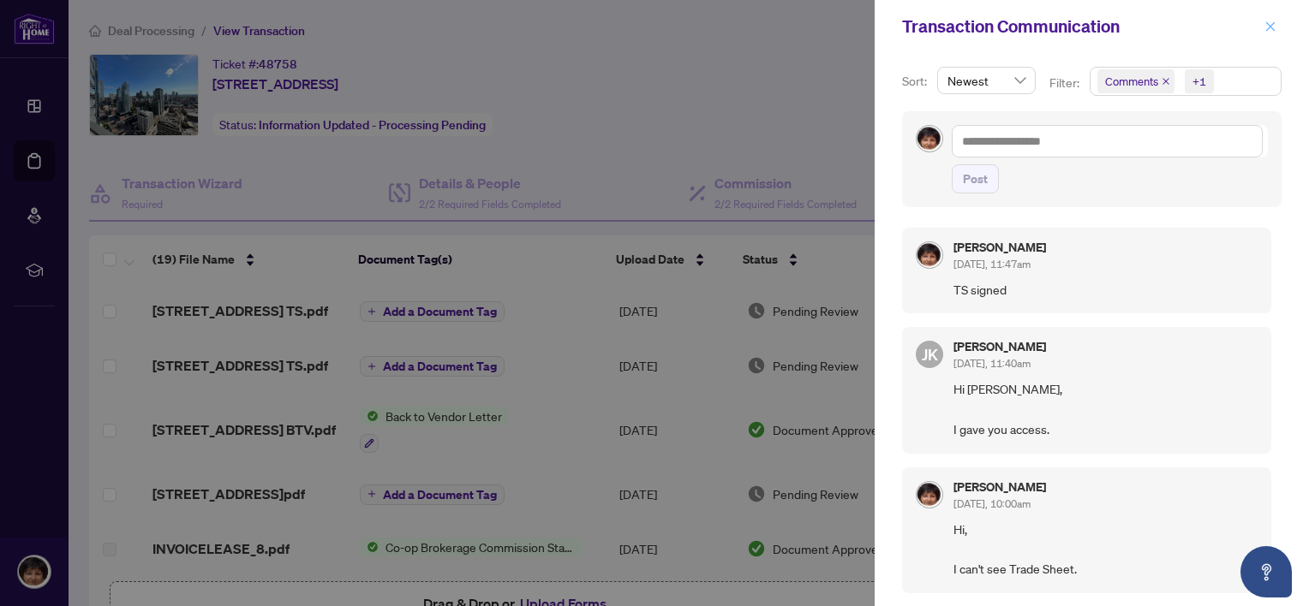
click at [1271, 20] on span "button" at bounding box center [1270, 26] width 12 height 27
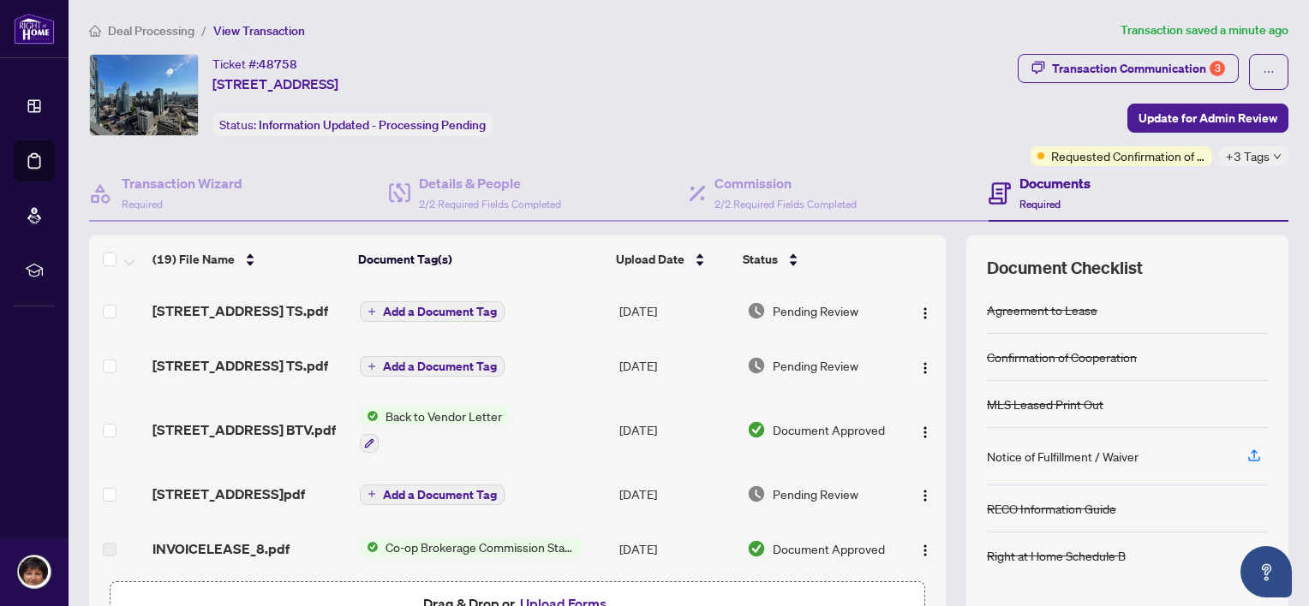
click at [743, 86] on div "Ticket #: 48758 [STREET_ADDRESS] Status: Information Updated - Processing Pendi…" at bounding box center [550, 95] width 922 height 82
